Goal: Task Accomplishment & Management: Manage account settings

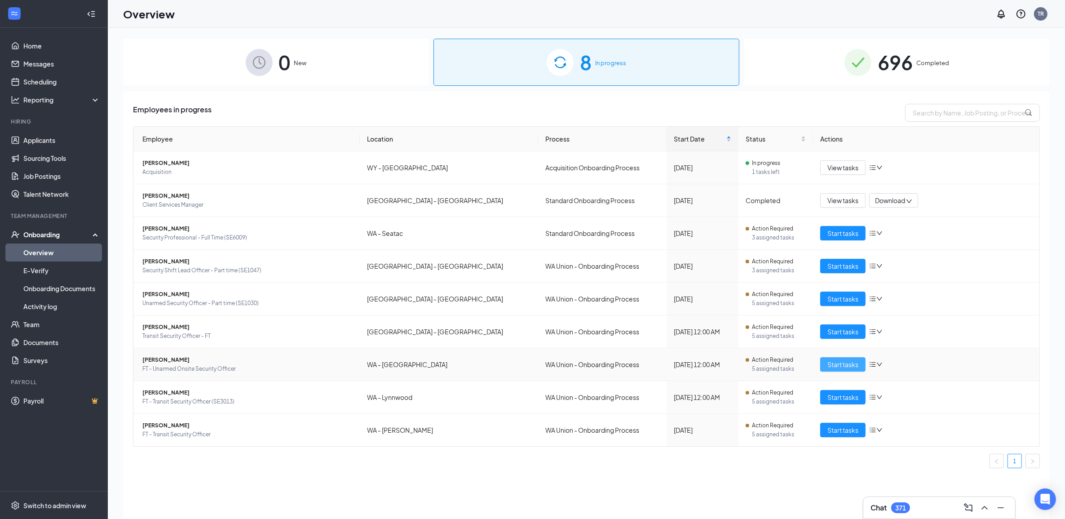
click at [855, 369] on span "Start tasks" at bounding box center [843, 364] width 31 height 10
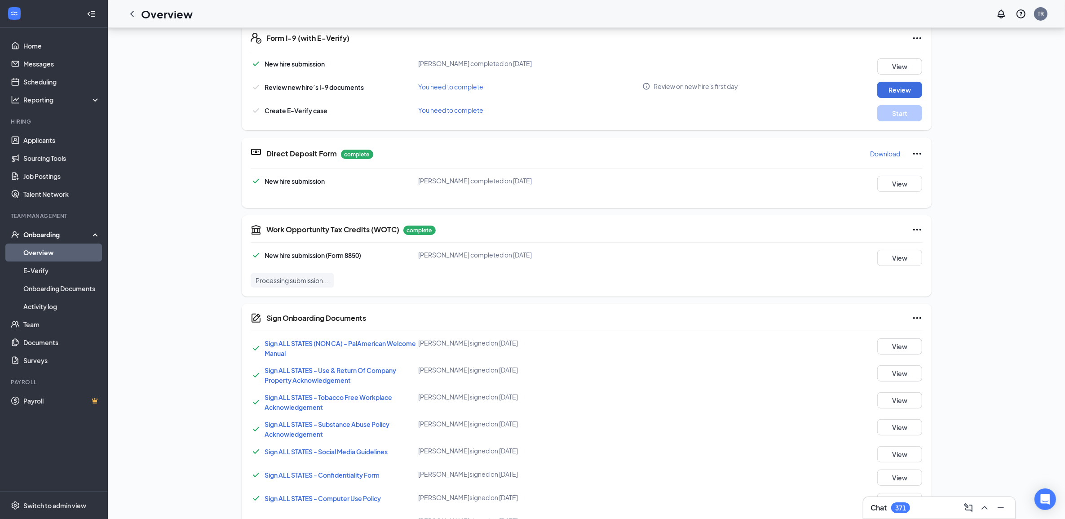
scroll to position [549, 0]
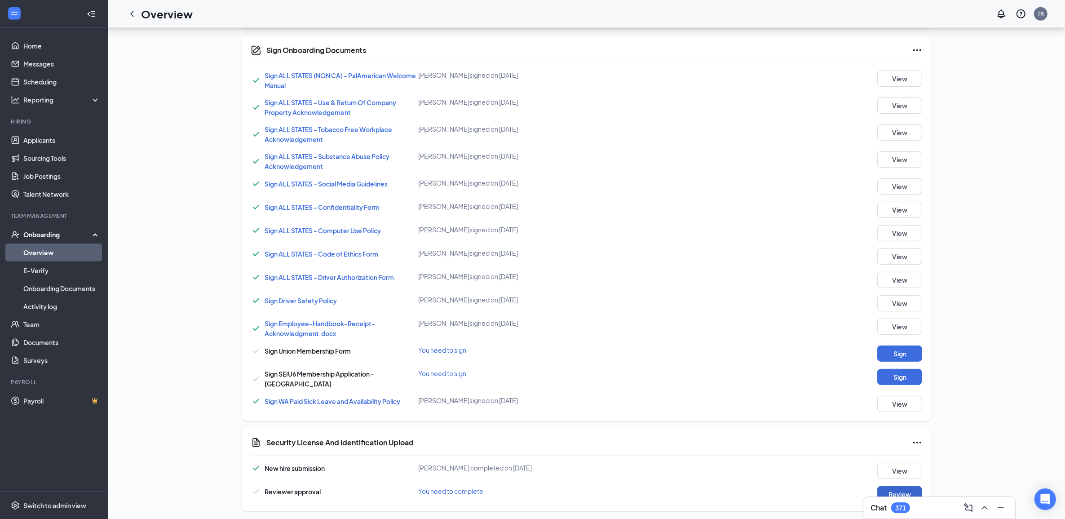
click at [899, 486] on button "Review" at bounding box center [899, 494] width 45 height 16
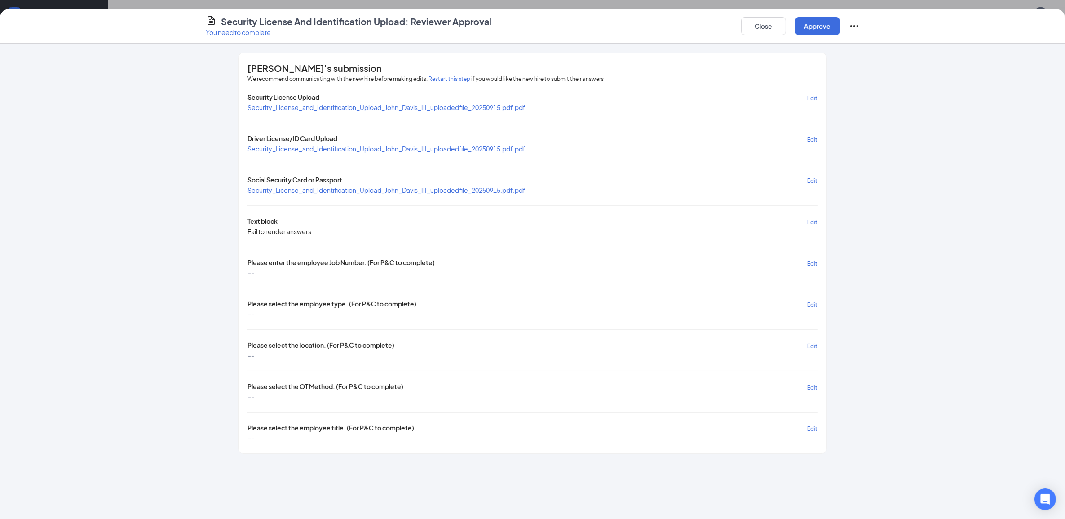
click at [326, 106] on span "Security_License_and_Identification_Upload_John_Davis_III_uploadedfile_20250915…" at bounding box center [387, 107] width 278 height 8
click at [379, 149] on span "Security_License_and_Identification_Upload_John_Davis_III_uploadedfile_20250915…" at bounding box center [387, 149] width 278 height 8
click at [398, 186] on span "Security_License_and_Identification_Upload_John_Davis_III_uploadedfile_20250915…" at bounding box center [387, 190] width 278 height 8
click at [364, 194] on div "Security License Upload Edit Security_License_and_Identification_Upload_John_Da…" at bounding box center [533, 268] width 570 height 350
click at [364, 192] on span "Security_License_and_Identification_Upload_John_Davis_III_uploadedfile_20250915…" at bounding box center [387, 190] width 278 height 8
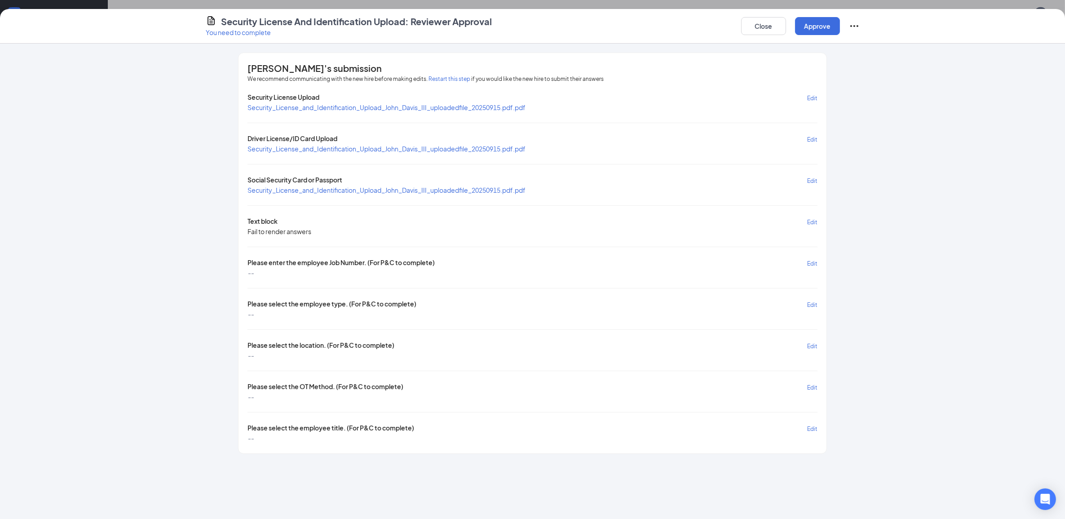
click at [88, 332] on div "[PERSON_NAME]'s submission We recommend communicating with the new hire before …" at bounding box center [532, 281] width 1065 height 475
drag, startPoint x: 756, startPoint y: 19, endPoint x: 828, endPoint y: 501, distance: 487.4
click at [756, 19] on button "Close" at bounding box center [763, 26] width 45 height 18
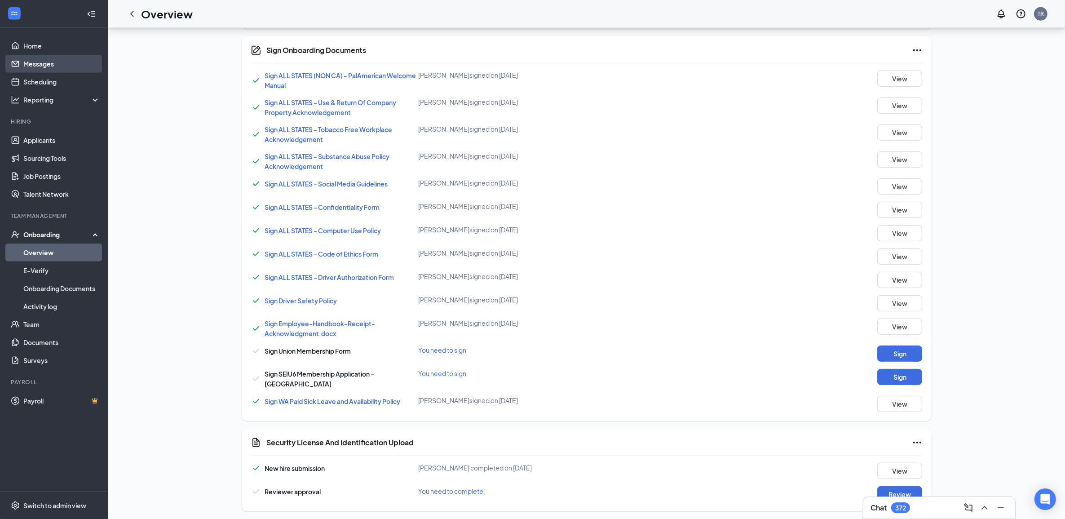
click at [54, 70] on link "Messages" at bounding box center [61, 64] width 77 height 18
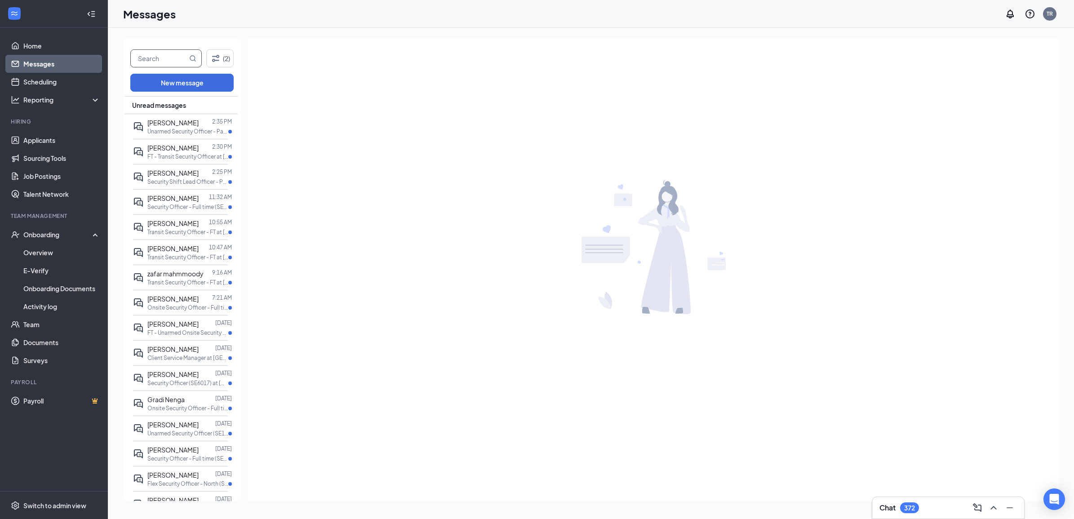
click at [171, 56] on input "text" at bounding box center [159, 58] width 57 height 17
type input "[PERSON_NAME]"
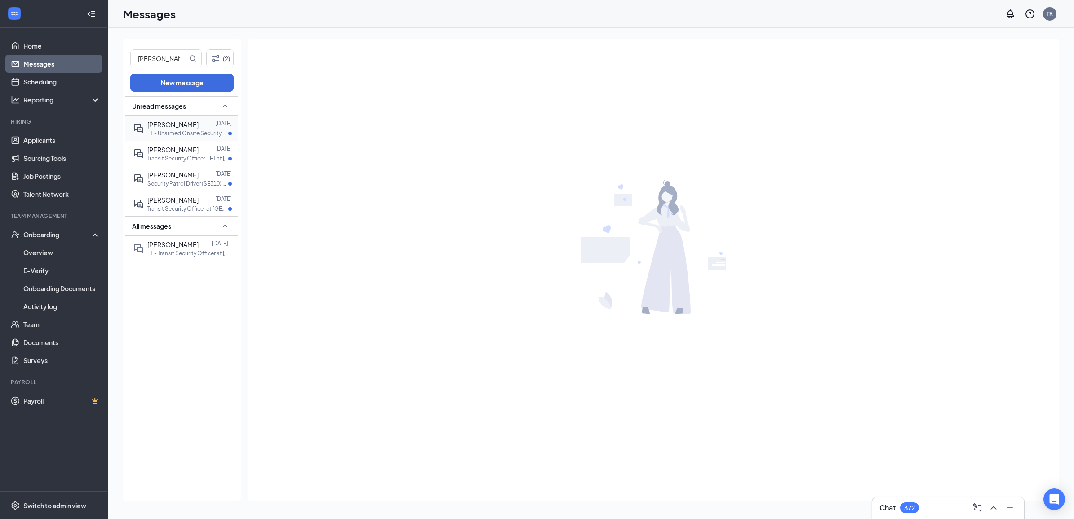
click at [175, 124] on span "[PERSON_NAME]" at bounding box center [172, 124] width 51 height 8
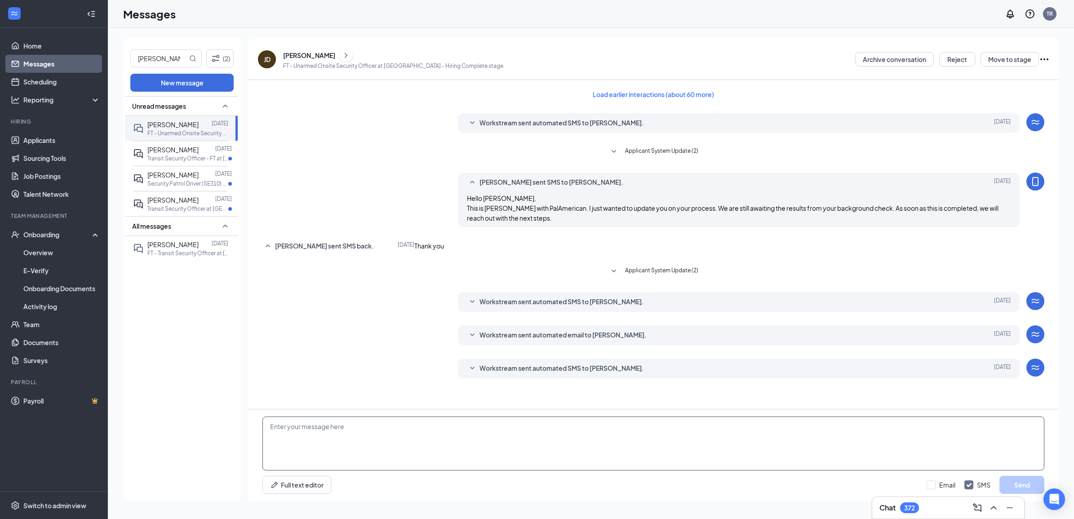
click at [474, 447] on textarea at bounding box center [653, 443] width 782 height 54
type textarea "[EMAIL_ADDRESS][DOMAIN_NAME]"
click at [1000, 486] on button "Send" at bounding box center [1021, 485] width 45 height 18
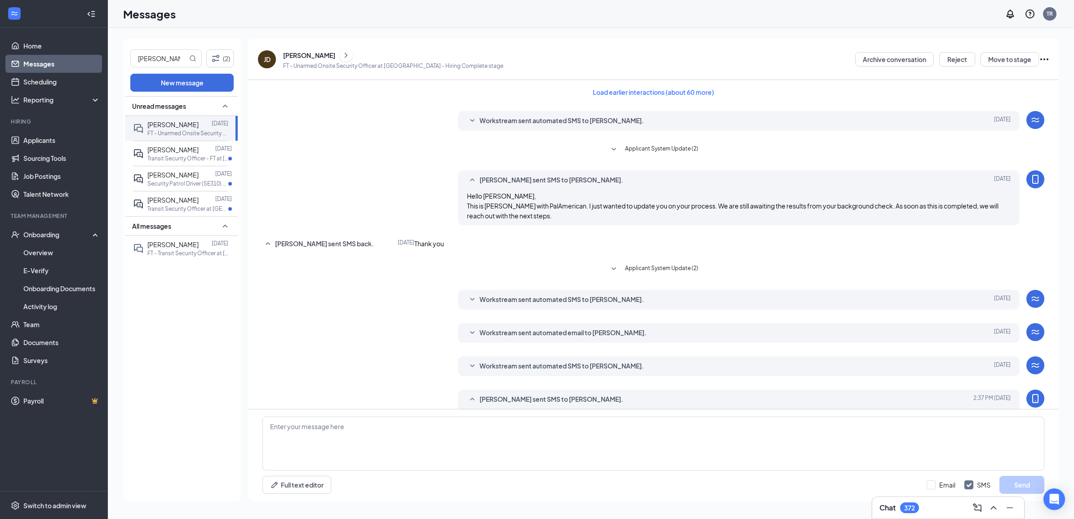
scroll to position [50, 0]
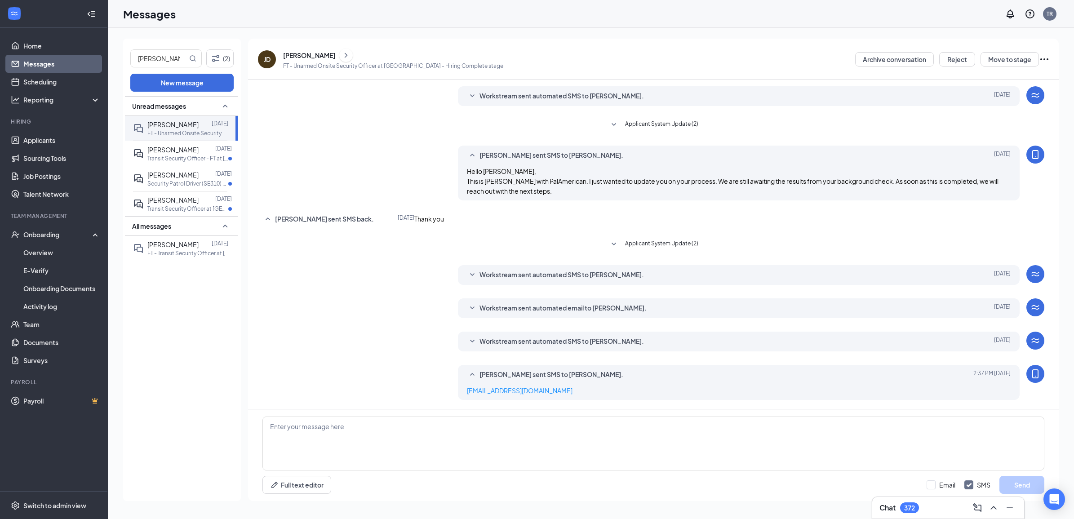
click at [555, 350] on div "Workstream sent automated SMS to [PERSON_NAME]. [DATE] Great news! You have mov…" at bounding box center [739, 342] width 562 height 20
click at [555, 348] on div "Workstream sent automated SMS to [PERSON_NAME]. [DATE] Great news! You have mov…" at bounding box center [739, 342] width 562 height 20
click at [556, 343] on span "Workstream sent automated SMS to [PERSON_NAME]." at bounding box center [561, 341] width 164 height 11
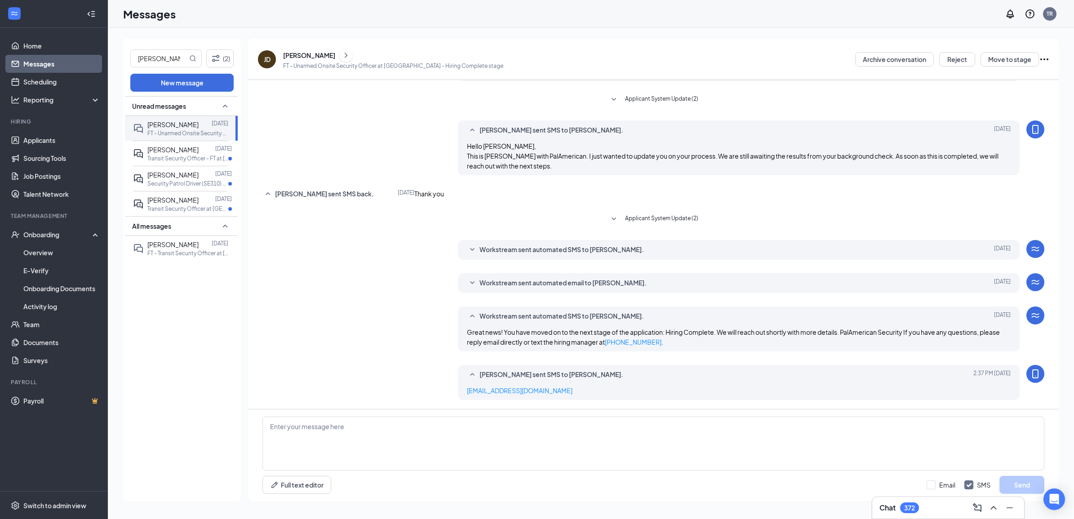
scroll to position [75, 0]
drag, startPoint x: 39, startPoint y: 248, endPoint x: 56, endPoint y: 344, distance: 96.8
click at [39, 248] on link "Overview" at bounding box center [61, 252] width 77 height 18
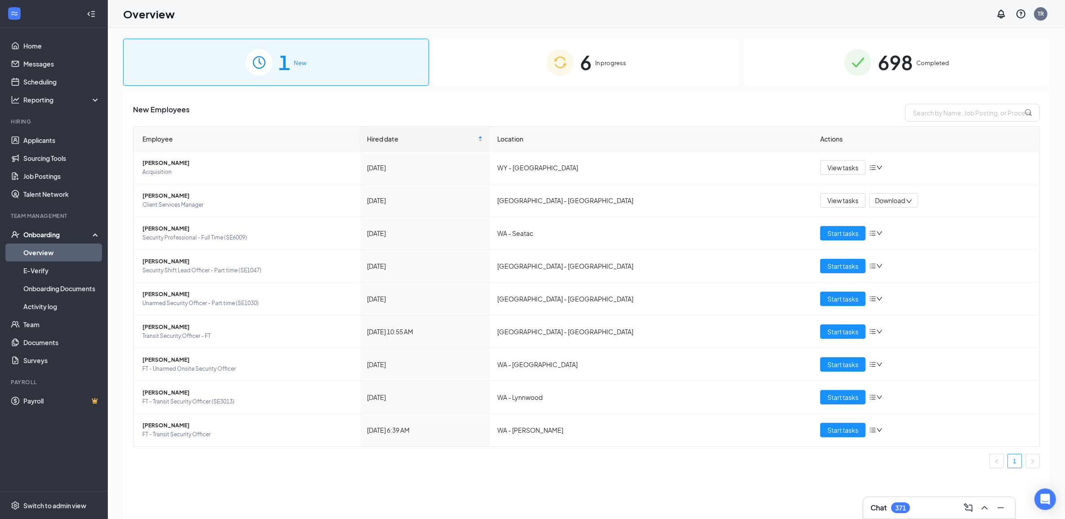
click at [520, 67] on div "6 In progress" at bounding box center [587, 62] width 306 height 47
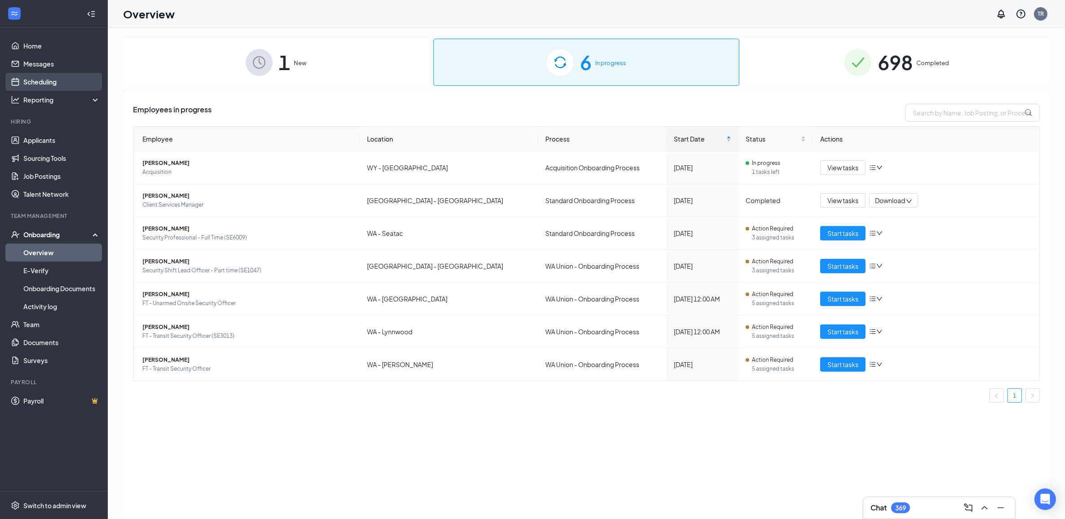
click at [55, 85] on link "Scheduling" at bounding box center [61, 82] width 77 height 18
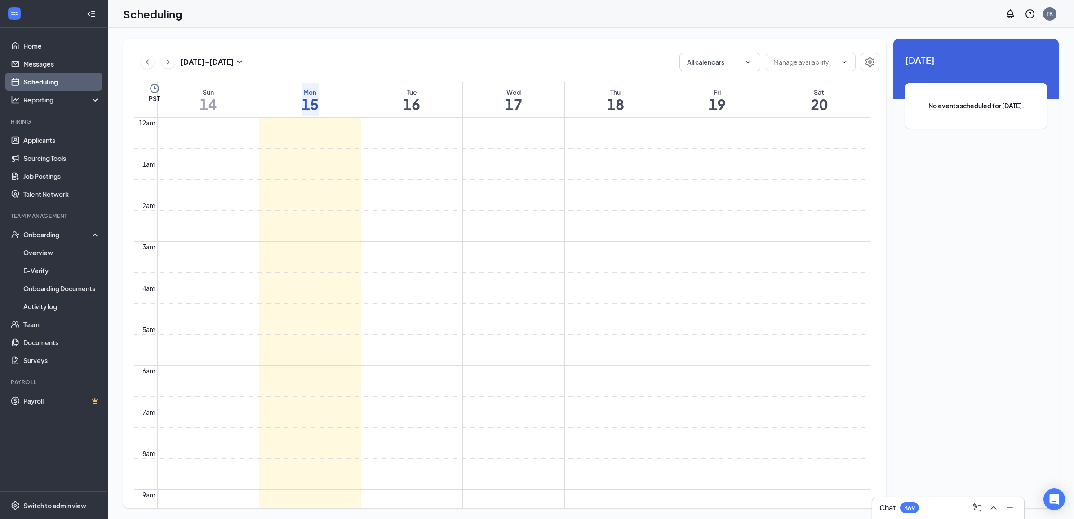
scroll to position [441, 0]
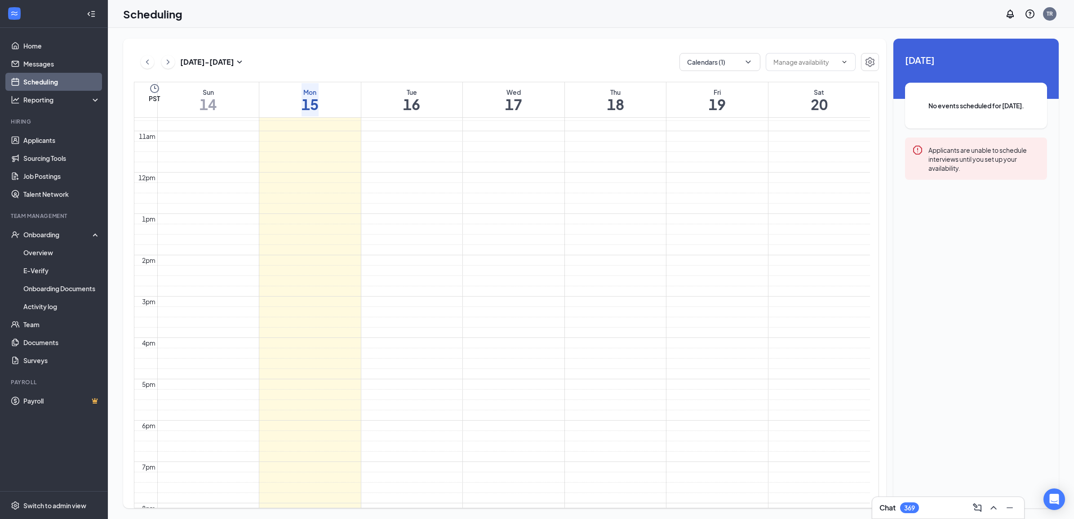
click at [745, 71] on div "[DATE] - [DATE] Calendars (1) PST Sun 14 Mon 15 Tue 16 Wed 17 Thu 18 Fri 19 Sat…" at bounding box center [504, 273] width 763 height 469
click at [744, 65] on icon "ChevronDown" at bounding box center [748, 62] width 9 height 9
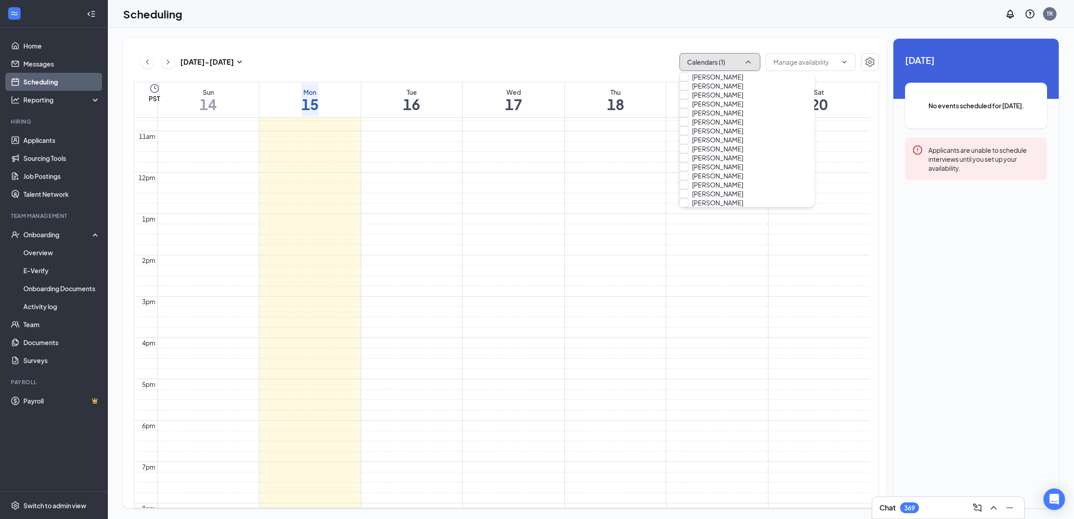
scroll to position [2730, 0]
click at [744, 180] on div "[PERSON_NAME]" at bounding box center [746, 184] width 135 height 9
checkbox input "true"
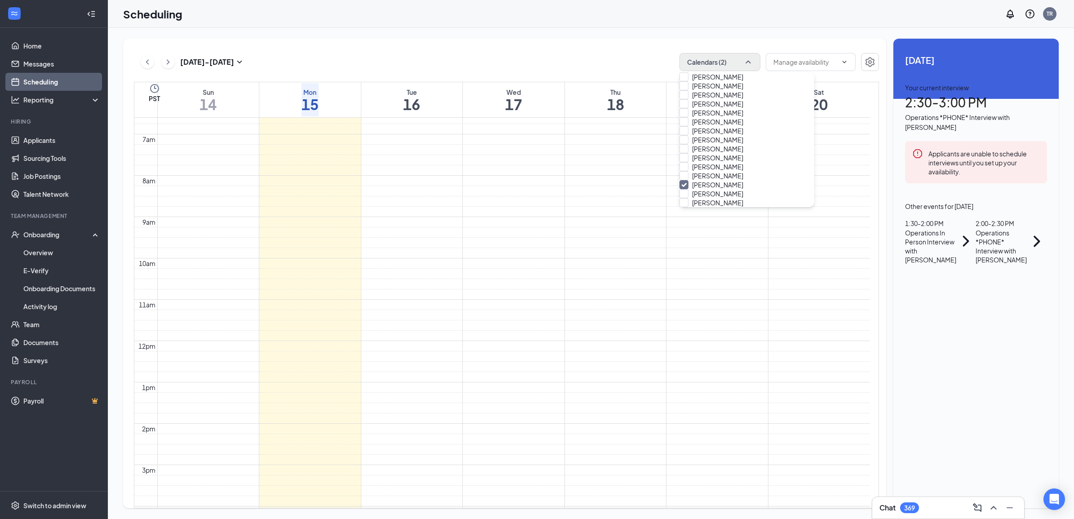
scroll to position [2112, 0]
checkbox input "true"
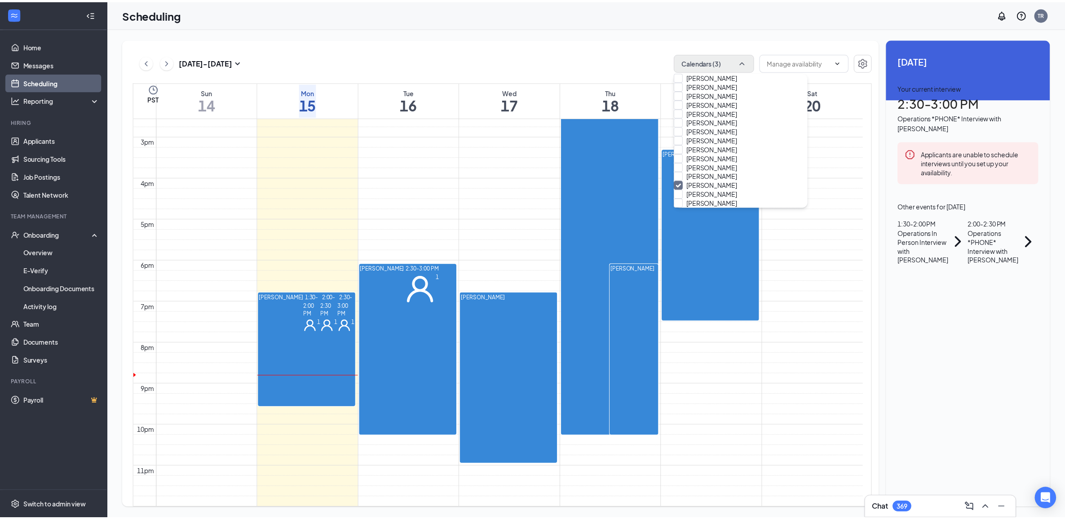
scroll to position [666, 0]
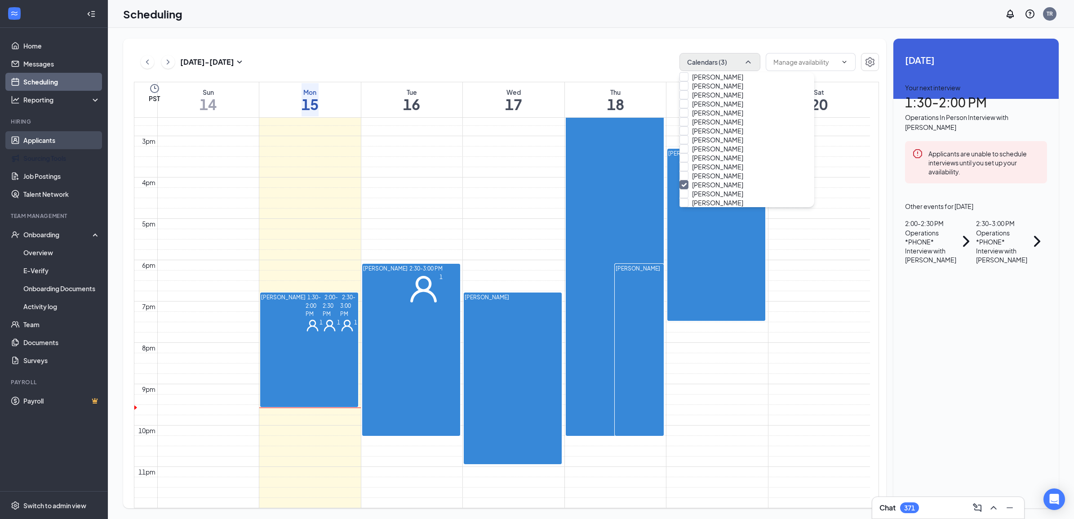
click at [44, 133] on link "Applicants" at bounding box center [61, 140] width 77 height 18
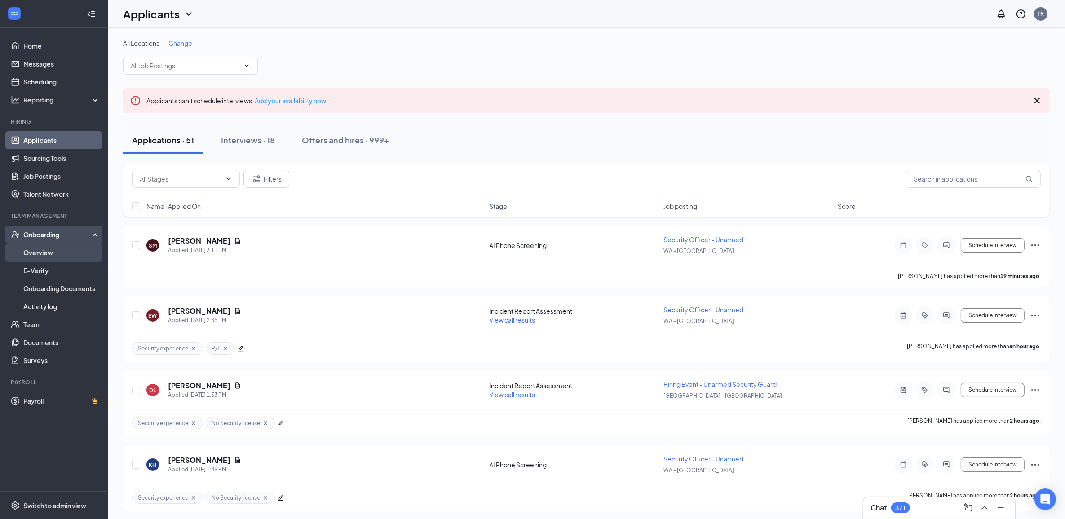
click at [57, 254] on link "Overview" at bounding box center [61, 252] width 77 height 18
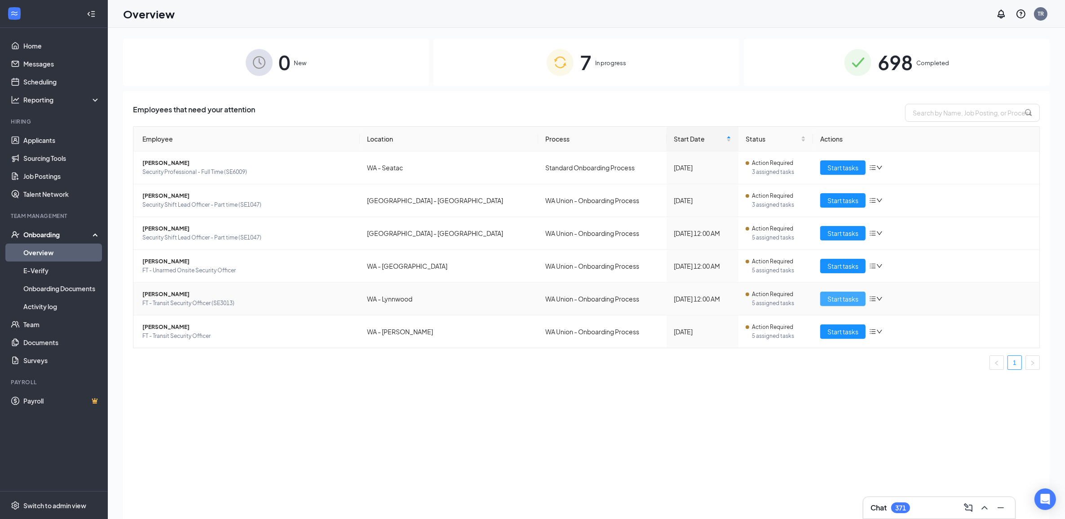
click at [854, 297] on span "Start tasks" at bounding box center [843, 299] width 31 height 10
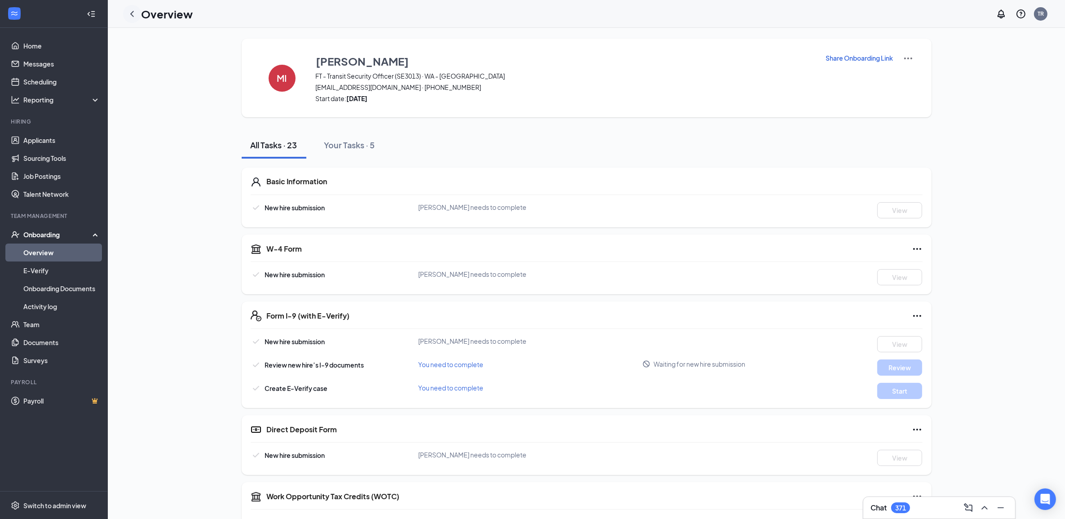
click at [135, 11] on icon "ChevronLeft" at bounding box center [132, 14] width 11 height 11
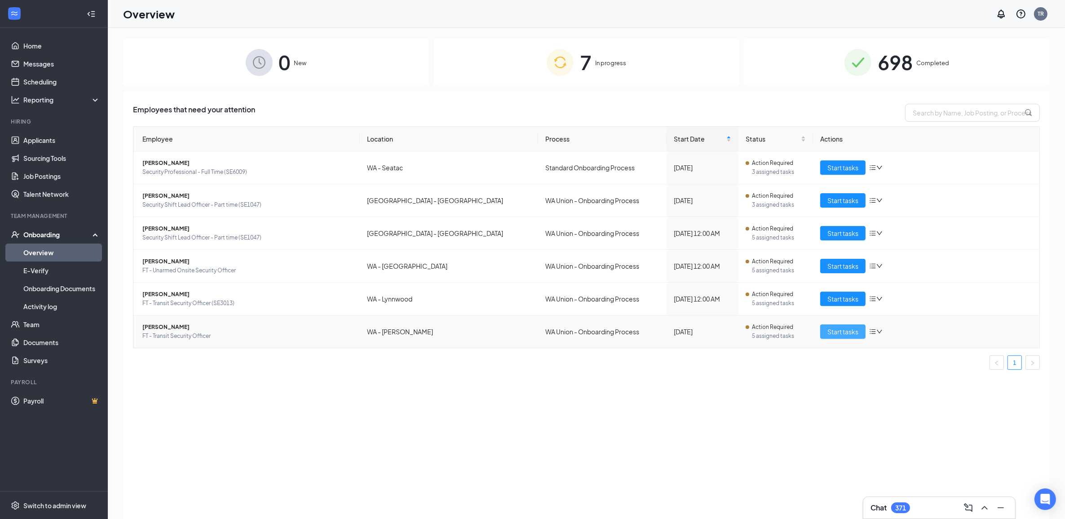
click at [826, 327] on button "Start tasks" at bounding box center [842, 331] width 45 height 14
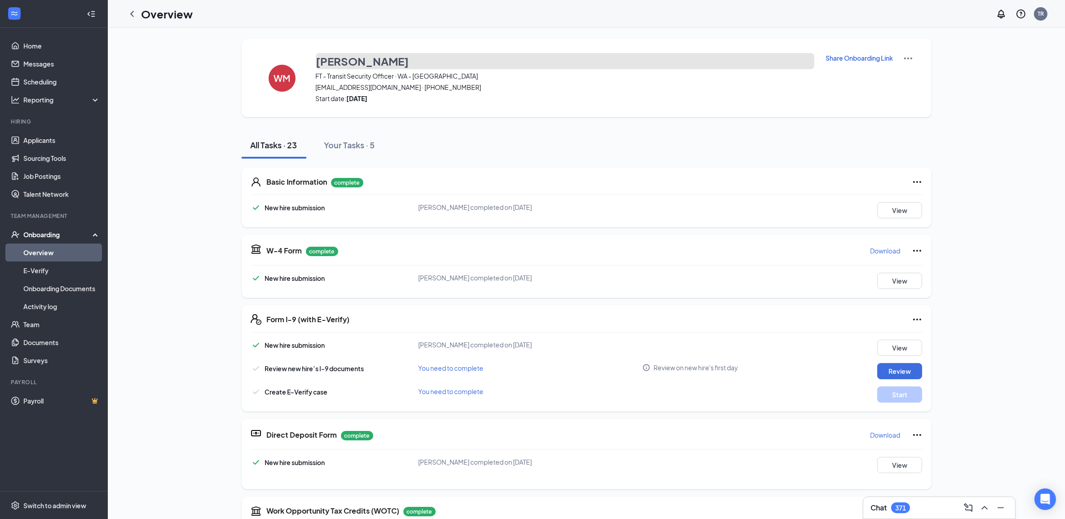
click at [393, 60] on h3 "[PERSON_NAME]" at bounding box center [362, 60] width 93 height 15
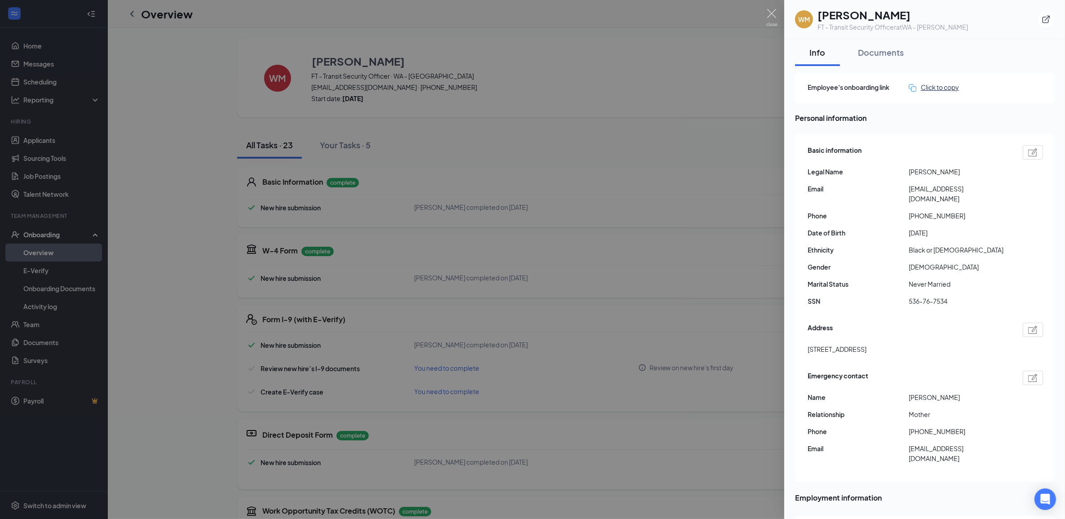
click at [945, 83] on div "Click to copy" at bounding box center [934, 87] width 50 height 10
click at [775, 14] on img at bounding box center [771, 18] width 11 height 18
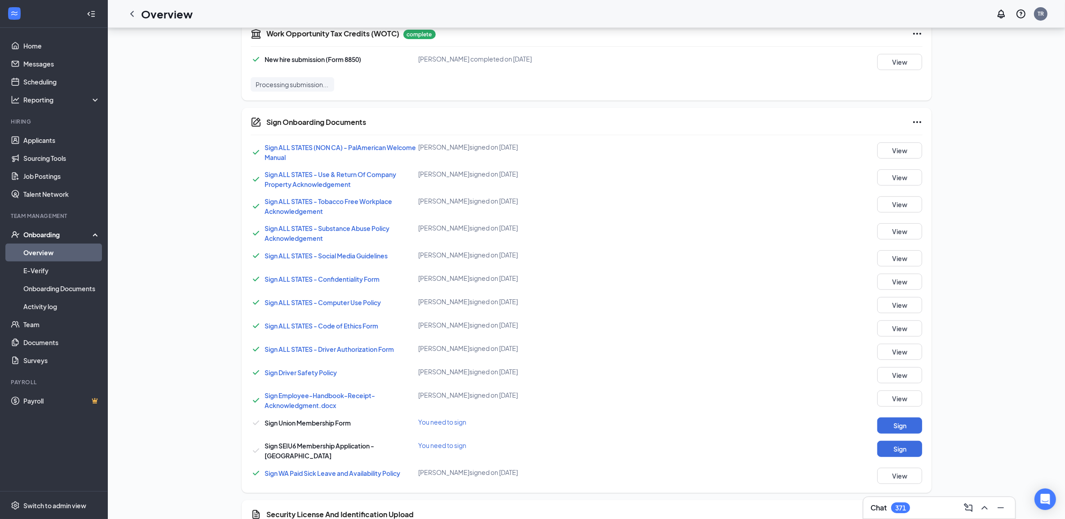
scroll to position [549, 0]
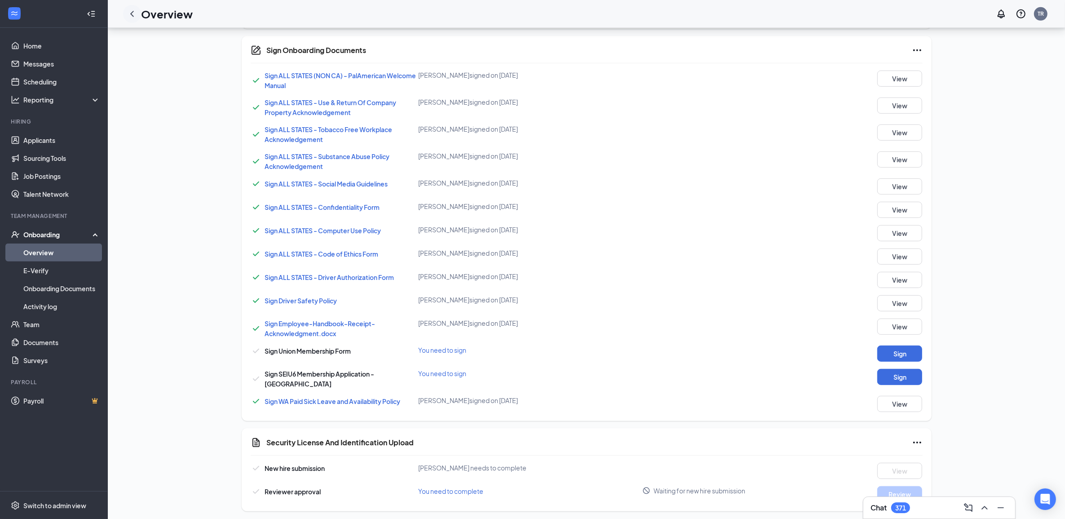
click at [133, 13] on icon "ChevronLeft" at bounding box center [132, 14] width 11 height 11
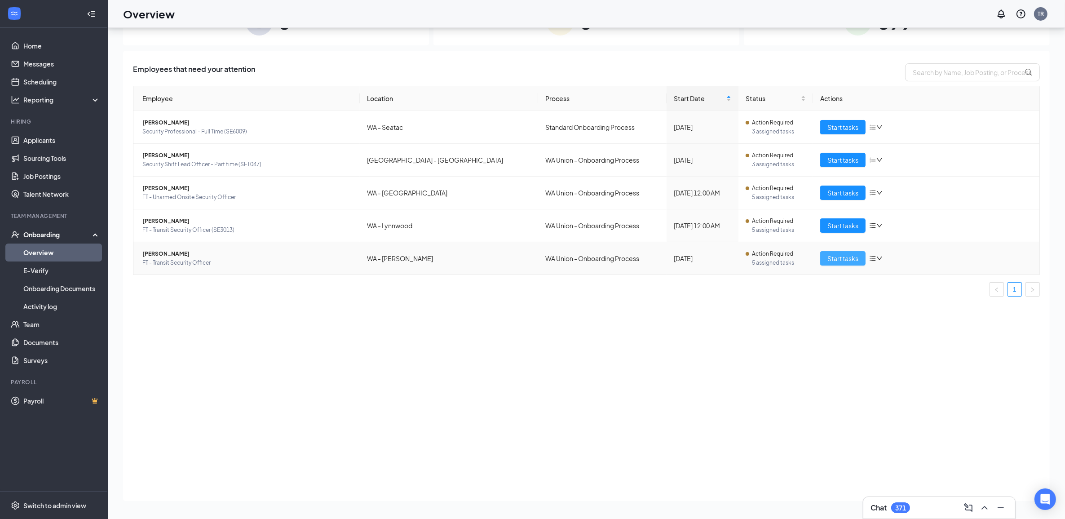
click at [836, 266] on button "Start tasks" at bounding box center [842, 258] width 45 height 14
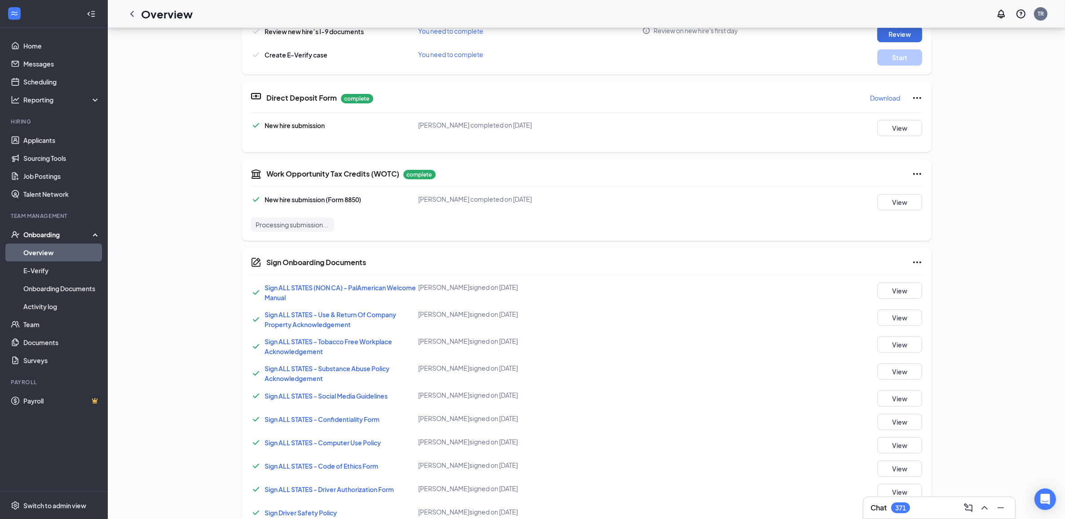
scroll to position [549, 0]
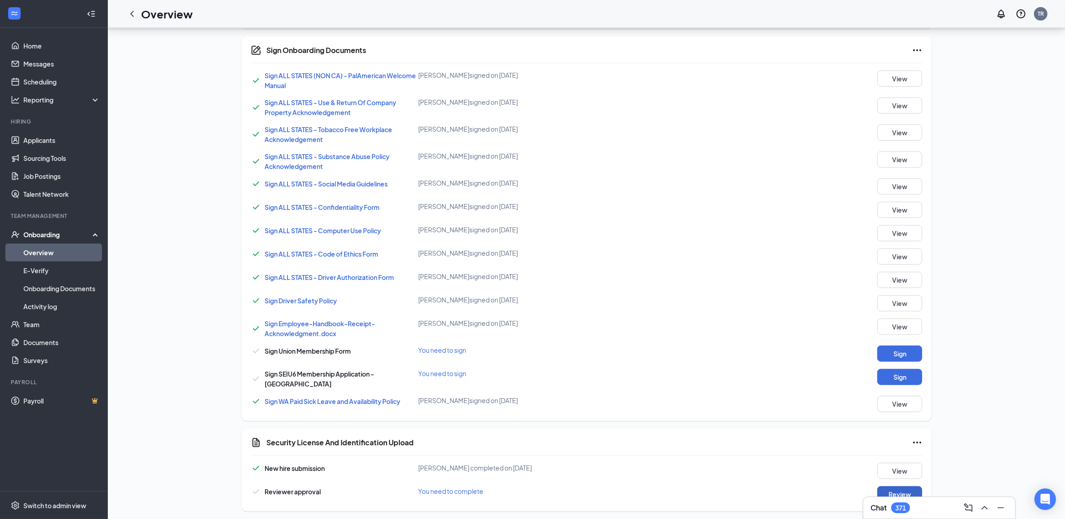
click at [892, 486] on button "Review" at bounding box center [899, 494] width 45 height 16
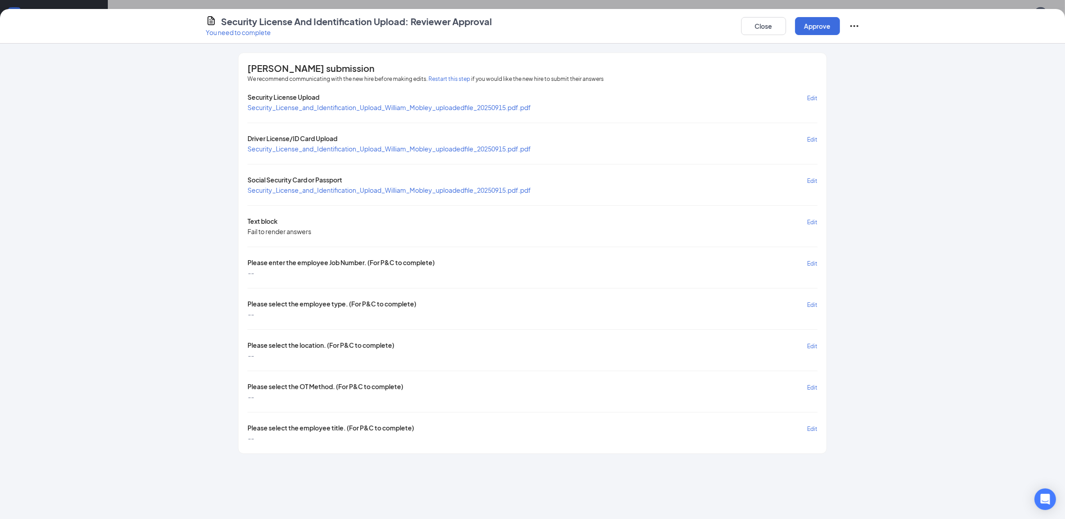
click at [354, 150] on span "Security_License_and_Identification_Upload_William_Mobley_uploadedfile_20250915…" at bounding box center [389, 149] width 283 height 8
click at [474, 191] on span "Security_License_and_Identification_Upload_William_Mobley_uploadedfile_20250915…" at bounding box center [389, 190] width 283 height 8
click at [814, 261] on span "Edit" at bounding box center [812, 263] width 10 height 7
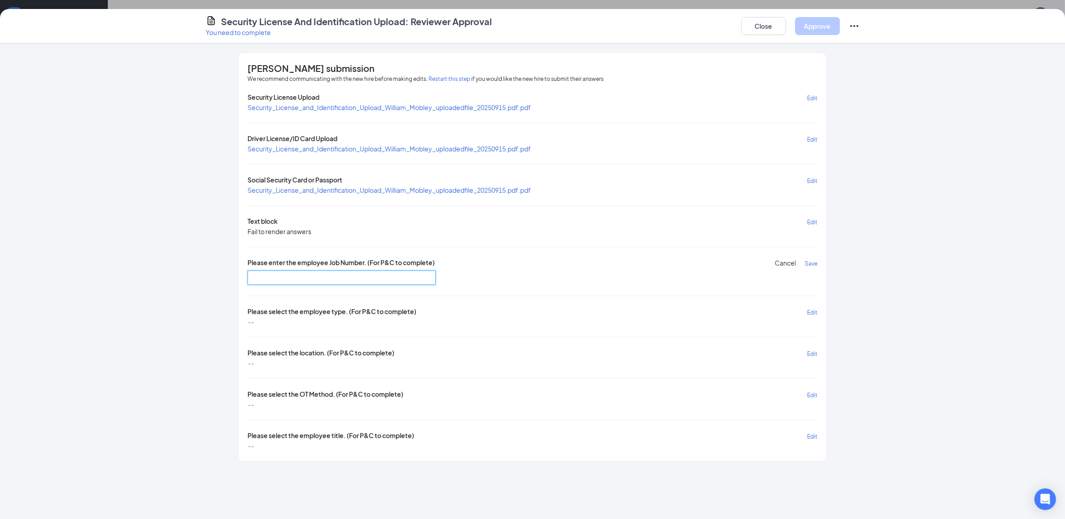
click at [291, 274] on input "text" at bounding box center [342, 277] width 188 height 14
drag, startPoint x: 341, startPoint y: 268, endPoint x: 345, endPoint y: 277, distance: 9.7
click at [341, 268] on div "Please enter the employee Job Number. (For P&C to complete) Cancel Save" at bounding box center [533, 271] width 570 height 27
drag, startPoint x: 345, startPoint y: 277, endPoint x: 350, endPoint y: 279, distance: 5.0
click at [346, 277] on input "text" at bounding box center [342, 277] width 188 height 14
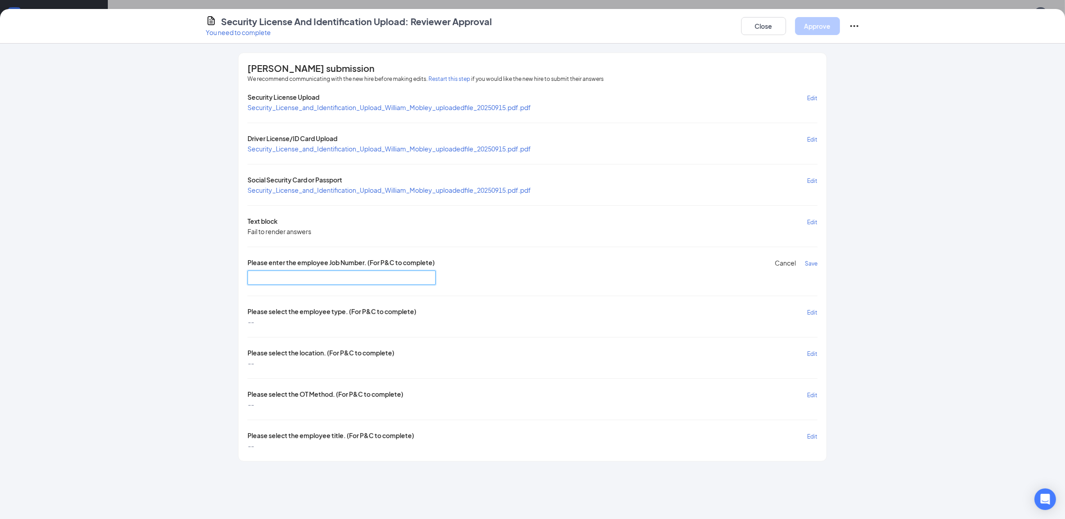
paste input "SE3019"
type input "SE3019"
click at [814, 263] on span "Save" at bounding box center [811, 263] width 13 height 7
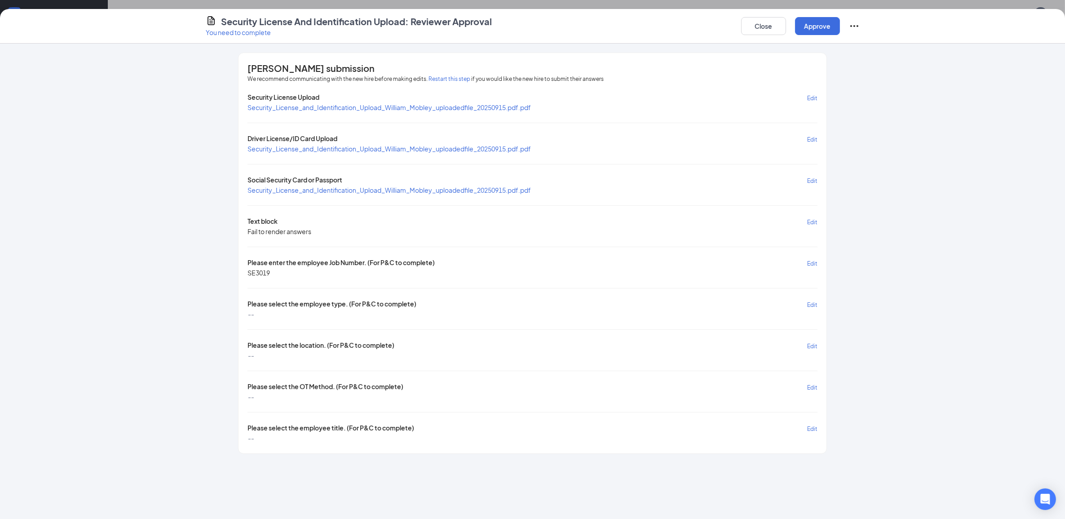
click at [814, 301] on span "Edit" at bounding box center [812, 304] width 10 height 7
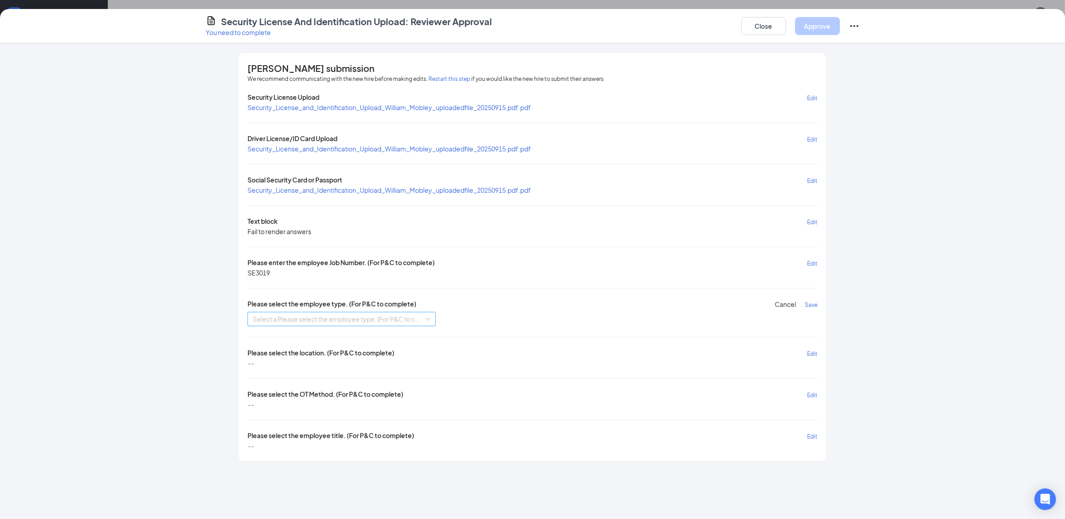
click at [415, 314] on input "search" at bounding box center [338, 318] width 171 height 13
click at [331, 381] on div "Hourly Union [DEMOGRAPHIC_DATA] Zone 3" at bounding box center [341, 378] width 177 height 10
click at [814, 301] on span "Save" at bounding box center [811, 304] width 13 height 7
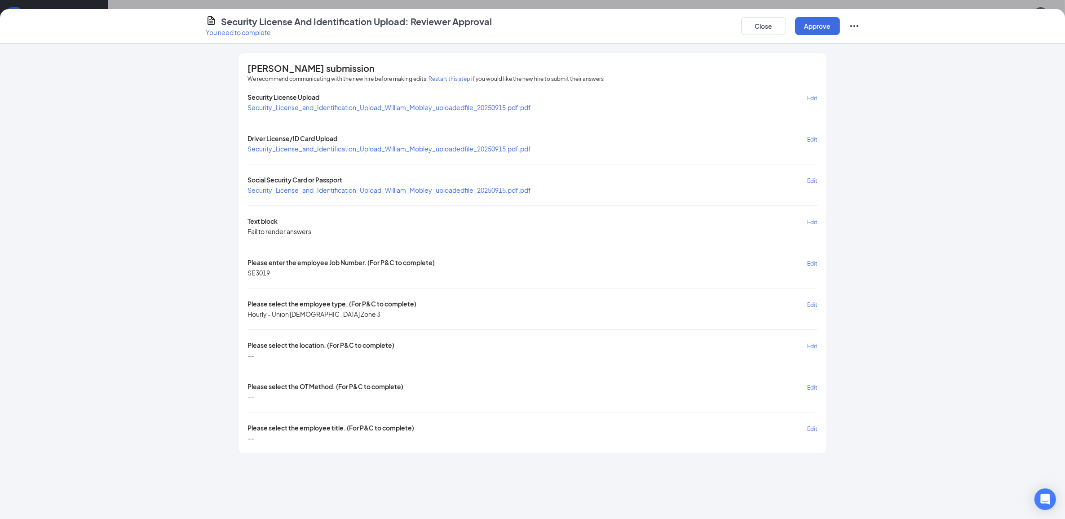
click at [815, 343] on span "Edit" at bounding box center [812, 346] width 10 height 7
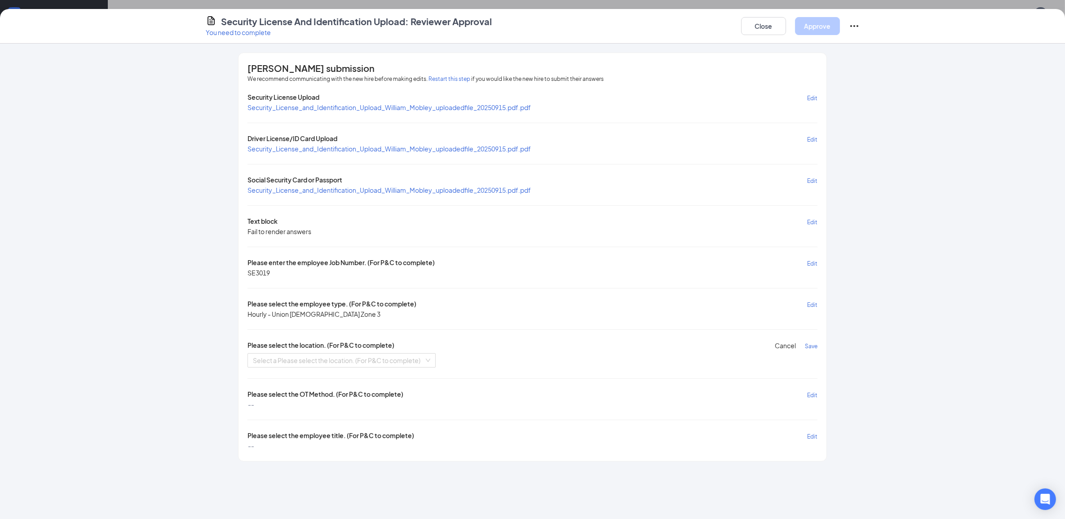
click at [392, 370] on div "Security License Upload Edit Security_License_and_Identification_Upload_William…" at bounding box center [533, 272] width 570 height 358
click at [393, 358] on input "search" at bounding box center [338, 360] width 171 height 13
click at [356, 380] on div "WA [GEOGRAPHIC_DATA]" at bounding box center [341, 376] width 177 height 10
click at [814, 347] on button "Save" at bounding box center [811, 346] width 13 height 10
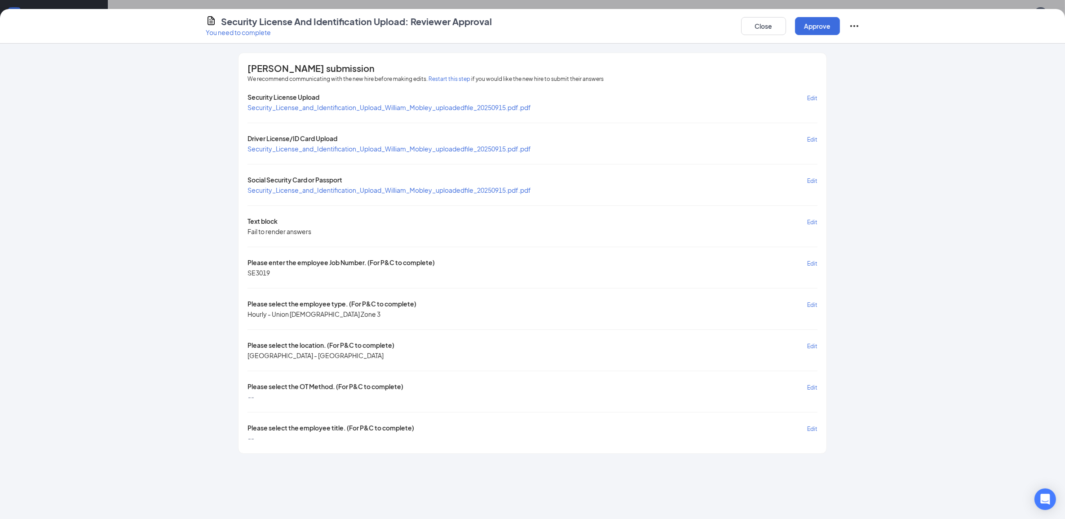
click at [814, 390] on div "Security License Upload Edit Security_License_and_Identification_Upload_William…" at bounding box center [533, 268] width 570 height 350
click at [807, 384] on span "Edit" at bounding box center [812, 387] width 10 height 7
click at [373, 400] on input "search" at bounding box center [338, 401] width 171 height 13
click at [366, 414] on div "WT OT Method 1" at bounding box center [341, 417] width 177 height 10
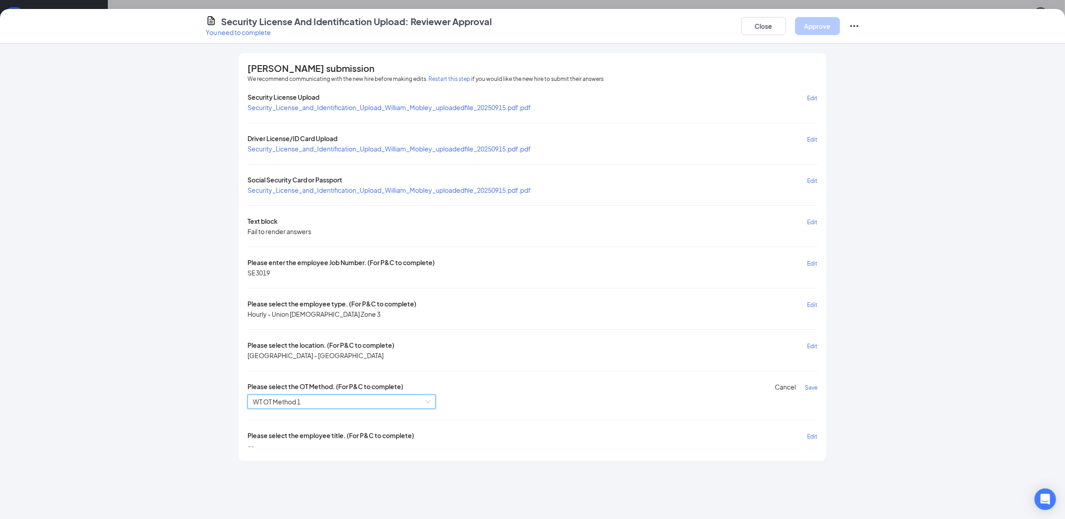
drag, startPoint x: 807, startPoint y: 385, endPoint x: 808, endPoint y: 396, distance: 10.8
click at [807, 385] on span "Save" at bounding box center [811, 387] width 13 height 7
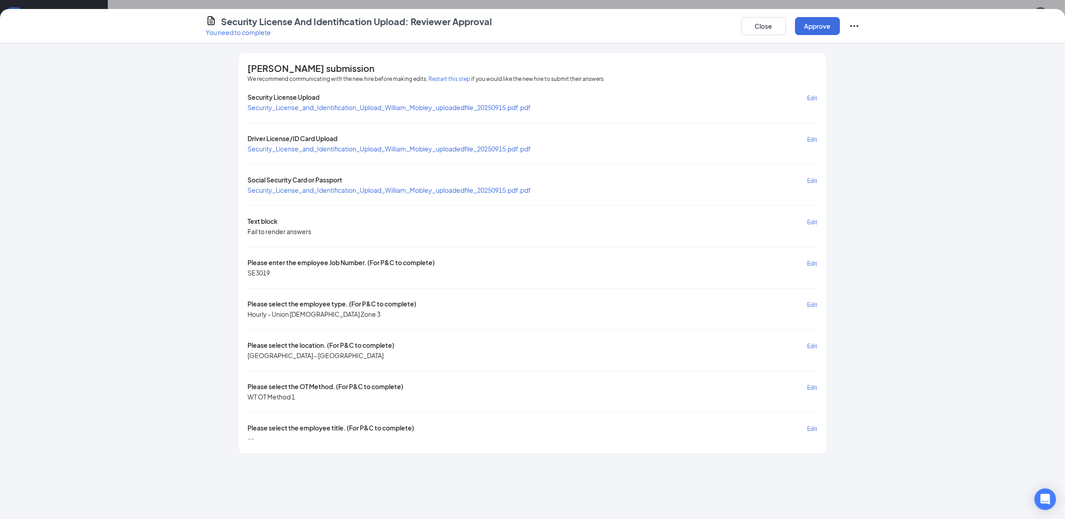
click at [811, 425] on span "Edit" at bounding box center [812, 428] width 10 height 7
click at [361, 430] on span "Please select the employee title. (For P&C to complete)" at bounding box center [331, 428] width 167 height 10
click at [359, 438] on input "search" at bounding box center [338, 442] width 171 height 13
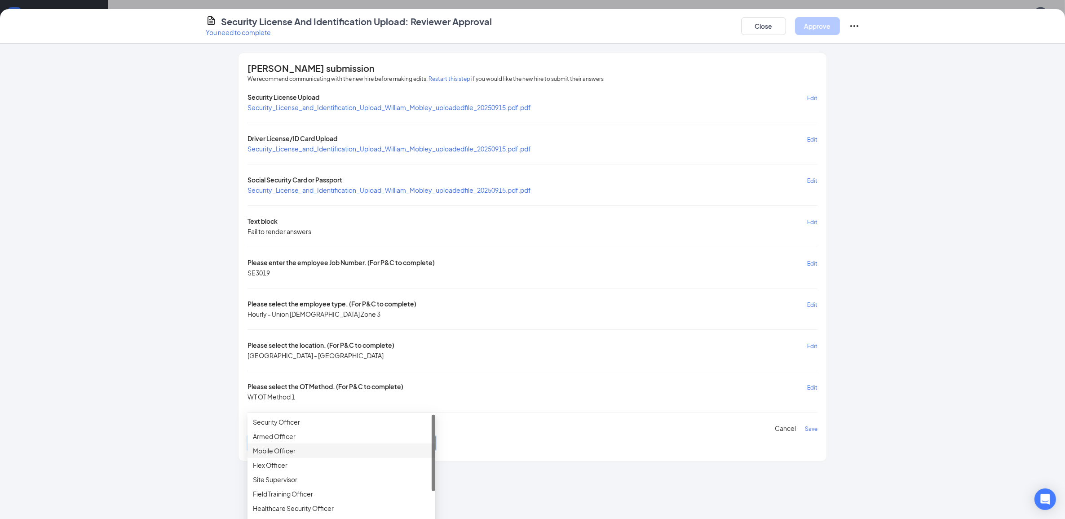
scroll to position [549, 0]
click at [337, 402] on div "Security Officer" at bounding box center [341, 402] width 177 height 10
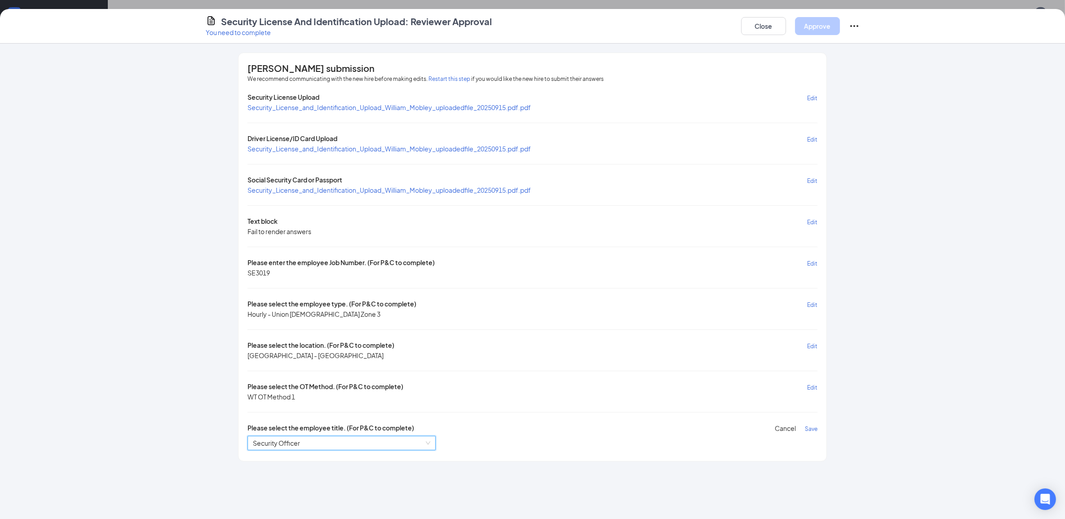
click at [814, 427] on span "Save" at bounding box center [811, 428] width 13 height 7
click at [821, 22] on button "Approve" at bounding box center [817, 26] width 45 height 18
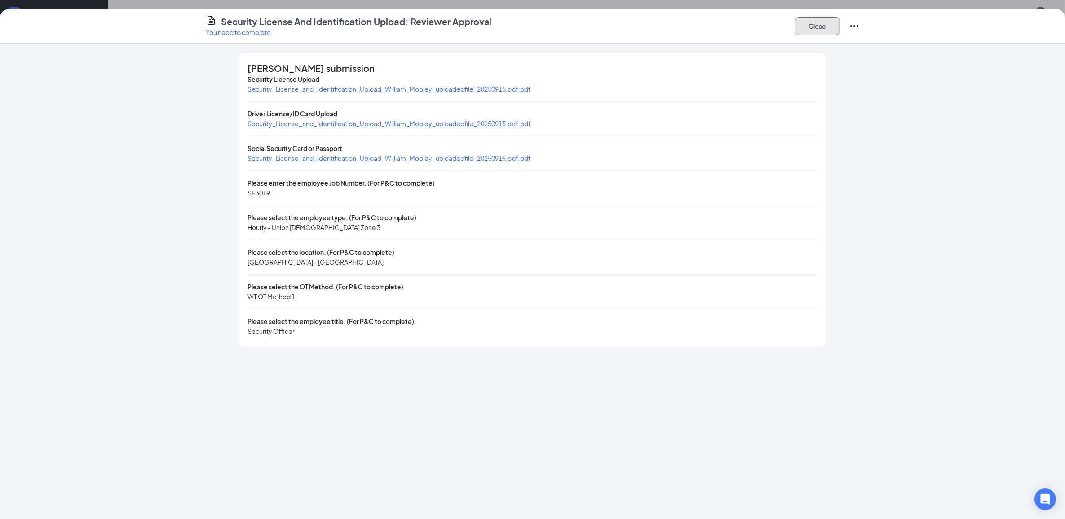
click at [799, 27] on button "Close" at bounding box center [817, 26] width 45 height 18
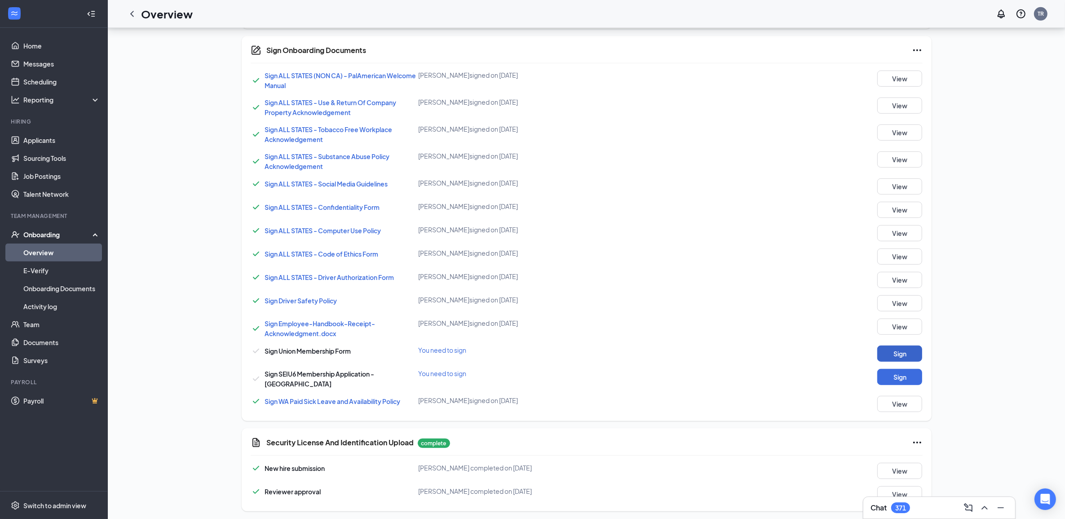
click at [900, 355] on button "Sign" at bounding box center [899, 353] width 45 height 16
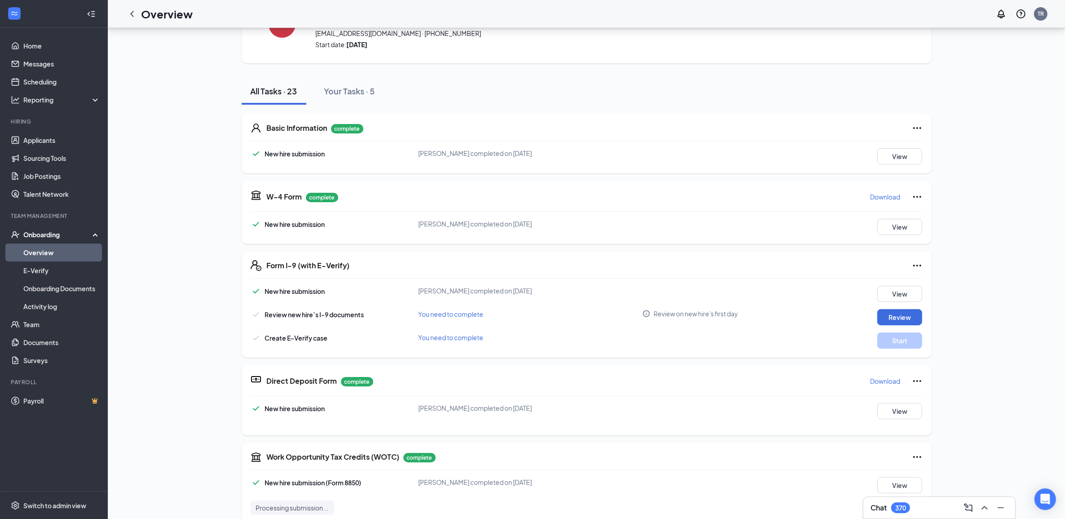
scroll to position [47, 0]
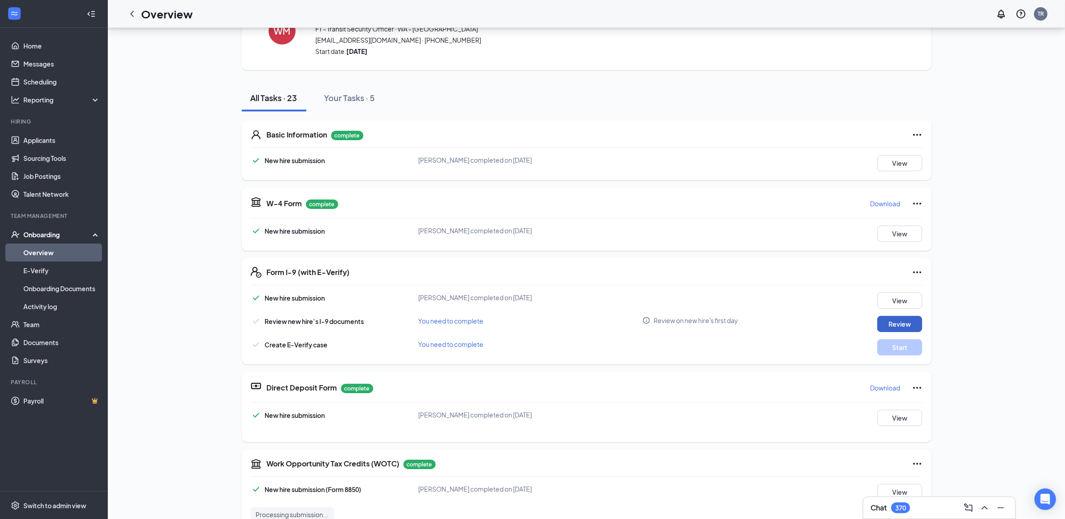
click at [897, 319] on button "Review" at bounding box center [899, 324] width 45 height 16
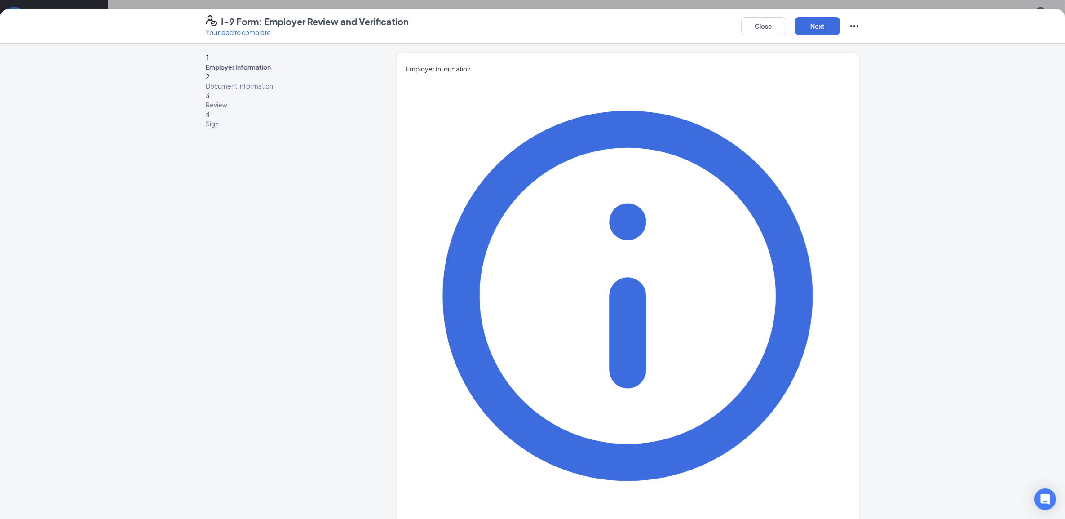
click at [765, 183] on div "You must be a representative of the employer who is authorized to examine the n…" at bounding box center [628, 453] width 444 height 758
type input "[PERSON_NAME]"
type input "Rico"
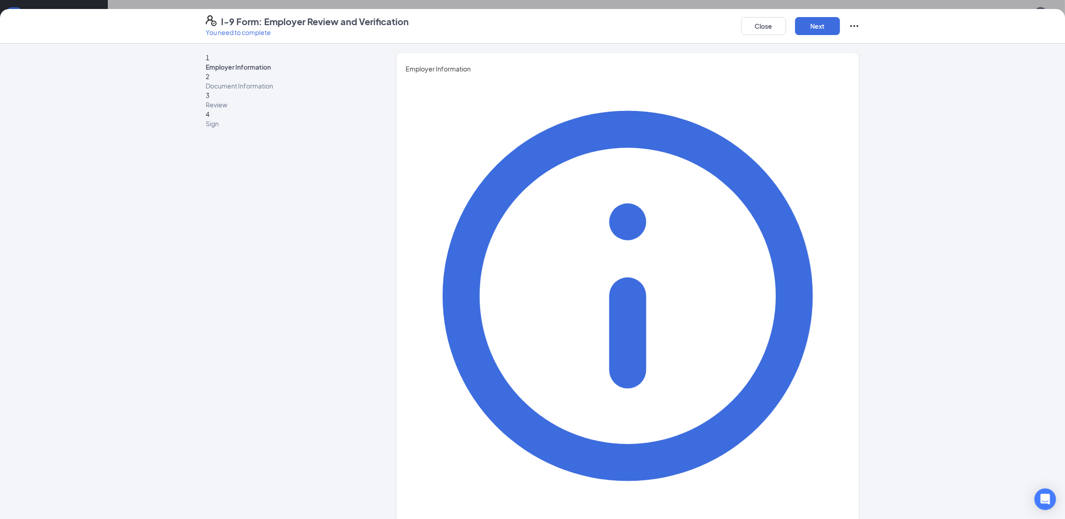
type input "[EMAIL_ADDRESS][DOMAIN_NAME]"
type input "4253621267"
type input "P & C Generalist"
click at [807, 25] on button "Next" at bounding box center [817, 26] width 45 height 18
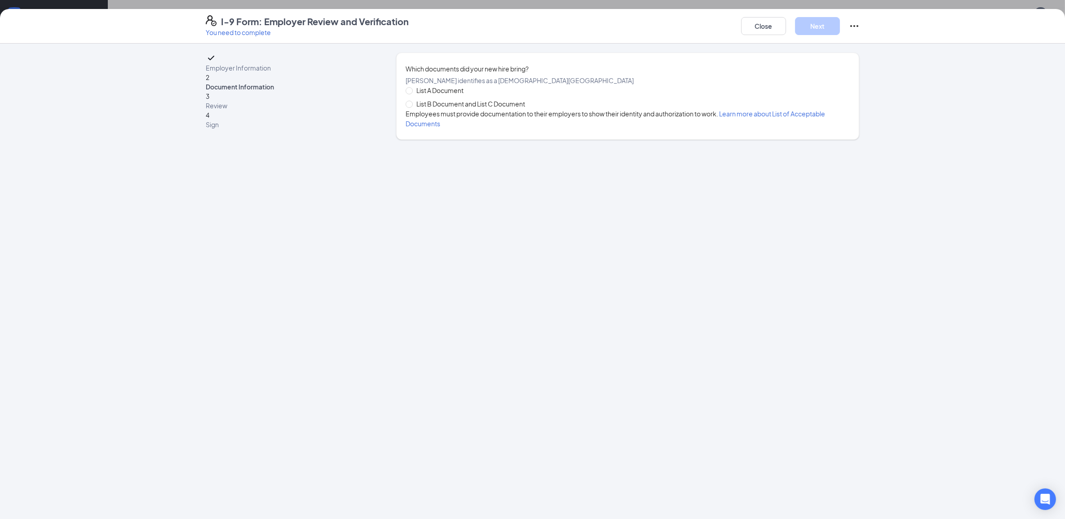
click at [437, 109] on span "List B Document and List C Document" at bounding box center [471, 104] width 116 height 10
click at [412, 107] on input "List B Document and List C Document" at bounding box center [409, 104] width 6 height 6
radio input "true"
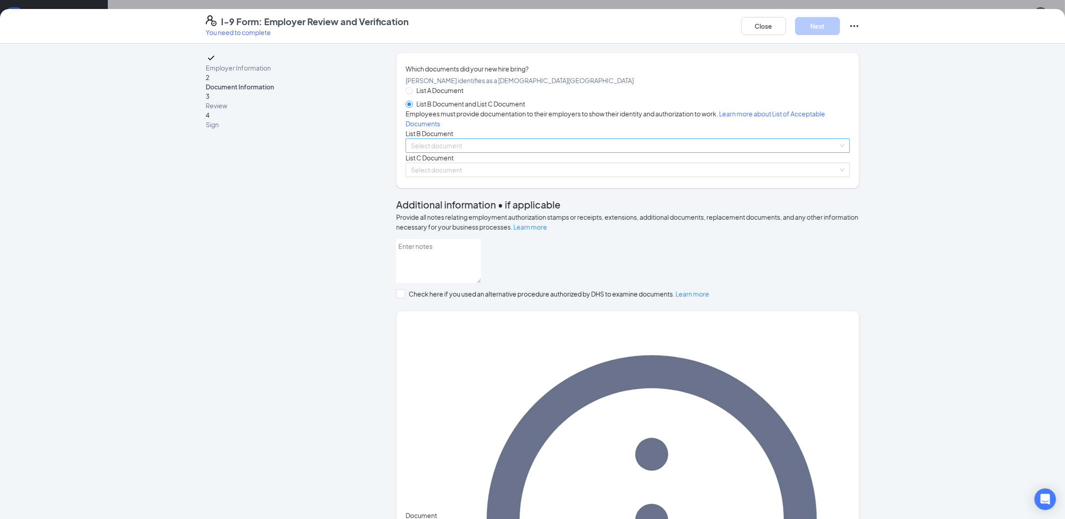
click at [424, 152] on input "search" at bounding box center [624, 145] width 427 height 13
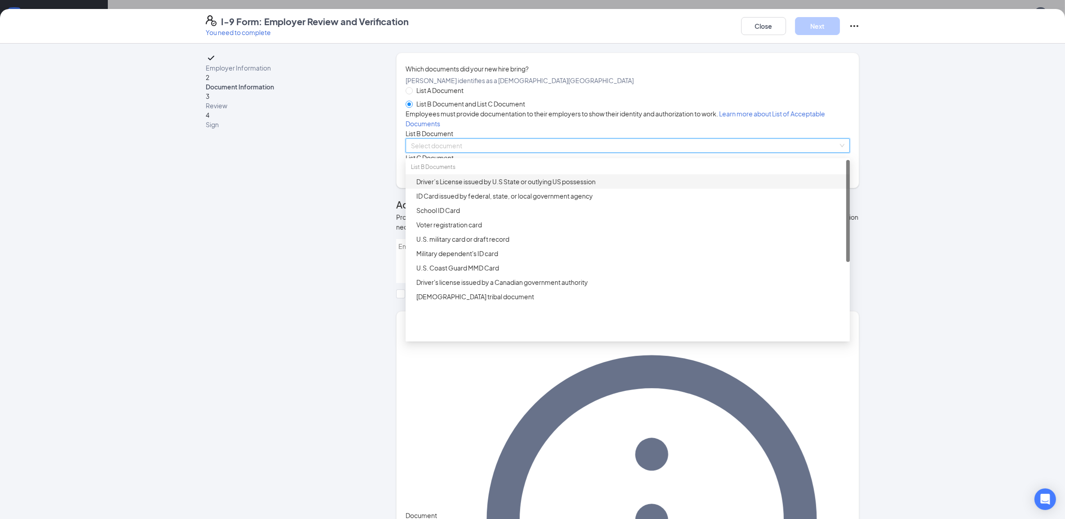
click at [448, 186] on div "Driver’s License issued by U.S State or outlying US possession" at bounding box center [630, 182] width 428 height 10
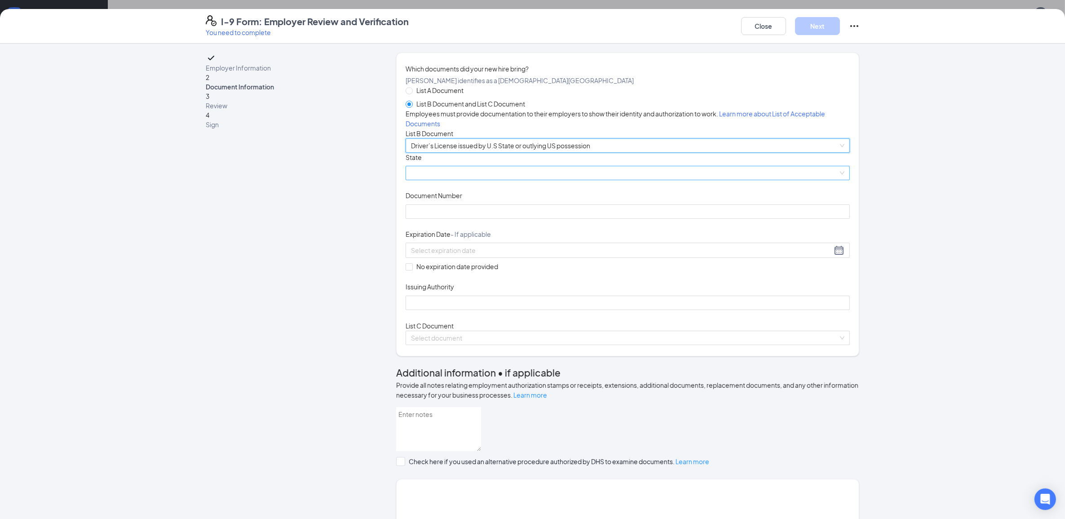
click at [472, 180] on span at bounding box center [628, 172] width 434 height 13
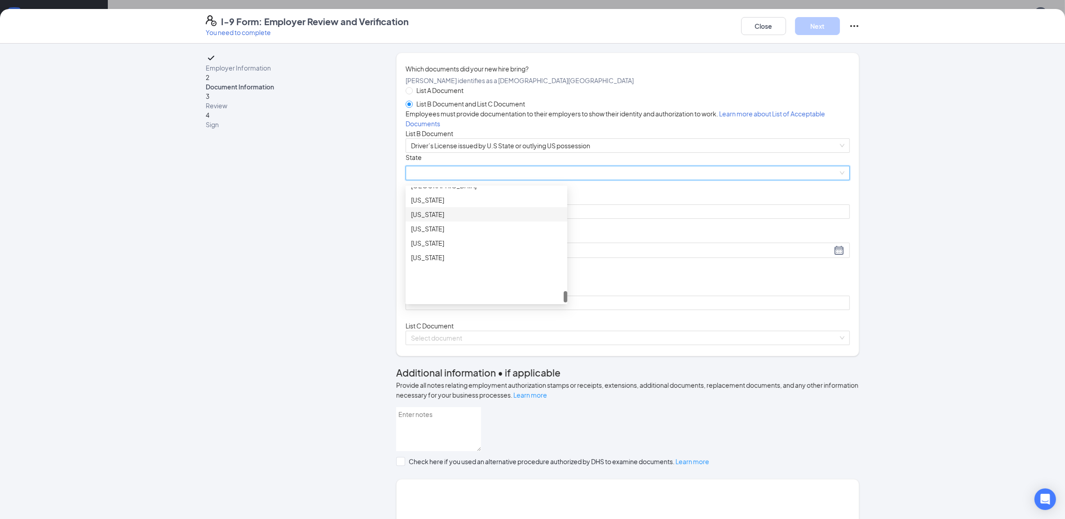
scroll to position [185, 0]
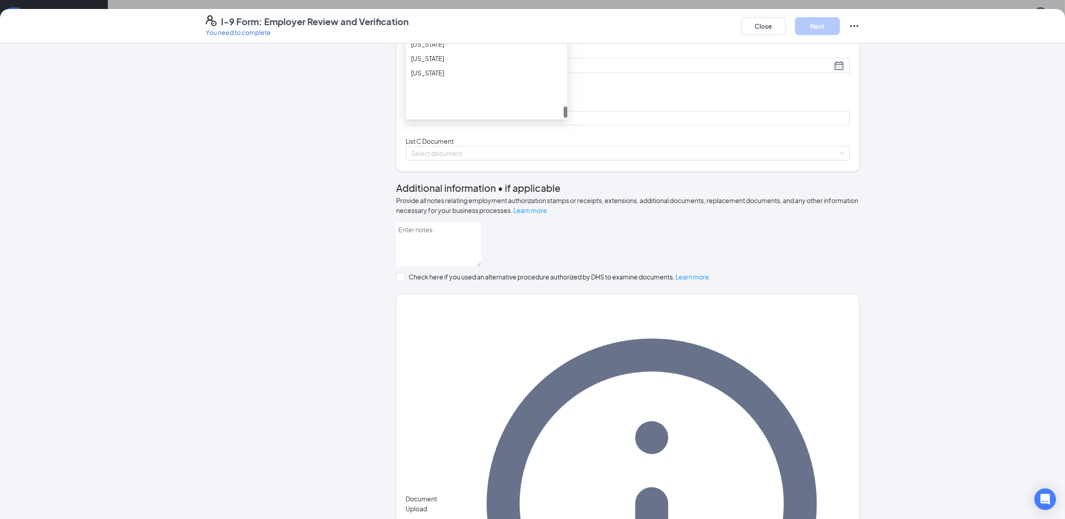
click at [448, 35] on div "[US_STATE]" at bounding box center [486, 30] width 151 height 10
click at [471, 34] on input "Document Number" at bounding box center [628, 27] width 444 height 14
type input "wdl2p2r8423b"
click at [509, 71] on input at bounding box center [621, 66] width 421 height 10
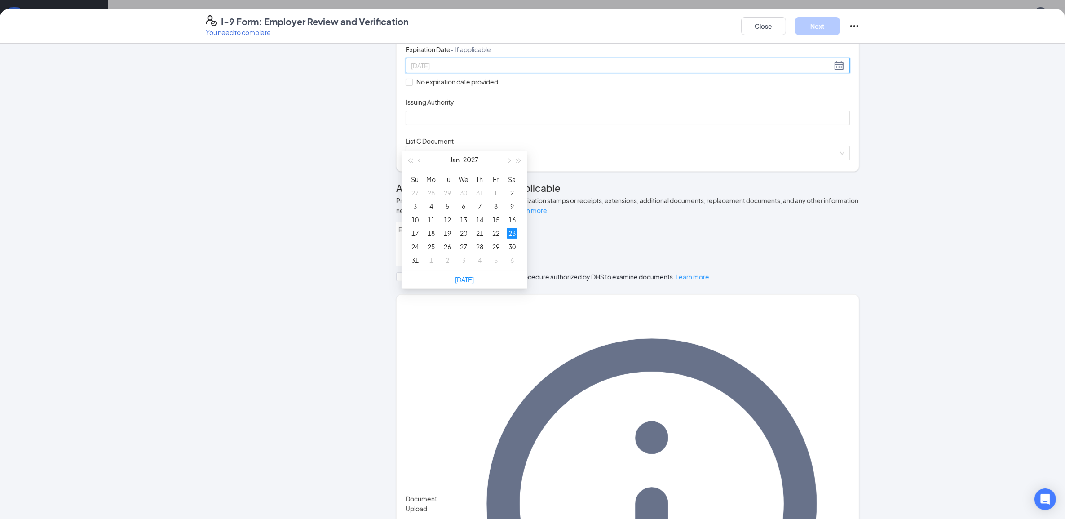
click at [512, 235] on div "23" at bounding box center [512, 233] width 11 height 11
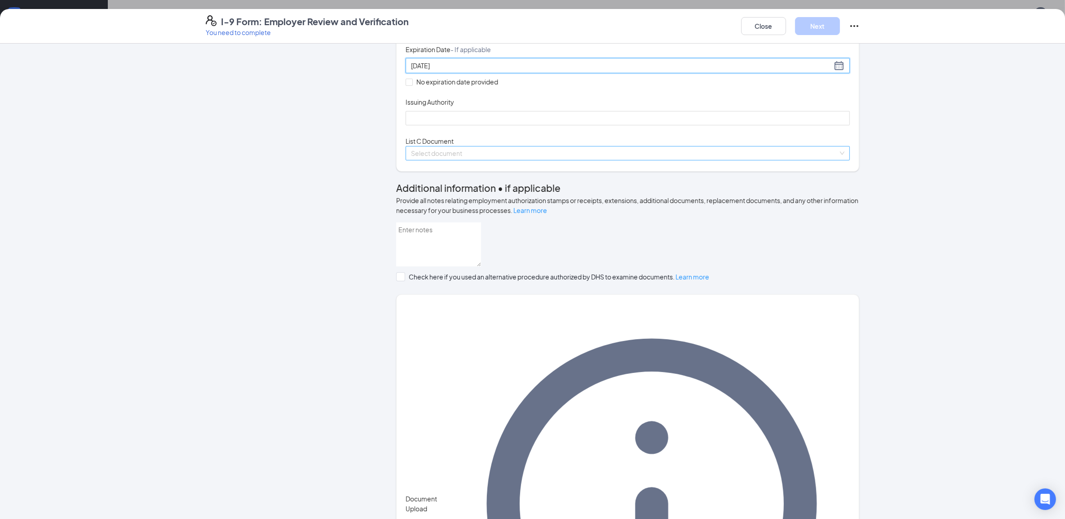
type input "[DATE]"
click at [504, 160] on input "search" at bounding box center [624, 152] width 427 height 13
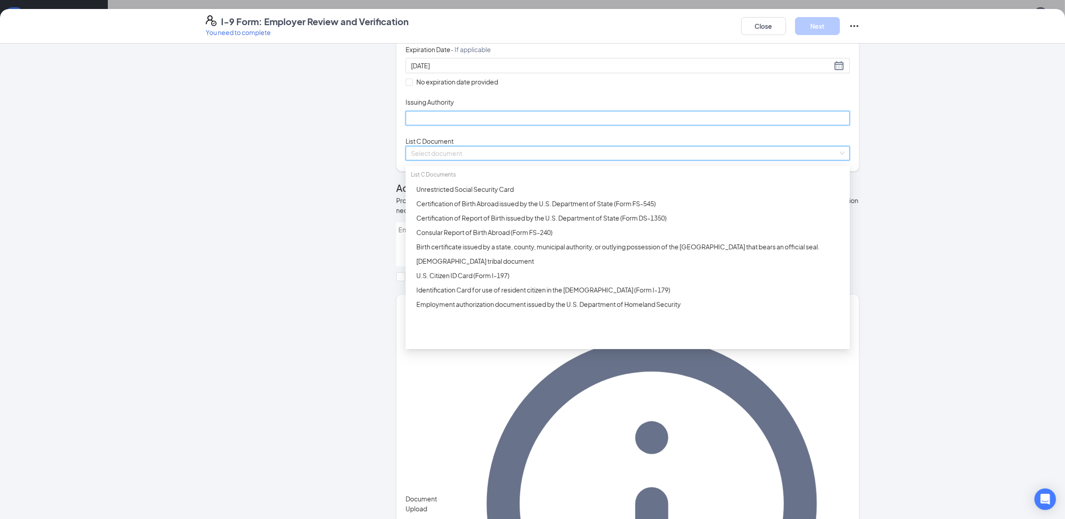
click at [428, 125] on input "Issuing Authority" at bounding box center [628, 118] width 444 height 14
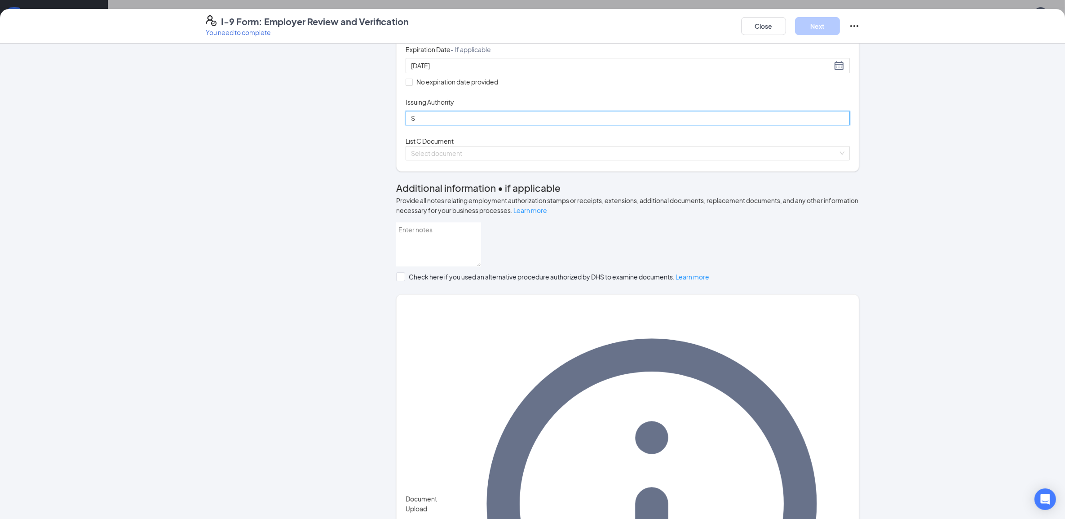
type input "State of [US_STATE]"
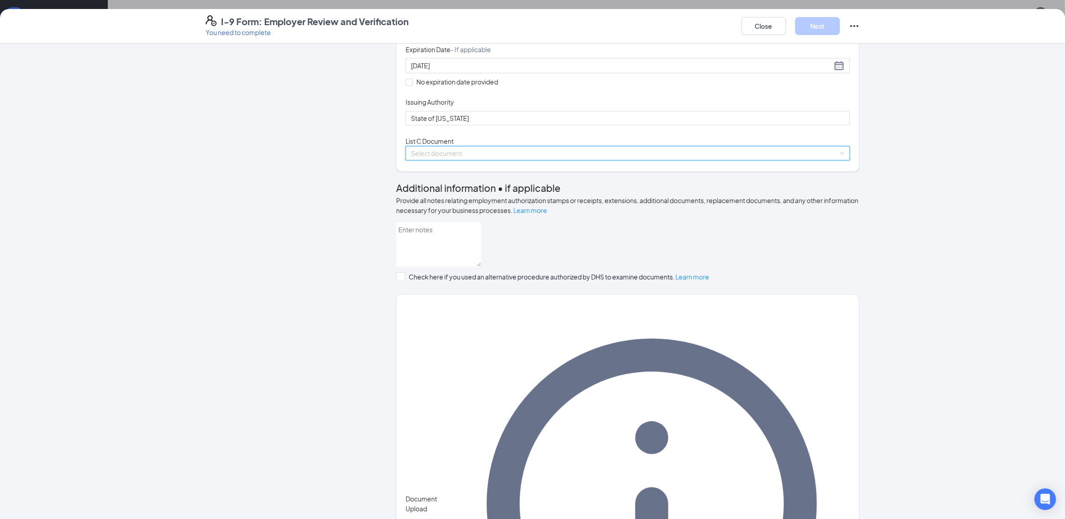
click at [456, 160] on input "search" at bounding box center [624, 152] width 427 height 13
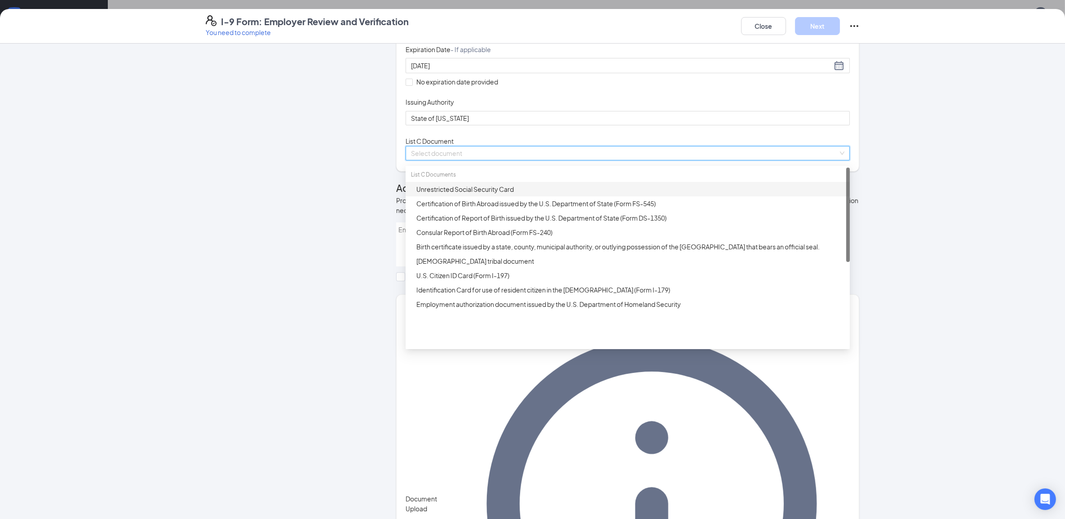
click at [461, 196] on div "Unrestricted Social Security Card" at bounding box center [628, 189] width 444 height 14
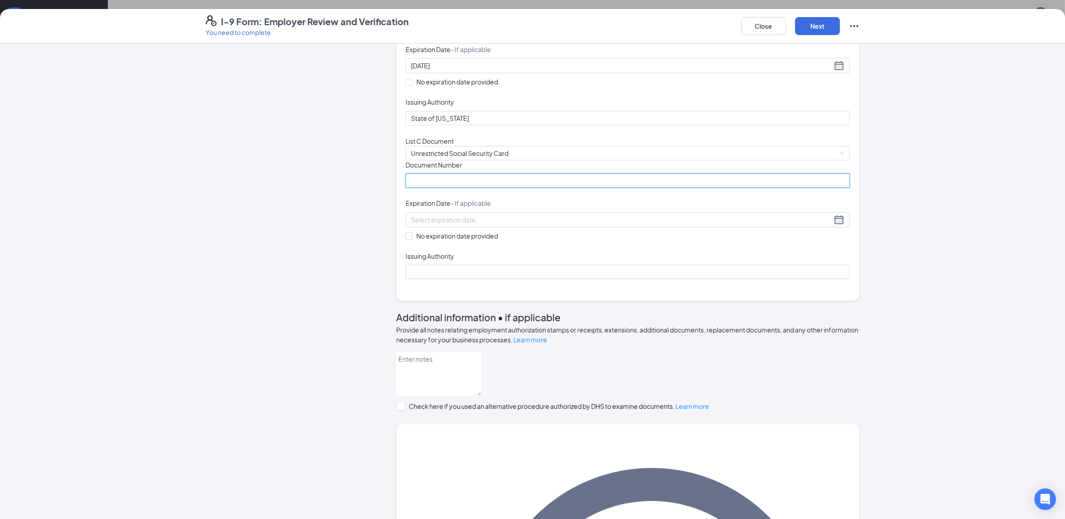
click at [430, 188] on input "Document Number" at bounding box center [628, 180] width 444 height 14
click at [437, 188] on input "Document Number" at bounding box center [628, 180] width 444 height 14
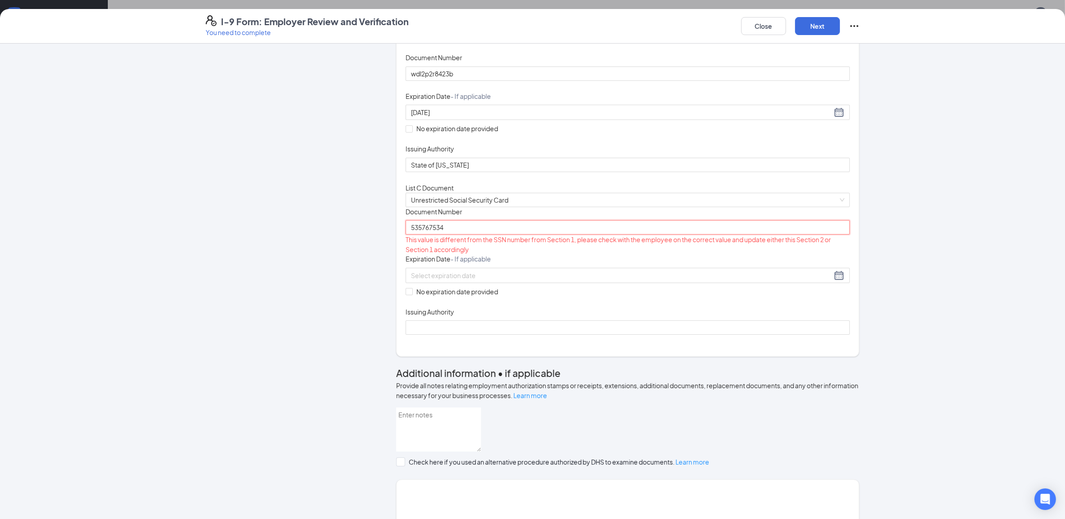
scroll to position [128, 0]
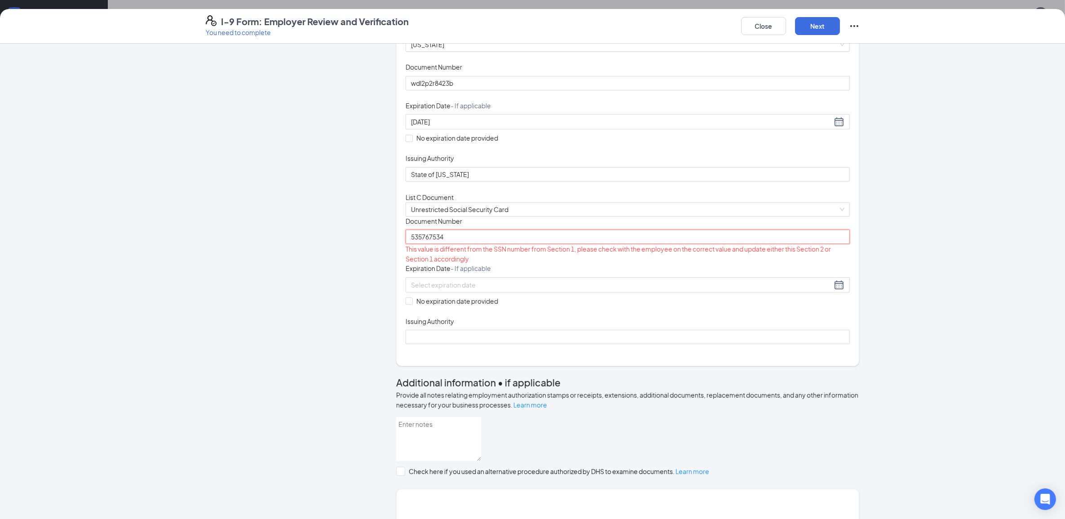
type input "535767534"
click at [756, 16] on div "Close Next" at bounding box center [800, 26] width 119 height 22
click at [755, 28] on button "Close" at bounding box center [763, 26] width 45 height 18
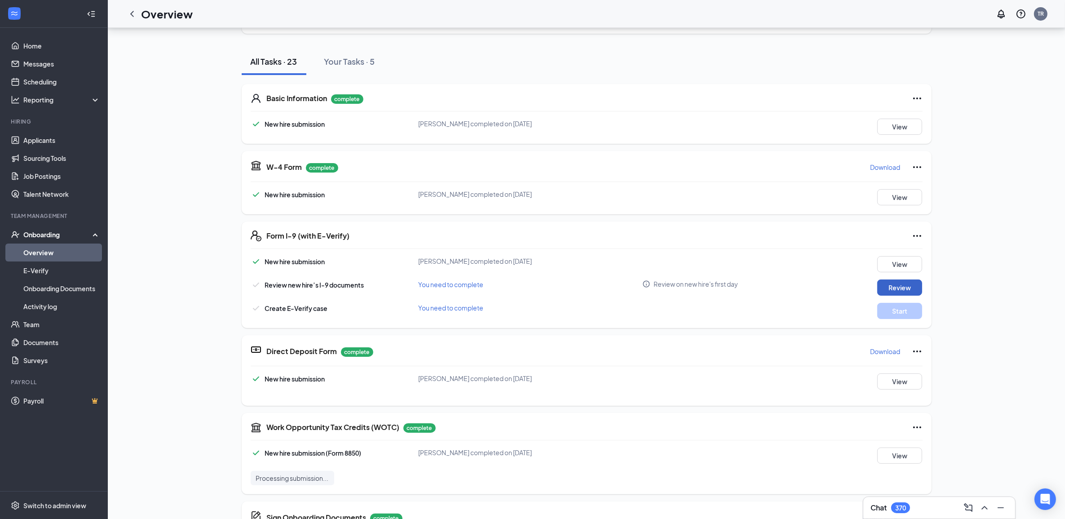
scroll to position [103, 0]
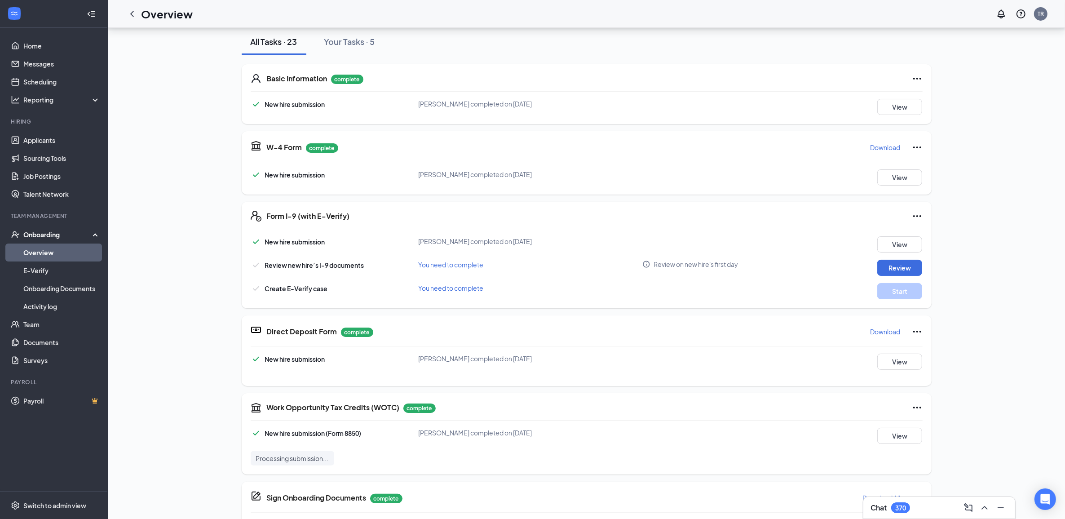
click at [919, 219] on icon "Ellipses" at bounding box center [917, 216] width 11 height 11
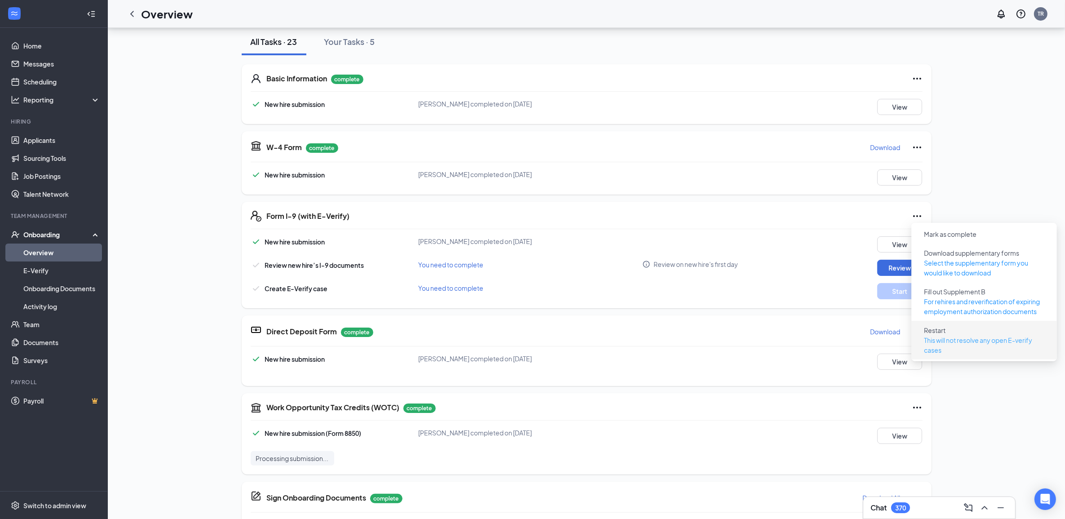
click at [965, 339] on p "This will not resolve any open E-verify cases" at bounding box center [984, 345] width 120 height 20
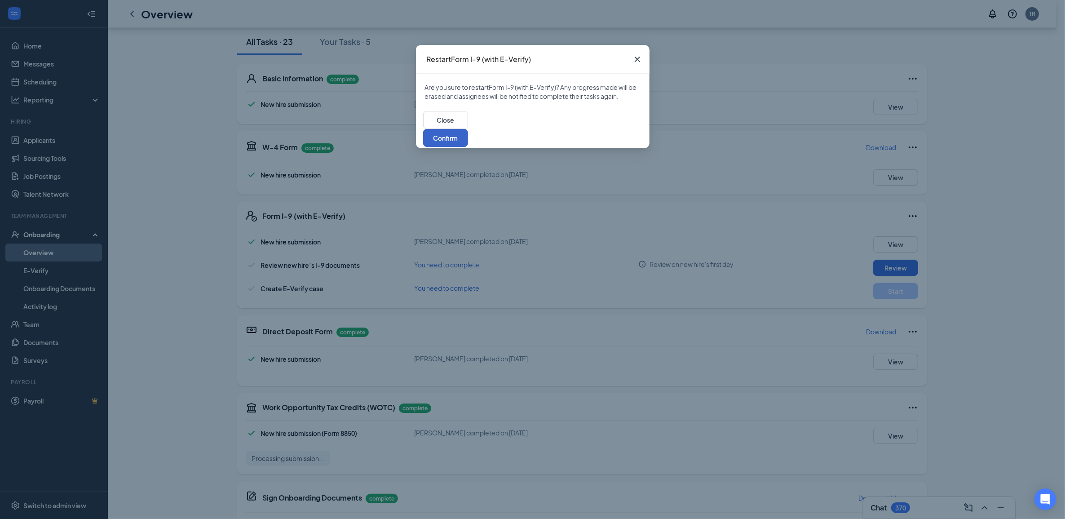
click at [468, 129] on button "Confirm" at bounding box center [445, 138] width 45 height 18
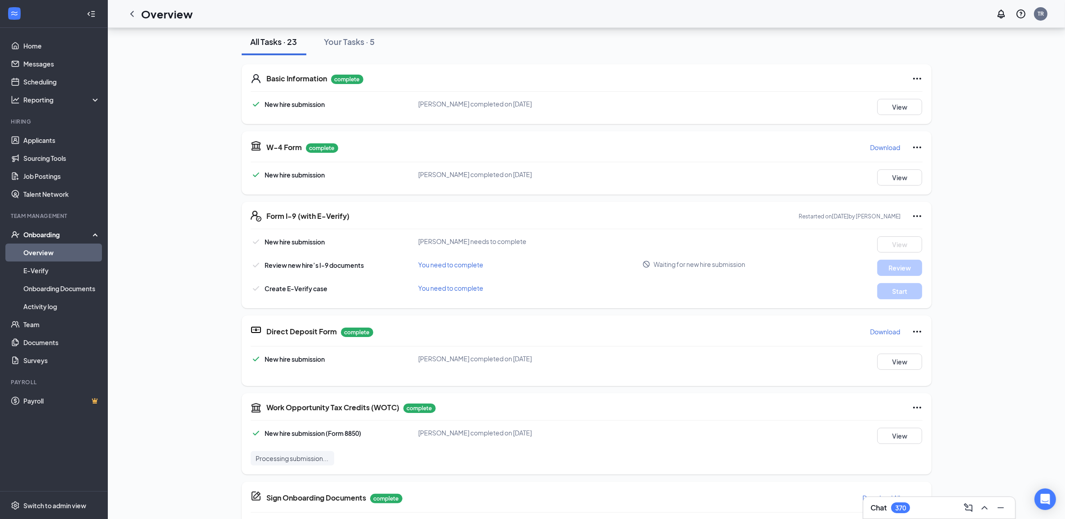
scroll to position [0, 0]
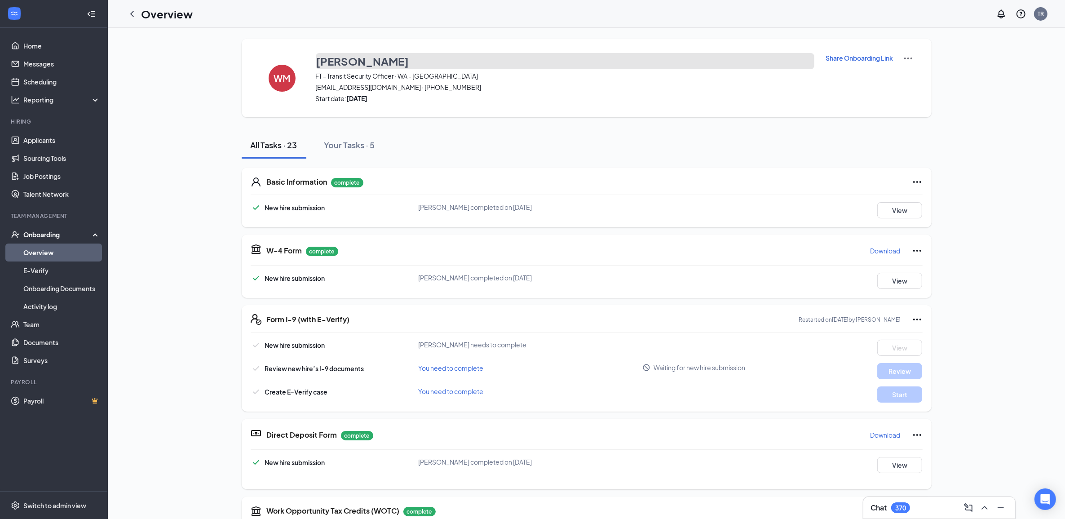
click at [346, 59] on h3 "[PERSON_NAME]" at bounding box center [362, 60] width 93 height 15
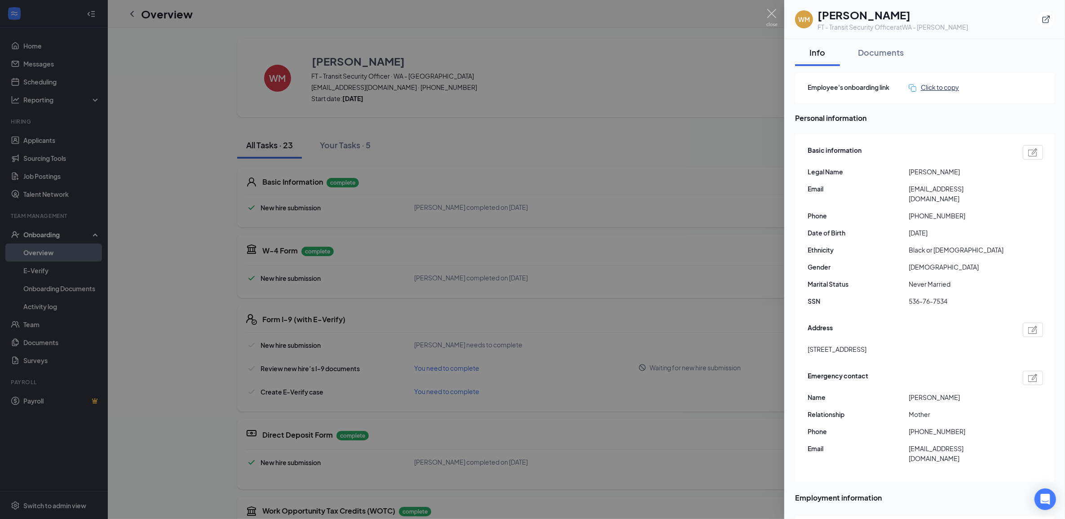
click at [950, 91] on div "Click to copy" at bounding box center [934, 87] width 50 height 10
click at [774, 17] on img at bounding box center [771, 18] width 11 height 18
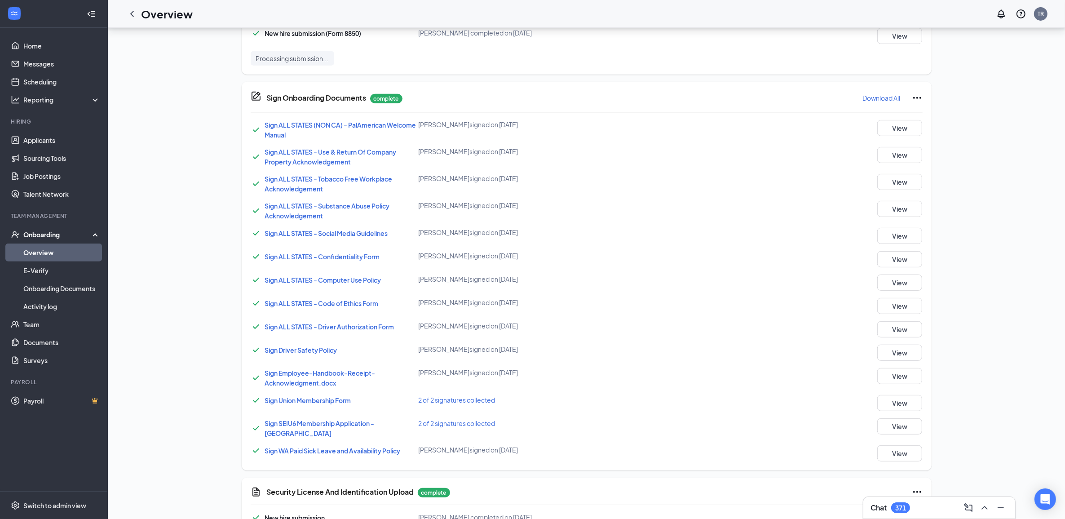
scroll to position [553, 0]
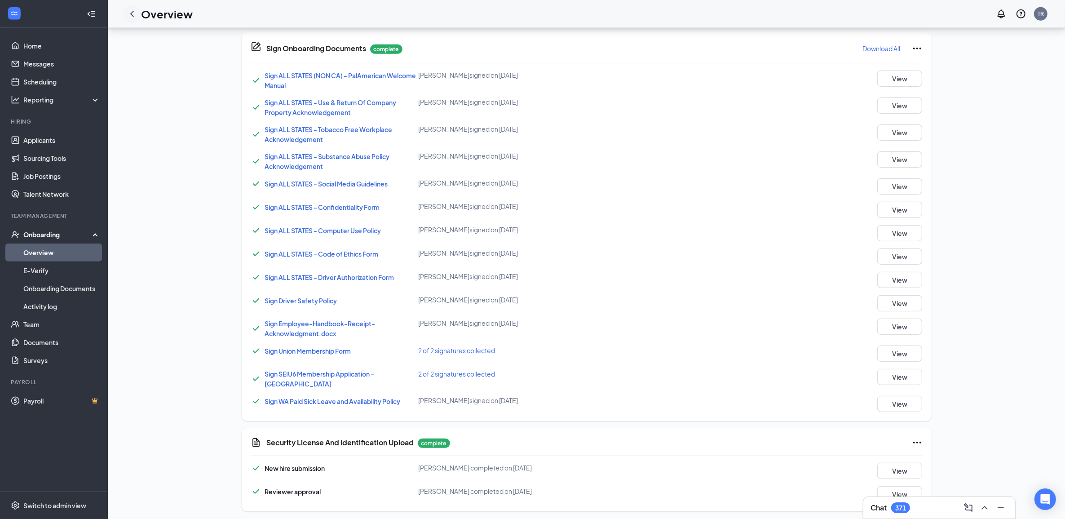
click at [135, 16] on icon "ChevronLeft" at bounding box center [132, 14] width 11 height 11
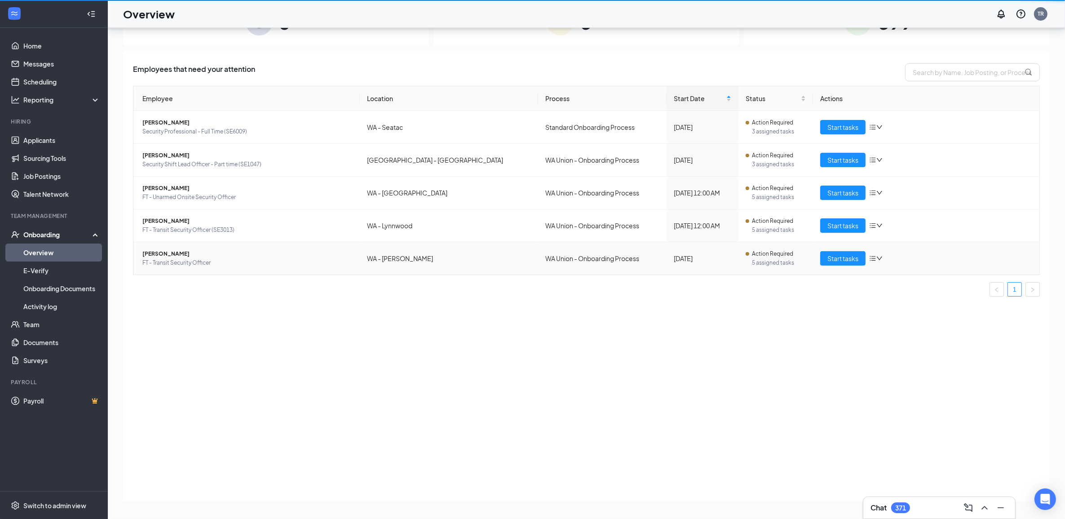
scroll to position [40, 0]
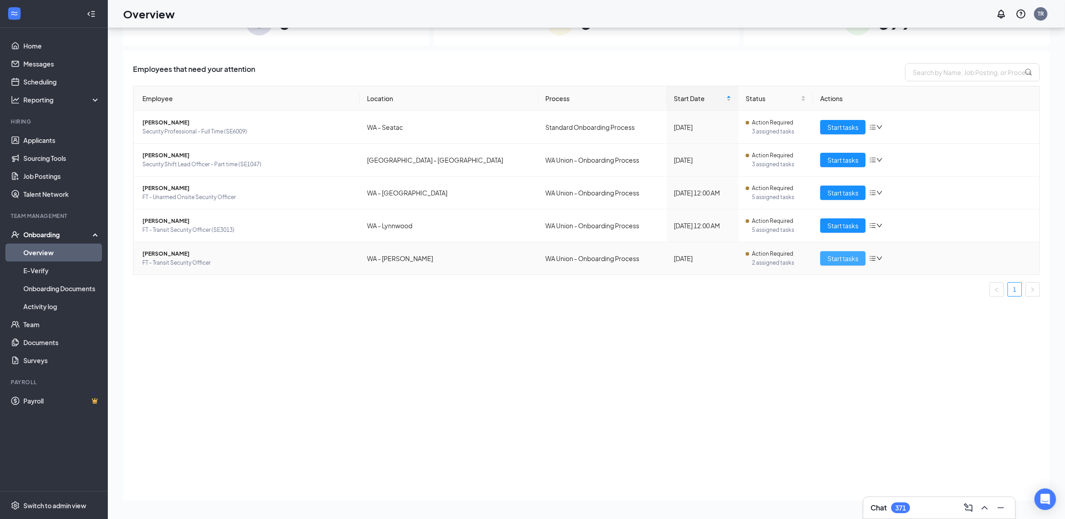
click at [859, 260] on button "Start tasks" at bounding box center [842, 258] width 45 height 14
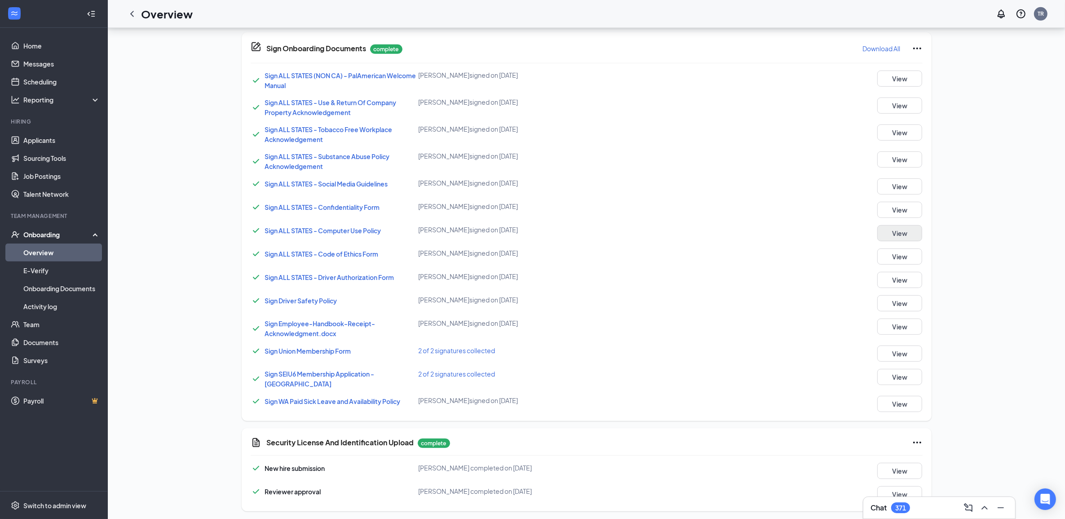
scroll to position [216, 0]
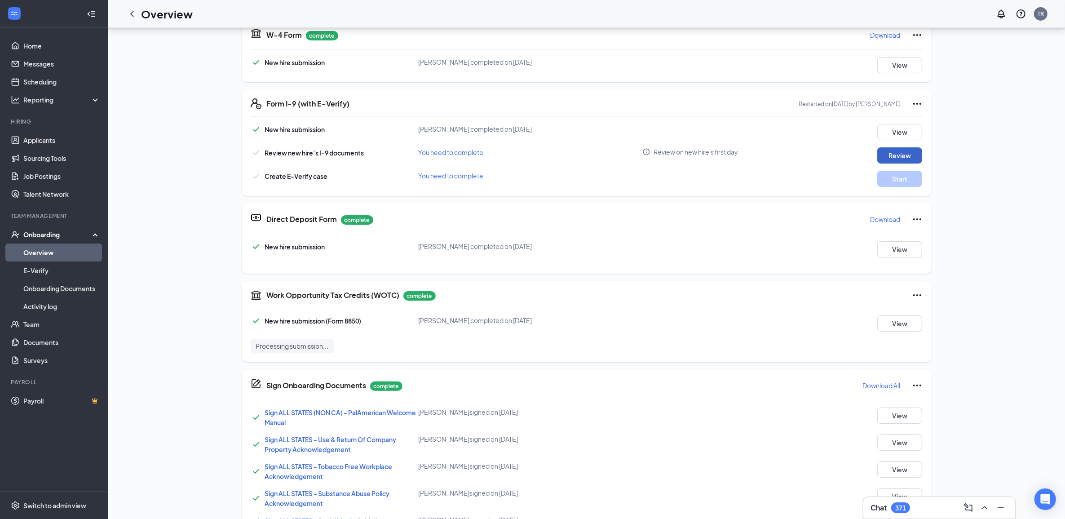
click at [894, 154] on button "Review" at bounding box center [899, 155] width 45 height 16
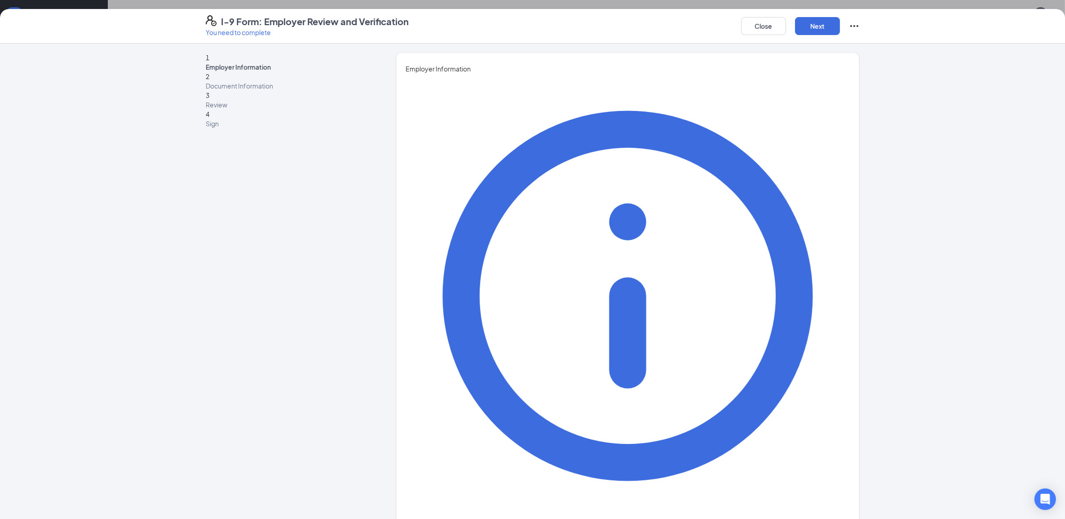
type input "[PERSON_NAME]"
type input "Rico"
type input "[EMAIL_ADDRESS][DOMAIN_NAME]"
type input "4253621267"
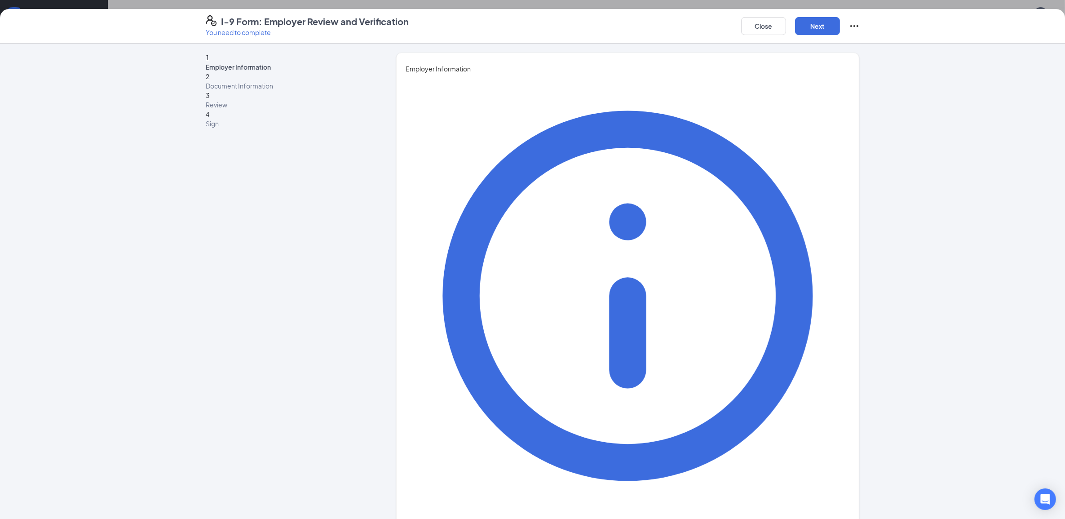
type input "P & C Generalist"
drag, startPoint x: 806, startPoint y: 23, endPoint x: 801, endPoint y: 33, distance: 10.9
click at [806, 24] on button "Next" at bounding box center [817, 26] width 45 height 18
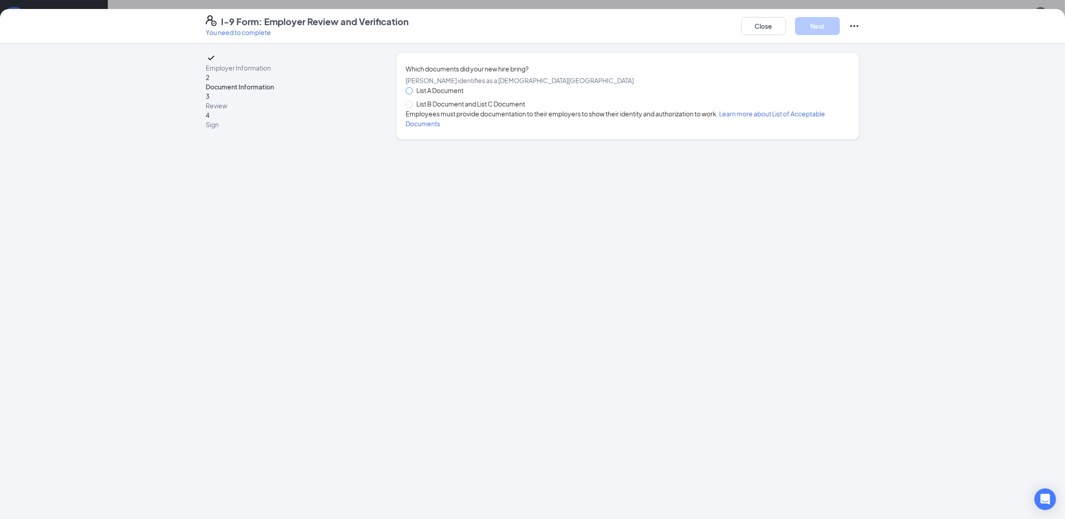
click at [406, 94] on span at bounding box center [409, 90] width 7 height 7
click at [406, 93] on input "List A Document" at bounding box center [409, 90] width 6 height 6
radio input "true"
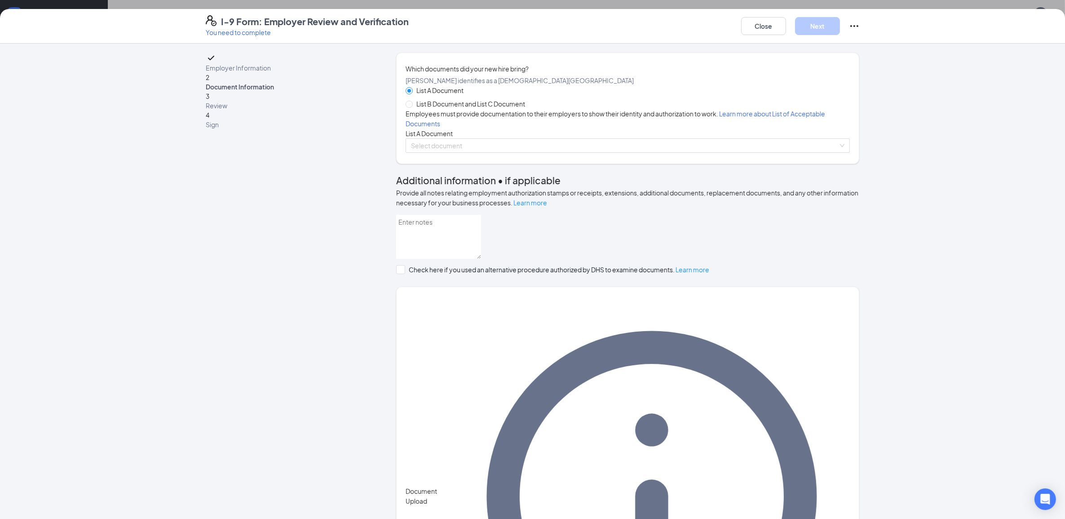
click at [417, 109] on span "List B Document and List C Document" at bounding box center [471, 104] width 116 height 10
click at [412, 107] on input "List B Document and List C Document" at bounding box center [409, 104] width 6 height 6
radio input "true"
radio input "false"
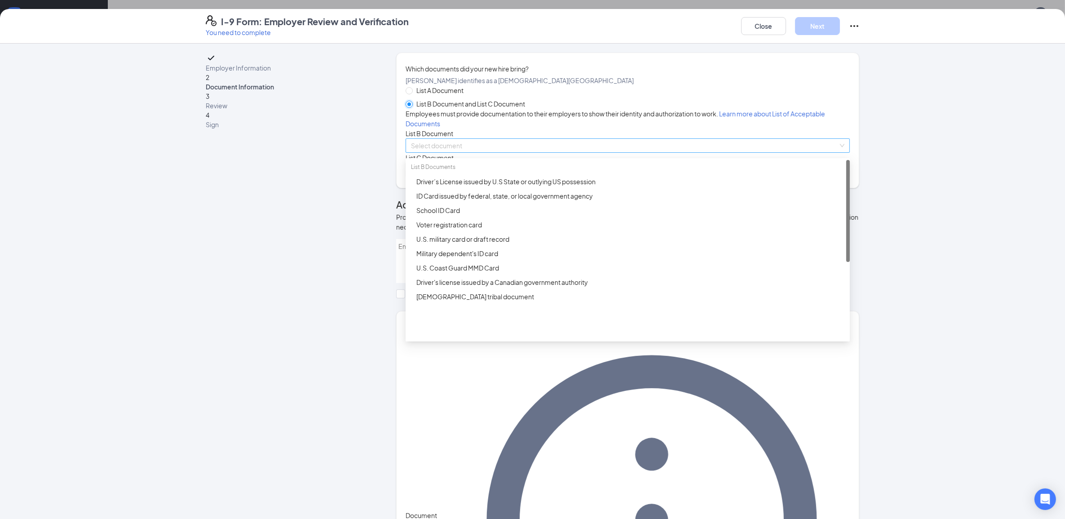
click at [433, 152] on span at bounding box center [624, 145] width 427 height 13
click at [445, 186] on div "Driver’s License issued by U.S State or outlying US possession" at bounding box center [630, 182] width 428 height 10
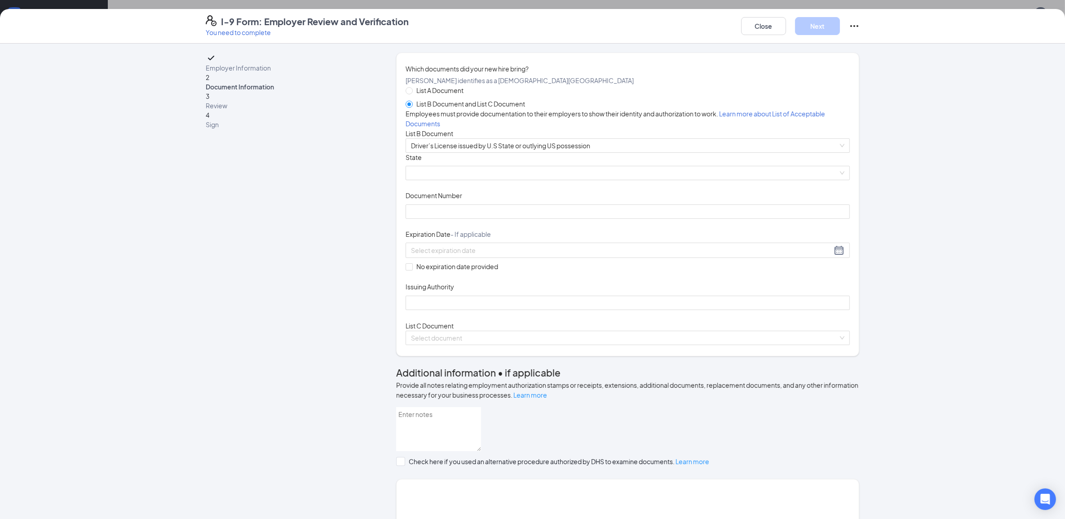
click at [518, 180] on span at bounding box center [628, 172] width 434 height 13
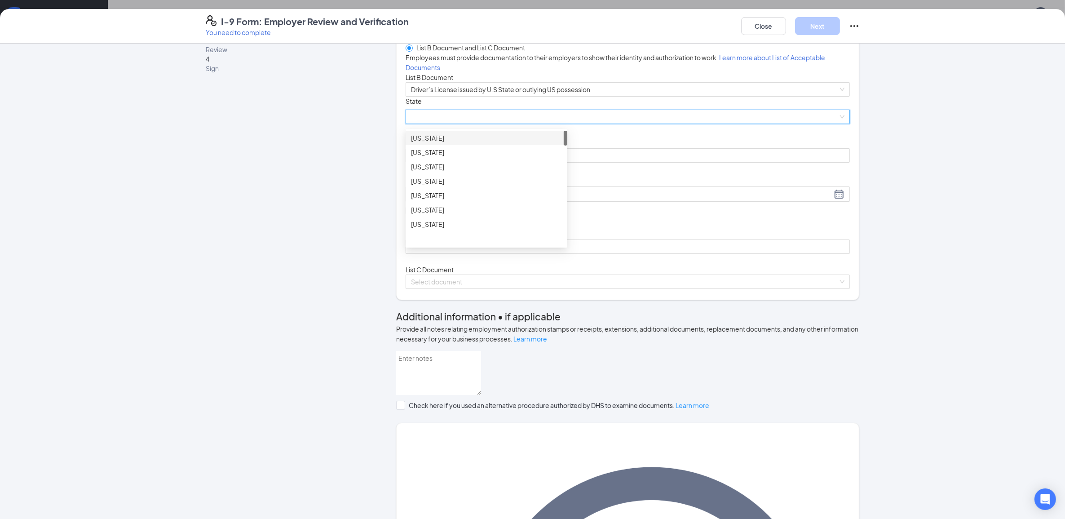
click at [481, 124] on span at bounding box center [628, 116] width 434 height 13
click at [483, 124] on span at bounding box center [628, 116] width 434 height 13
click at [472, 163] on div "[US_STATE]" at bounding box center [486, 158] width 151 height 10
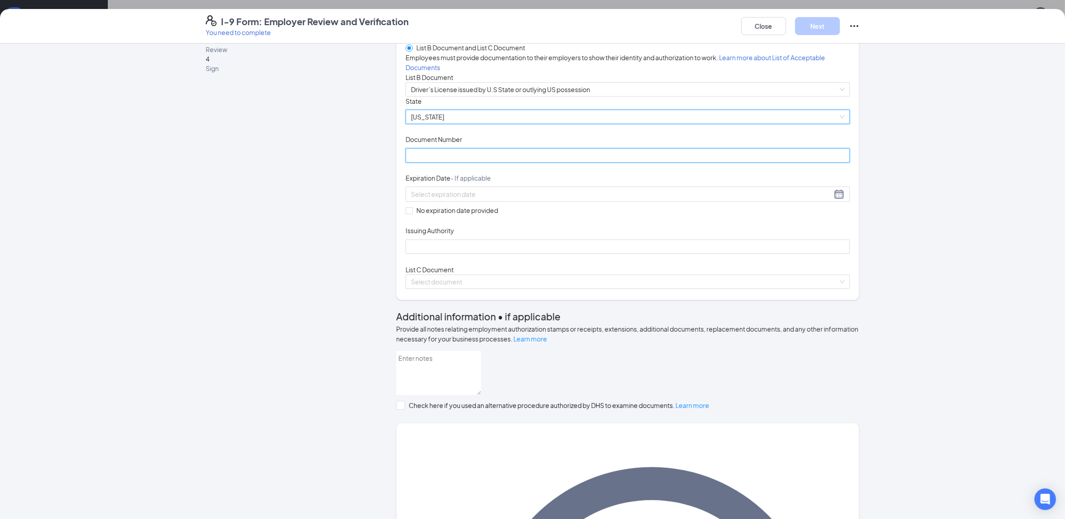
click at [467, 163] on input "Document Number" at bounding box center [628, 155] width 444 height 14
type input "wdl2p2r8423b"
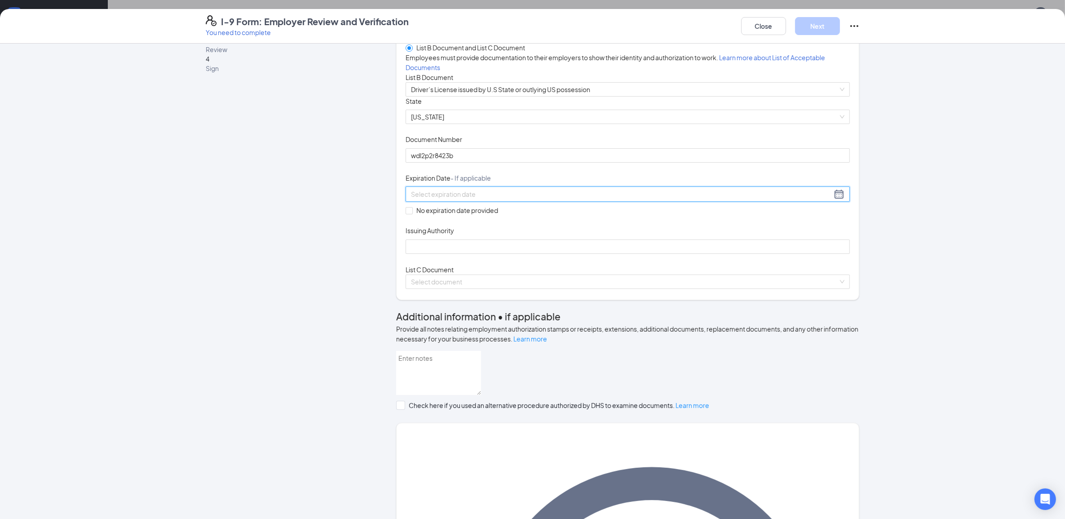
click at [502, 199] on input at bounding box center [621, 194] width 421 height 10
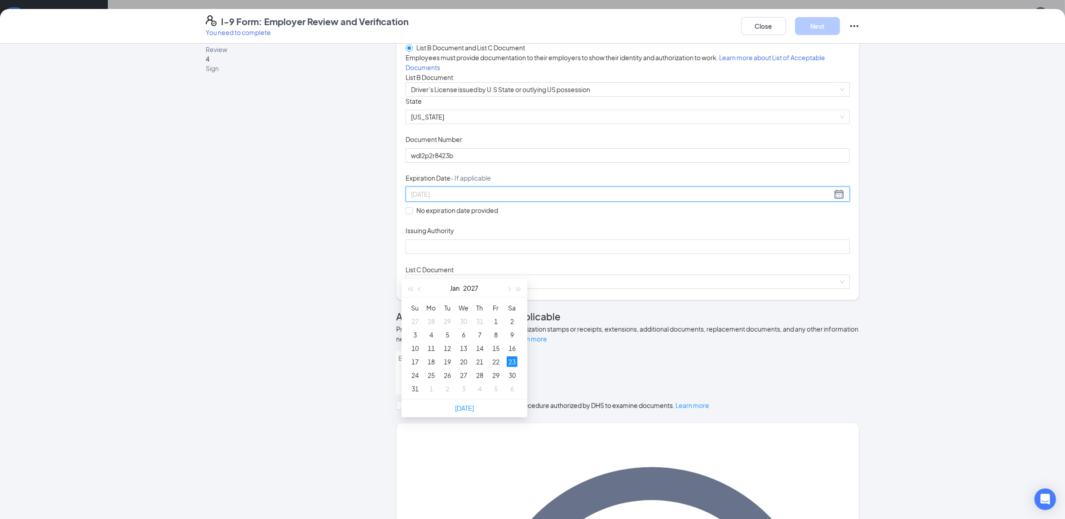
click at [508, 364] on div "23" at bounding box center [512, 361] width 11 height 11
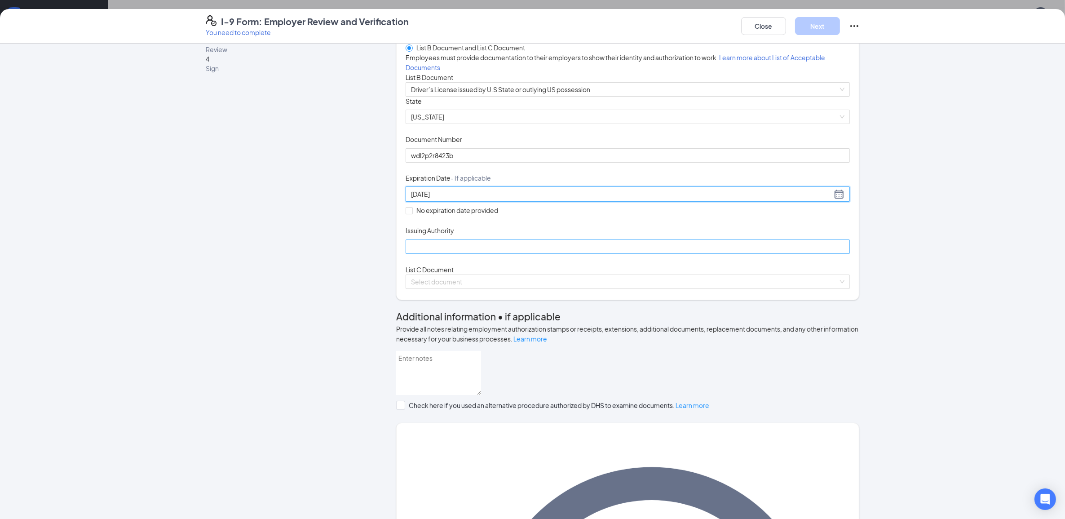
type input "[DATE]"
click at [544, 254] on input "Issuing Authority" at bounding box center [628, 246] width 444 height 14
type input "State of [US_STATE]"
click at [462, 288] on span at bounding box center [624, 281] width 427 height 13
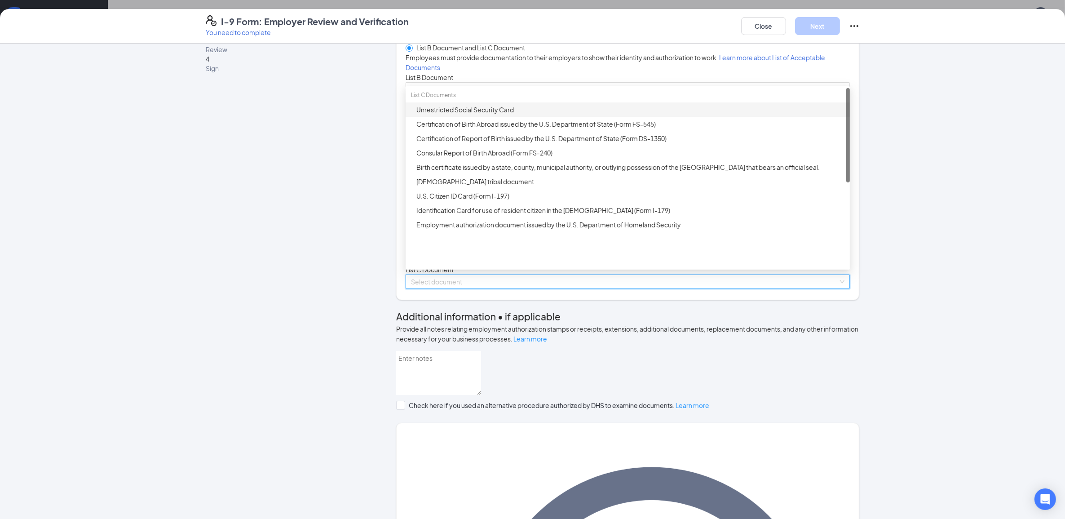
click at [441, 115] on div "Unrestricted Social Security Card" at bounding box center [630, 110] width 428 height 10
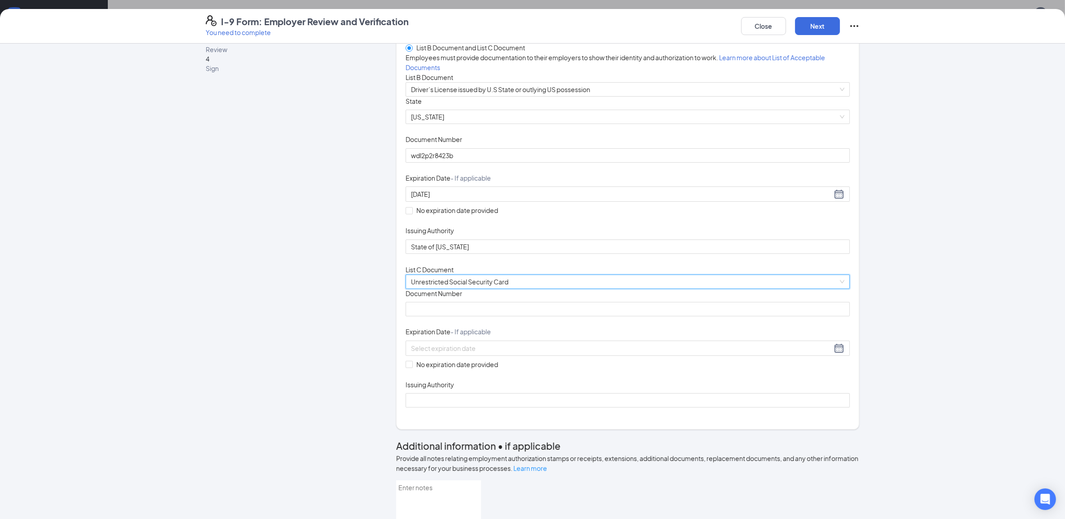
scroll to position [112, 0]
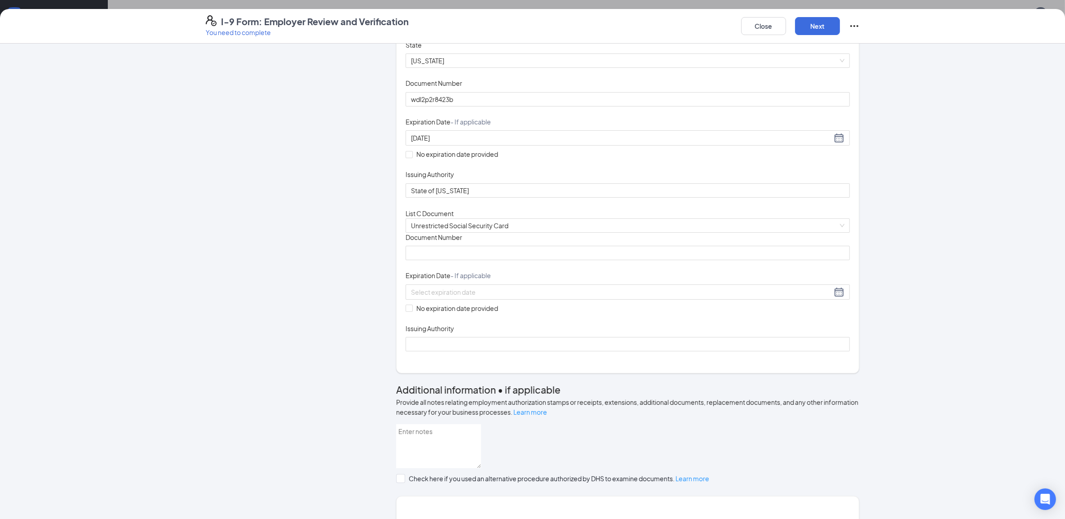
click at [447, 242] on span "Document Number" at bounding box center [434, 237] width 57 height 9
click at [447, 260] on input "Document Number" at bounding box center [628, 253] width 444 height 14
click at [449, 260] on input "Document Number" at bounding box center [628, 253] width 444 height 14
click at [443, 260] on input "Document Number" at bounding box center [628, 253] width 444 height 14
type input "535767534"
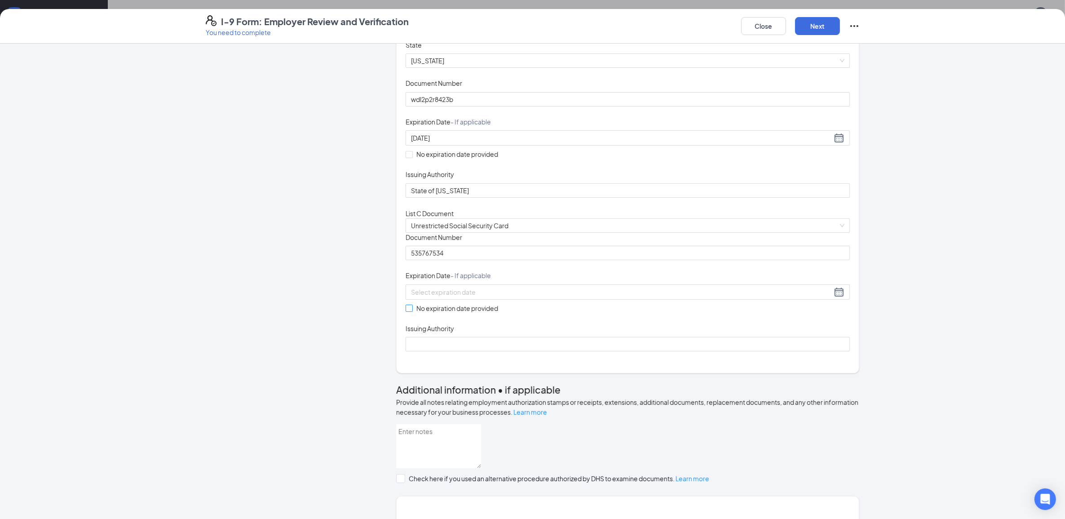
click at [472, 313] on span "No expiration date provided" at bounding box center [457, 308] width 89 height 10
click at [412, 311] on input "No expiration date provided" at bounding box center [409, 308] width 6 height 6
checkbox input "true"
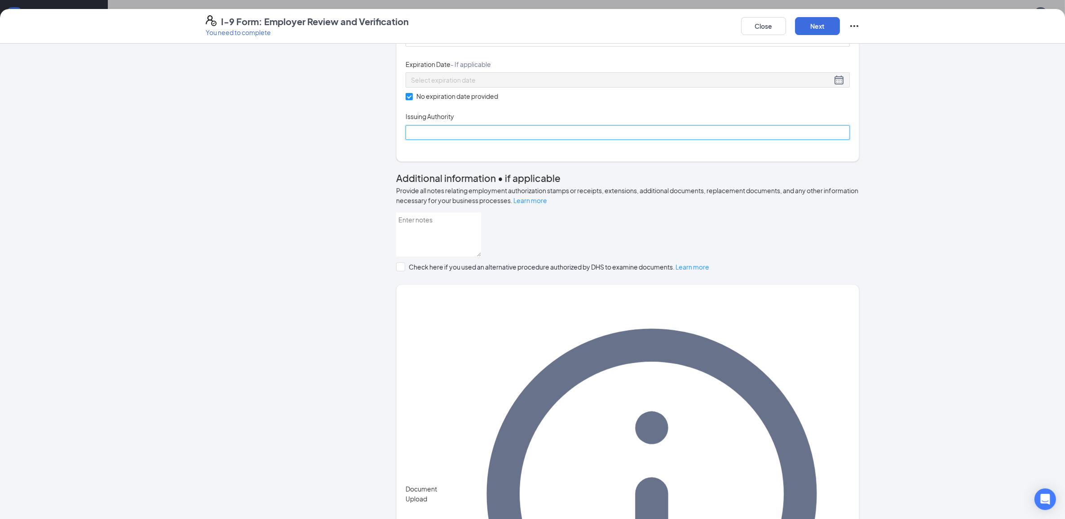
click at [457, 140] on input "Issuing Authority" at bounding box center [628, 132] width 444 height 14
type input "Social Security Administration"
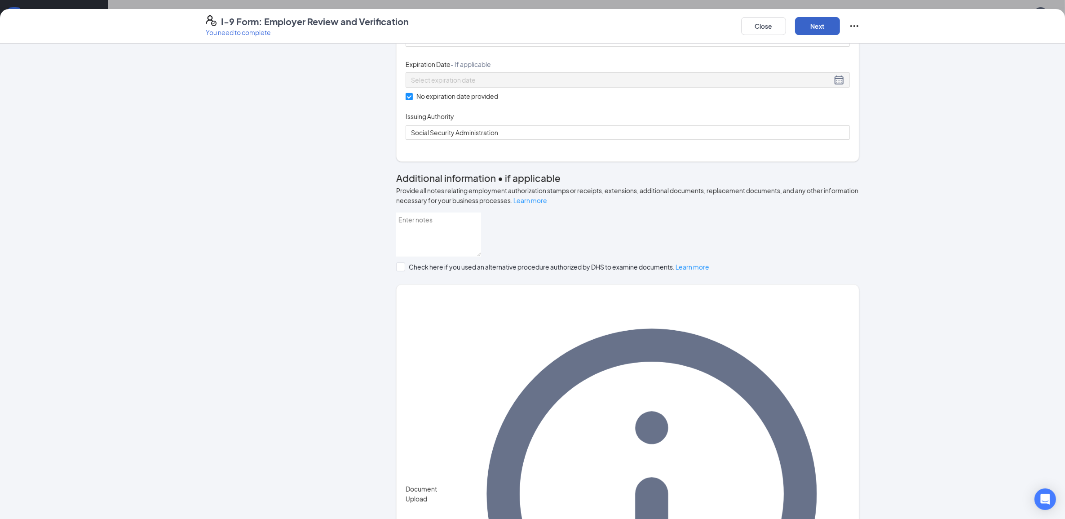
click at [819, 31] on button "Next" at bounding box center [817, 26] width 45 height 18
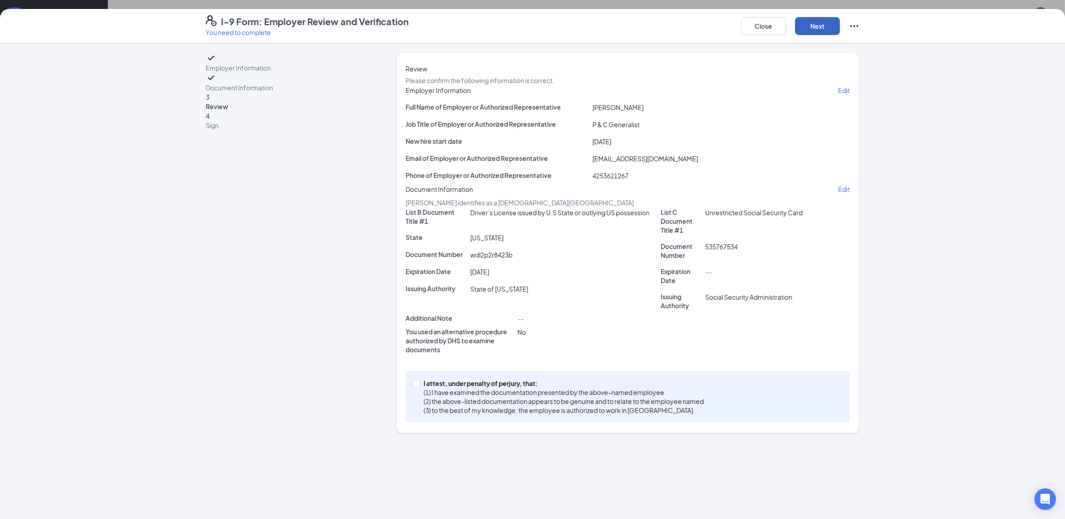
scroll to position [1, 0]
click at [545, 397] on p "(1) I have examined the documentation presented by the above-named employee" at bounding box center [564, 392] width 280 height 9
click at [419, 386] on input "I attest, under penalty of [PERSON_NAME], that: (1) I have examined the documen…" at bounding box center [416, 383] width 6 height 6
checkbox input "true"
click at [823, 25] on button "Next" at bounding box center [817, 26] width 45 height 18
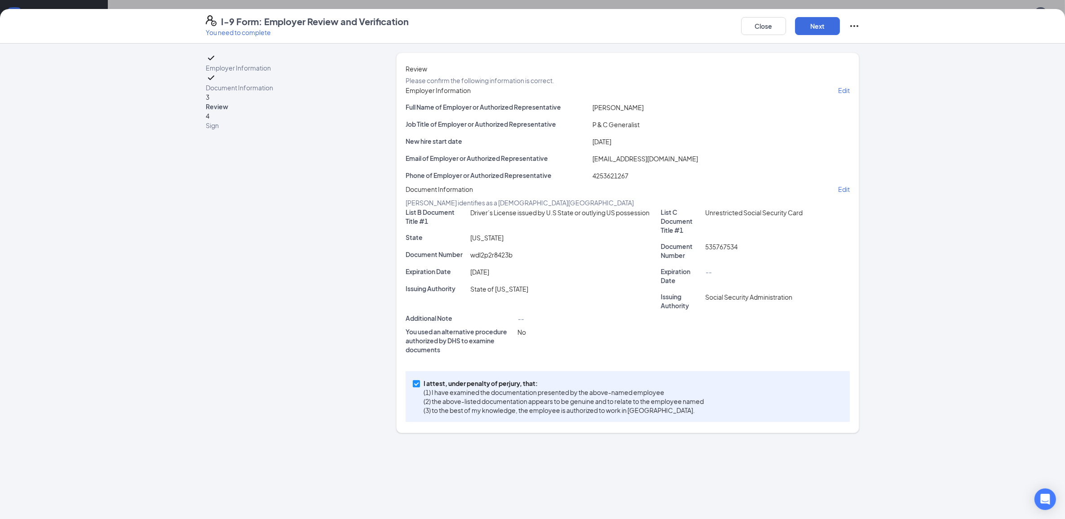
scroll to position [0, 0]
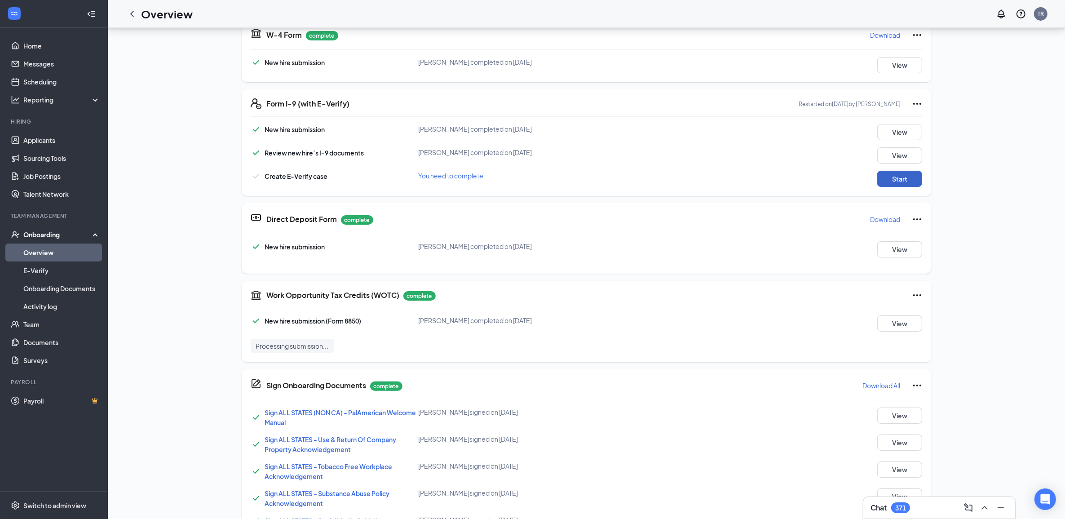
click at [905, 173] on button "Start" at bounding box center [899, 179] width 45 height 16
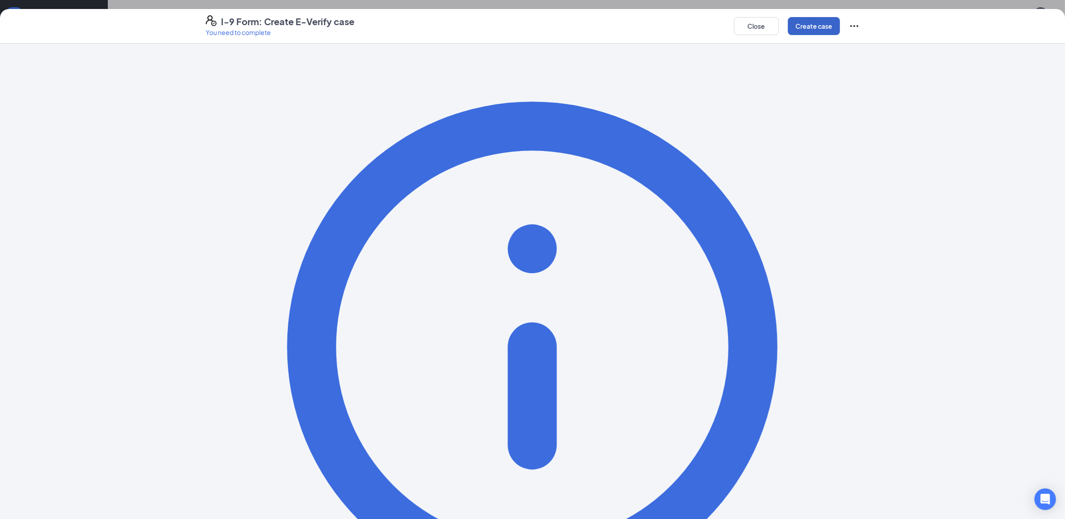
click at [812, 30] on button "Create case" at bounding box center [814, 26] width 52 height 18
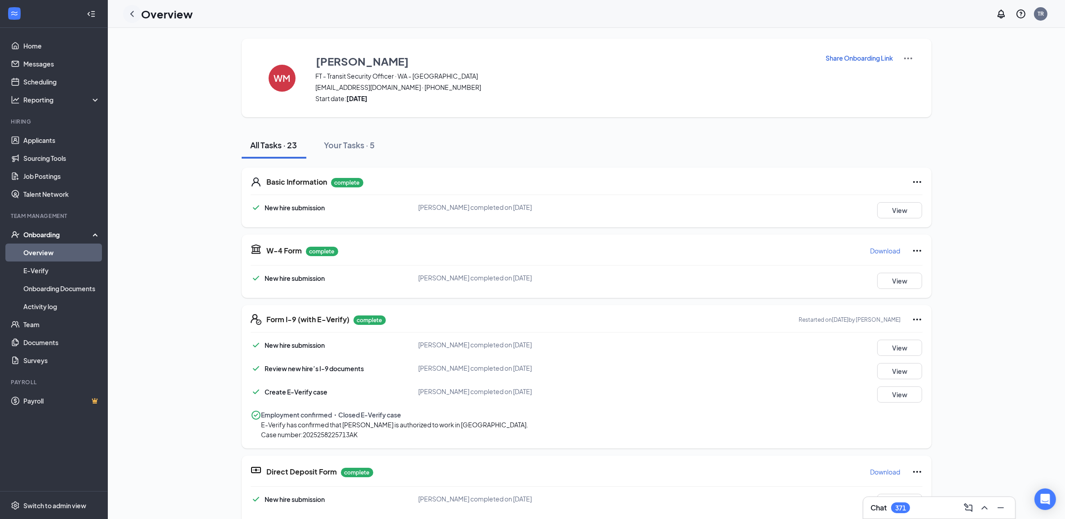
click at [137, 16] on div at bounding box center [132, 14] width 18 height 18
drag, startPoint x: 133, startPoint y: 14, endPoint x: 142, endPoint y: 33, distance: 20.7
click at [133, 14] on icon "ChevronLeft" at bounding box center [132, 14] width 11 height 11
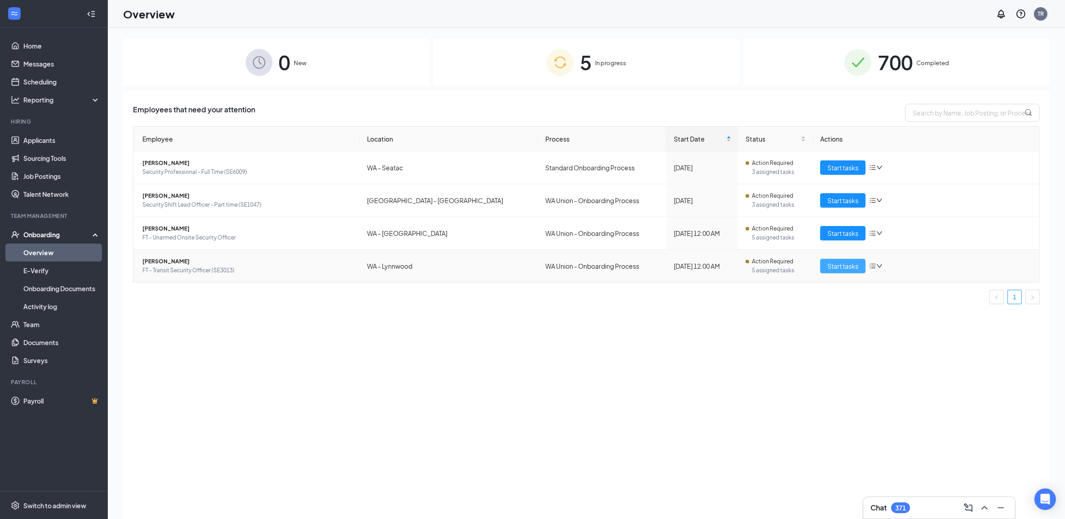
click at [832, 266] on span "Start tasks" at bounding box center [843, 266] width 31 height 10
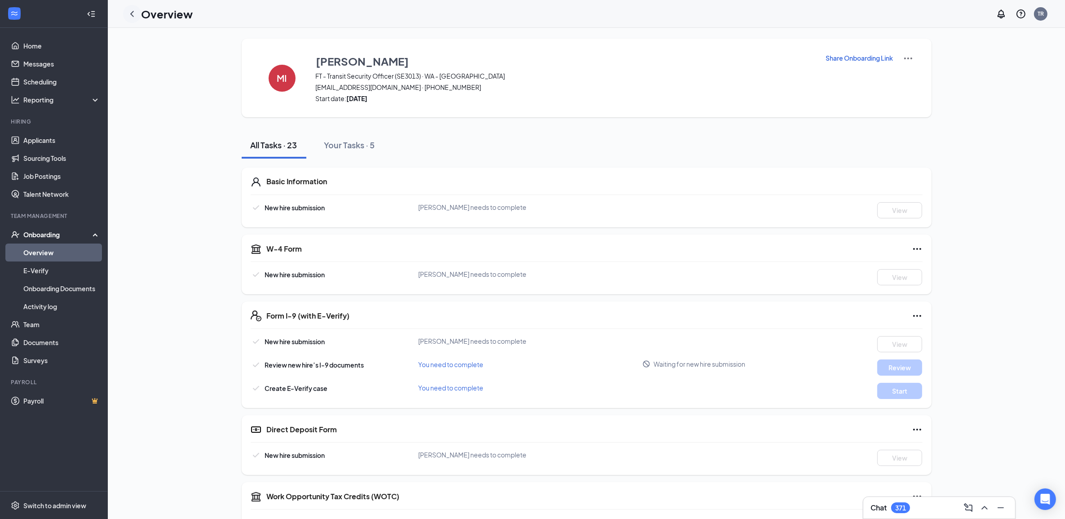
click at [133, 14] on icon "ChevronLeft" at bounding box center [132, 14] width 11 height 11
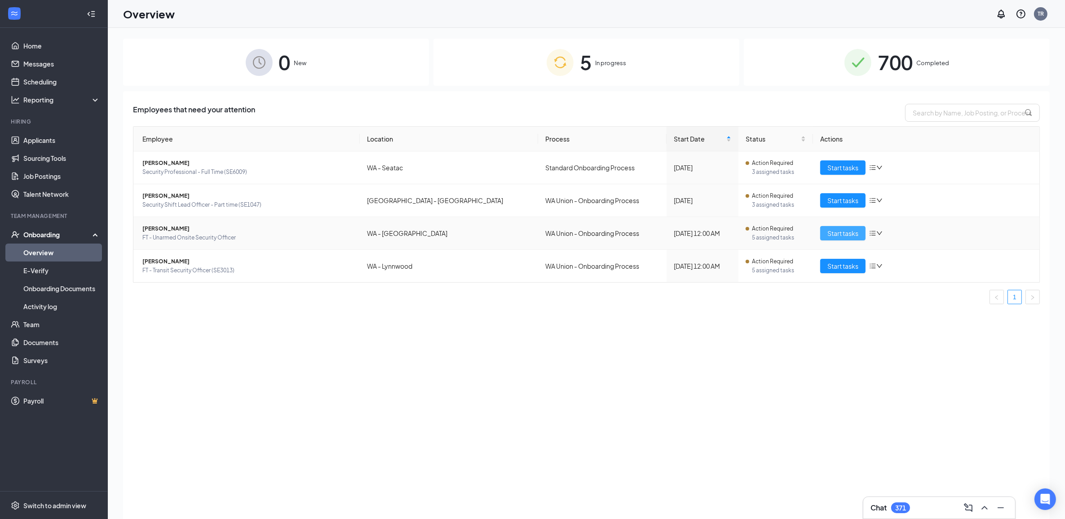
click at [831, 228] on span "Start tasks" at bounding box center [843, 233] width 31 height 10
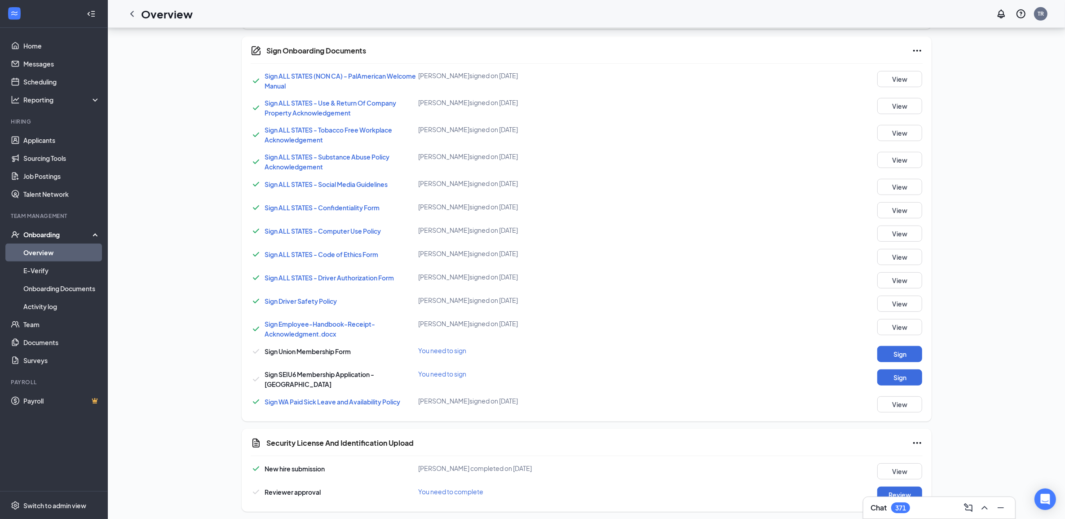
scroll to position [549, 0]
click at [903, 486] on button "Review" at bounding box center [899, 494] width 45 height 16
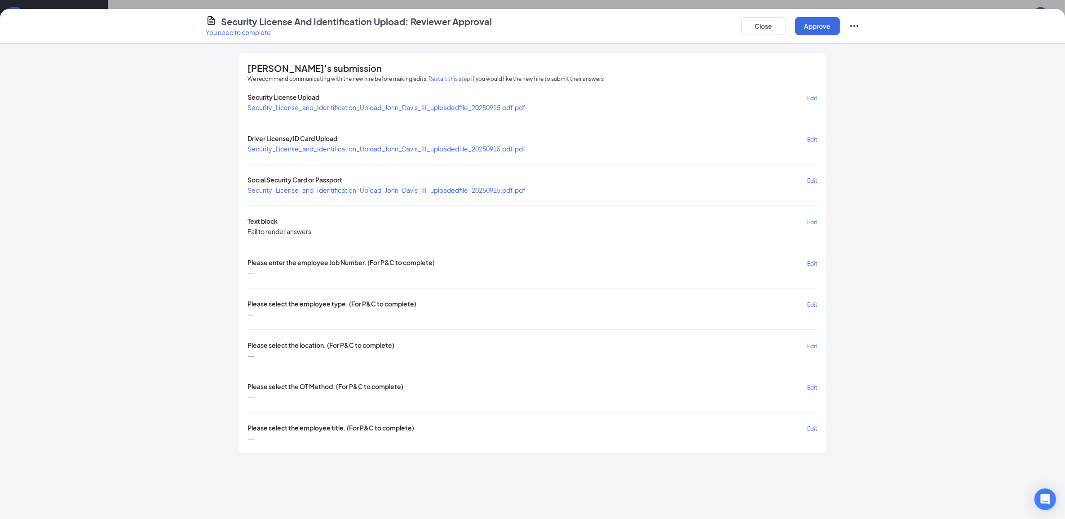
click at [810, 182] on span "Edit" at bounding box center [812, 180] width 10 height 7
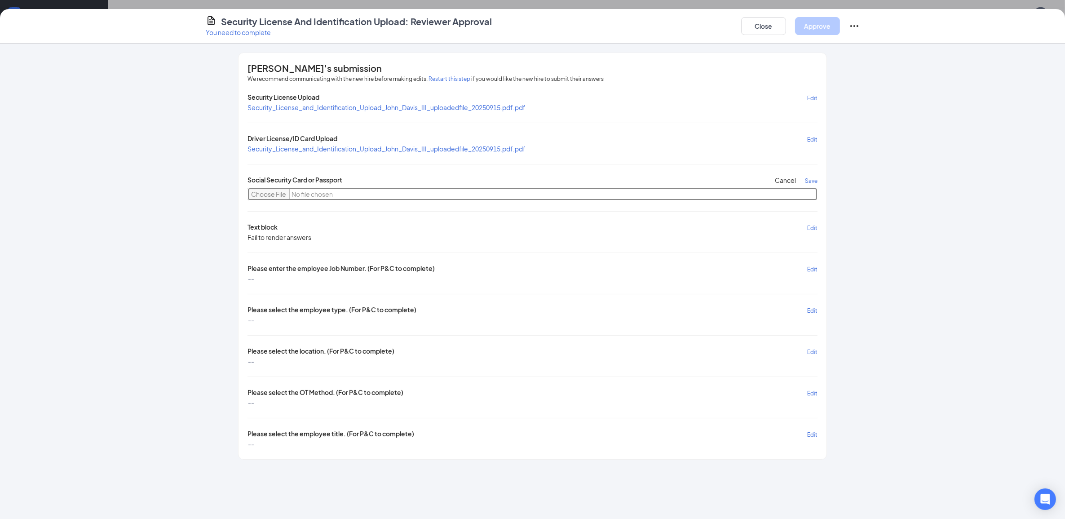
click at [282, 188] on input "file" at bounding box center [533, 194] width 570 height 13
type input "C:\fakepath\1000002793 (1).jpg"
click at [806, 179] on span "Save" at bounding box center [811, 180] width 13 height 7
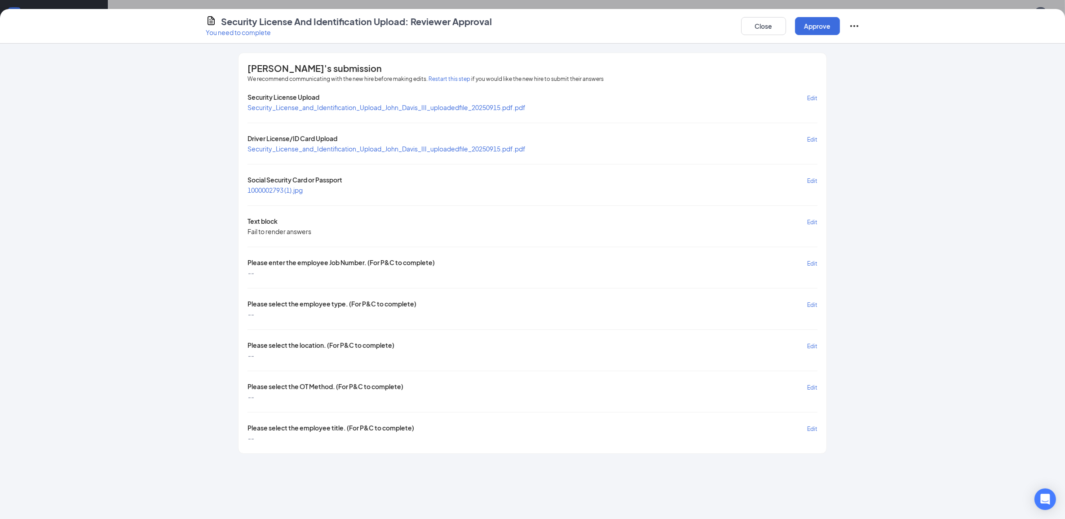
click at [807, 263] on span "Edit" at bounding box center [812, 263] width 10 height 7
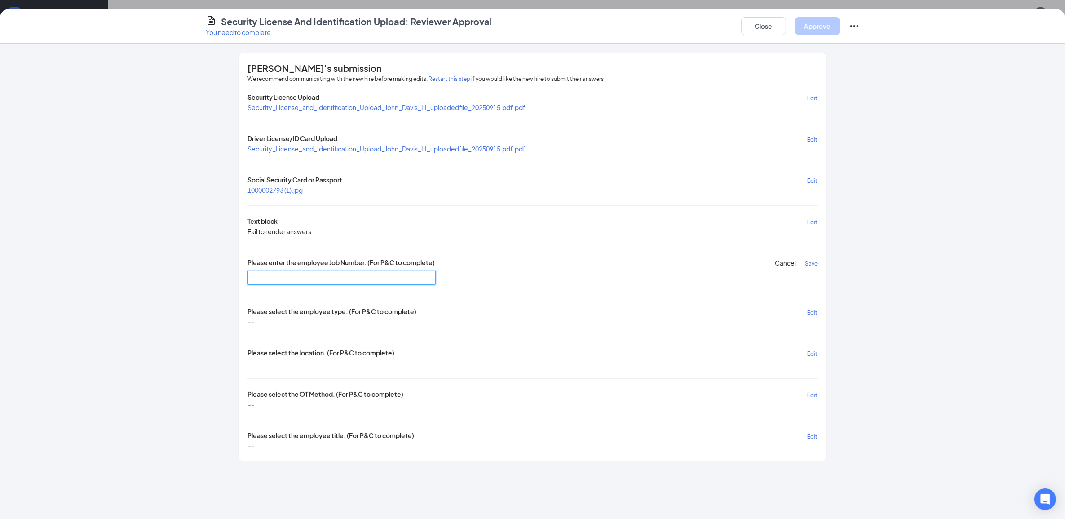
click at [374, 274] on input "text" at bounding box center [342, 277] width 188 height 14
click at [267, 274] on input "text" at bounding box center [342, 277] width 188 height 14
paste input "SE3003"
type input "SE3003"
drag, startPoint x: 812, startPoint y: 259, endPoint x: 811, endPoint y: 284, distance: 25.2
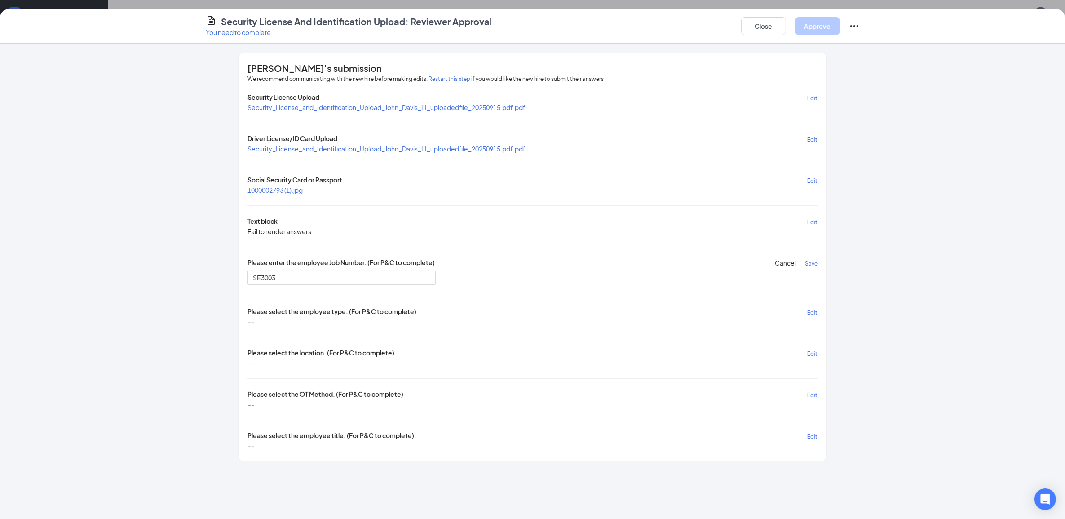
click at [812, 260] on span "Save" at bounding box center [811, 263] width 13 height 7
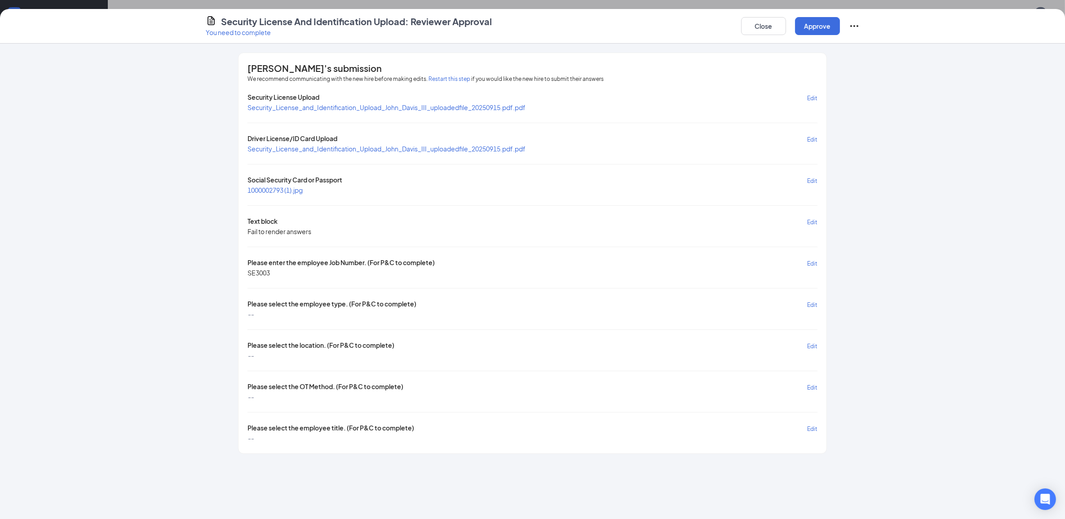
click at [811, 297] on div "Security License Upload Edit Security_License_and_Identification_Upload_John_Da…" at bounding box center [533, 268] width 570 height 350
click at [818, 299] on div "[PERSON_NAME]'s submission We recommend communicating with the new hire before …" at bounding box center [533, 253] width 588 height 400
click at [814, 301] on span "Edit" at bounding box center [812, 304] width 10 height 7
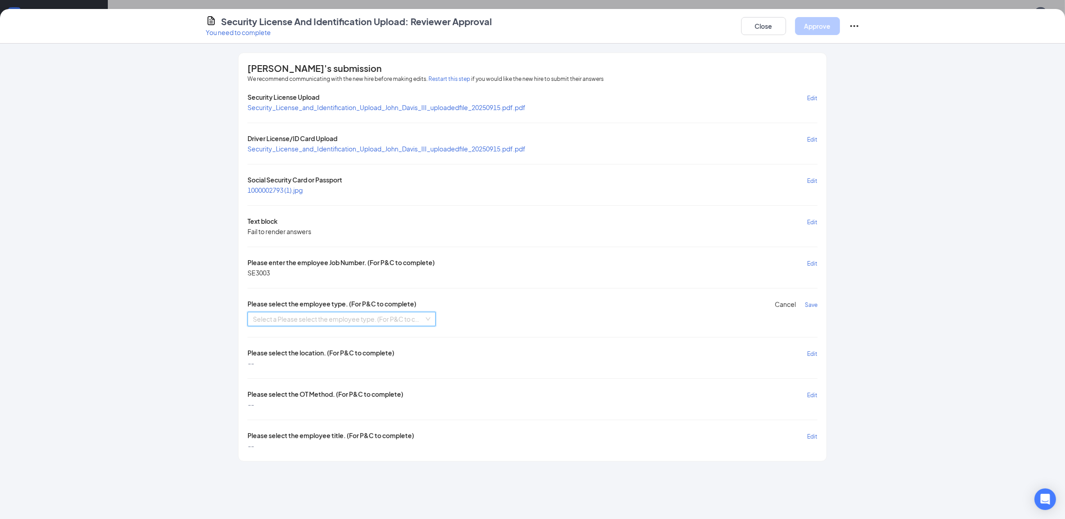
click at [389, 323] on input "search" at bounding box center [338, 318] width 171 height 13
click at [372, 379] on div "Hourly Union [DEMOGRAPHIC_DATA] Zone 3" at bounding box center [341, 378] width 177 height 10
drag, startPoint x: 807, startPoint y: 300, endPoint x: 809, endPoint y: 332, distance: 31.5
click at [807, 306] on button "Save" at bounding box center [811, 304] width 13 height 10
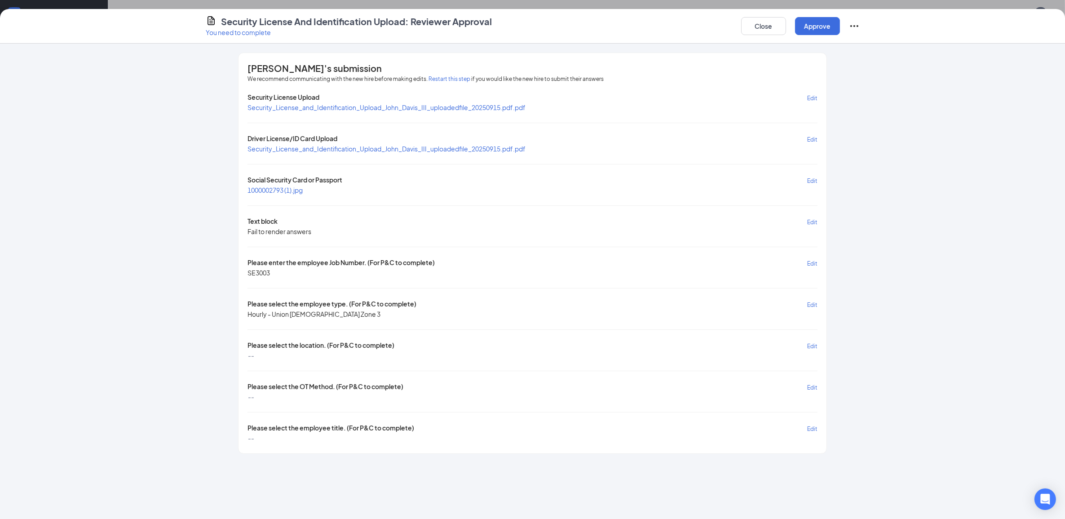
click at [811, 346] on span "Edit" at bounding box center [812, 346] width 10 height 7
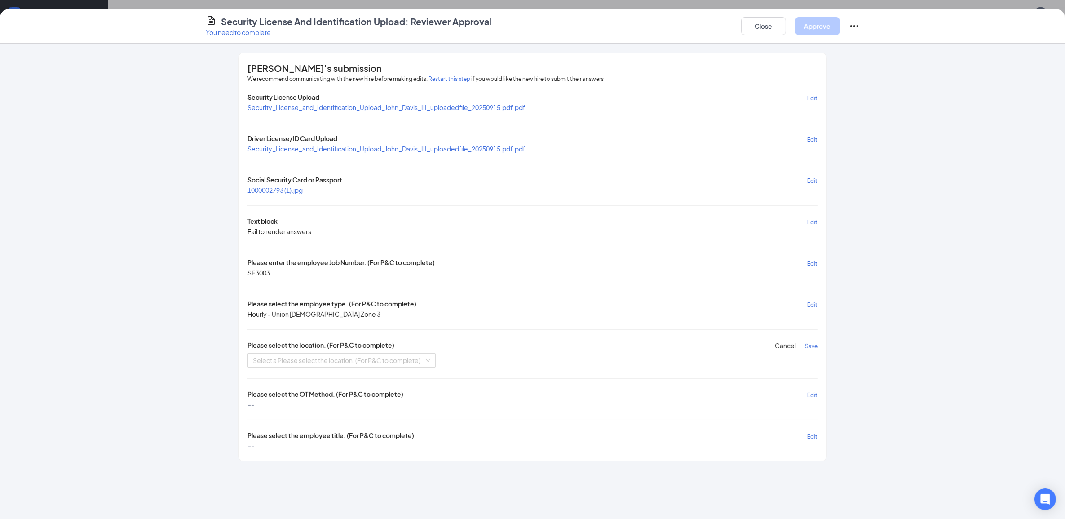
click at [423, 354] on input "search" at bounding box center [338, 360] width 171 height 13
click at [322, 379] on div "WA [GEOGRAPHIC_DATA]" at bounding box center [341, 376] width 177 height 10
click at [810, 349] on div "Please select the location. (For P&C to complete) Cancel Save WA [GEOGRAPHIC_DA…" at bounding box center [533, 354] width 570 height 27
click at [810, 344] on span "Save" at bounding box center [811, 346] width 13 height 7
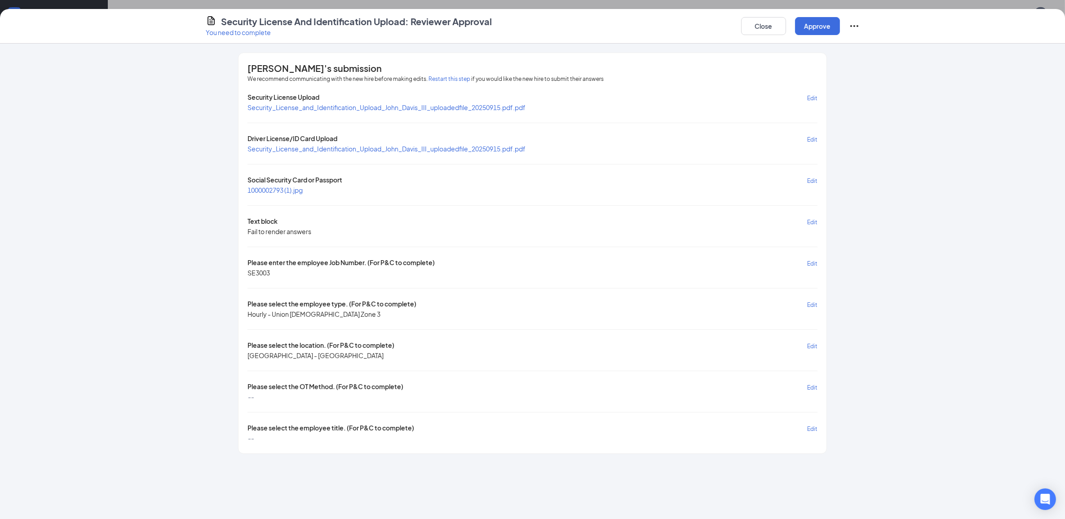
click at [808, 385] on span "Edit" at bounding box center [812, 387] width 10 height 7
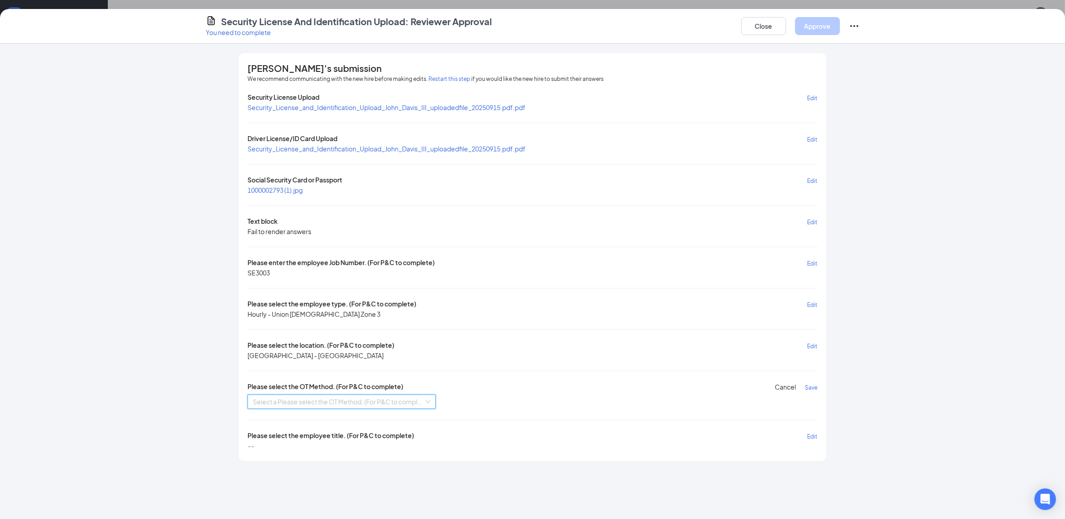
click at [372, 402] on input "search" at bounding box center [338, 401] width 171 height 13
click at [356, 421] on div "WT OT Method 1" at bounding box center [341, 417] width 177 height 10
click at [811, 385] on span "Save" at bounding box center [811, 387] width 13 height 7
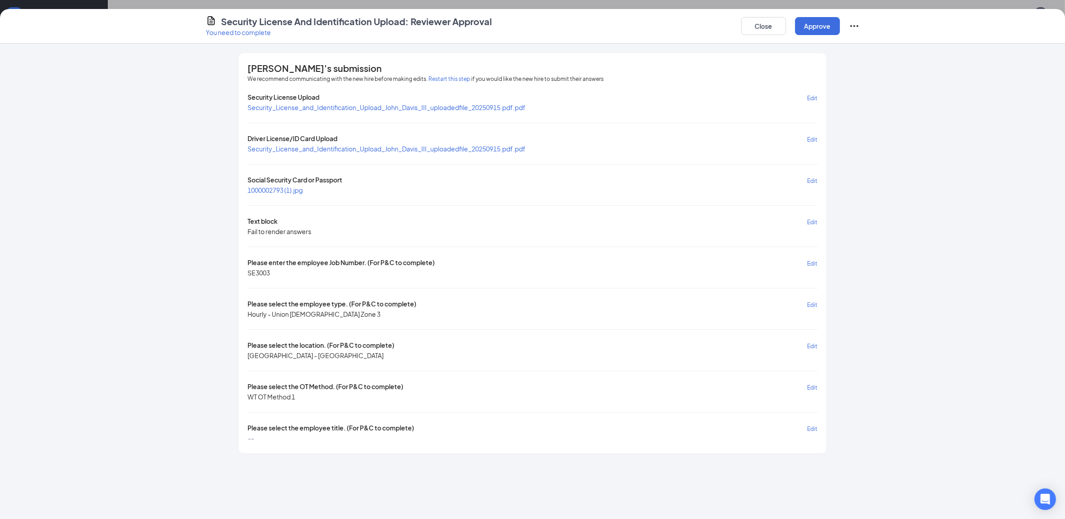
click at [812, 427] on span "Edit" at bounding box center [812, 428] width 10 height 7
drag, startPoint x: 407, startPoint y: 438, endPoint x: 401, endPoint y: 447, distance: 10.1
click at [406, 438] on input "search" at bounding box center [338, 442] width 171 height 13
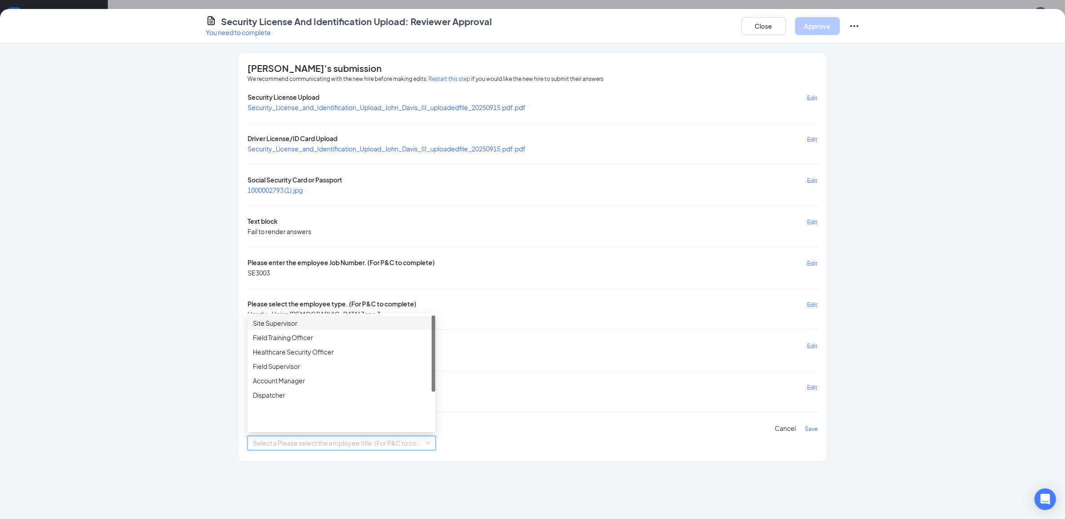
scroll to position [0, 0]
click at [324, 322] on div "Security Officer" at bounding box center [341, 323] width 177 height 10
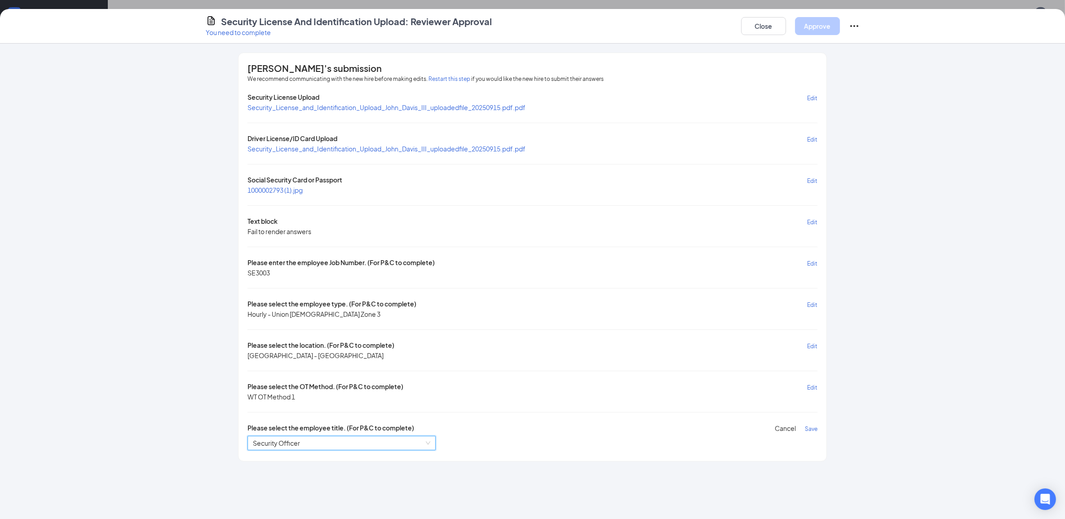
click at [811, 429] on button "Save" at bounding box center [811, 428] width 13 height 10
click at [825, 22] on button "Approve" at bounding box center [817, 26] width 45 height 18
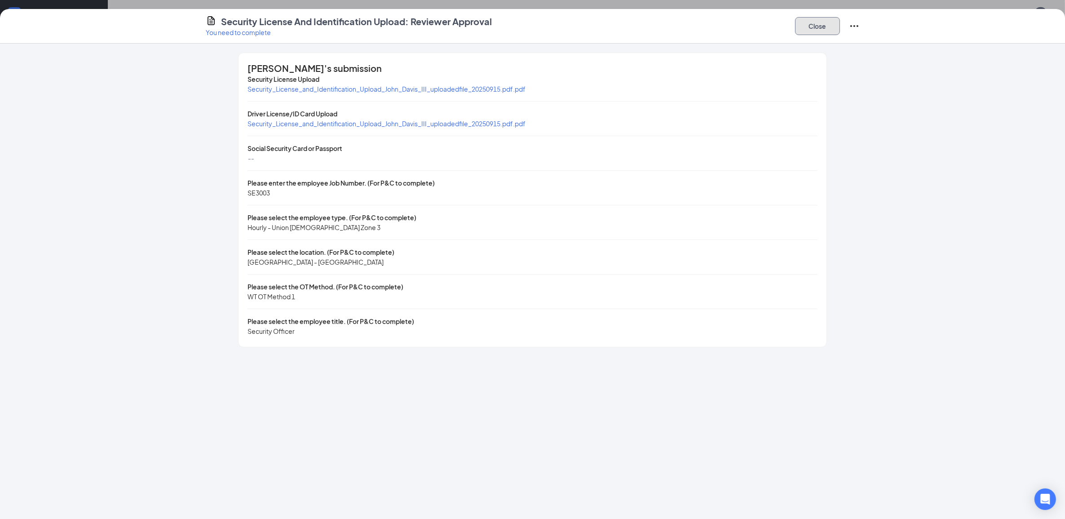
click at [811, 26] on button "Close" at bounding box center [817, 26] width 45 height 18
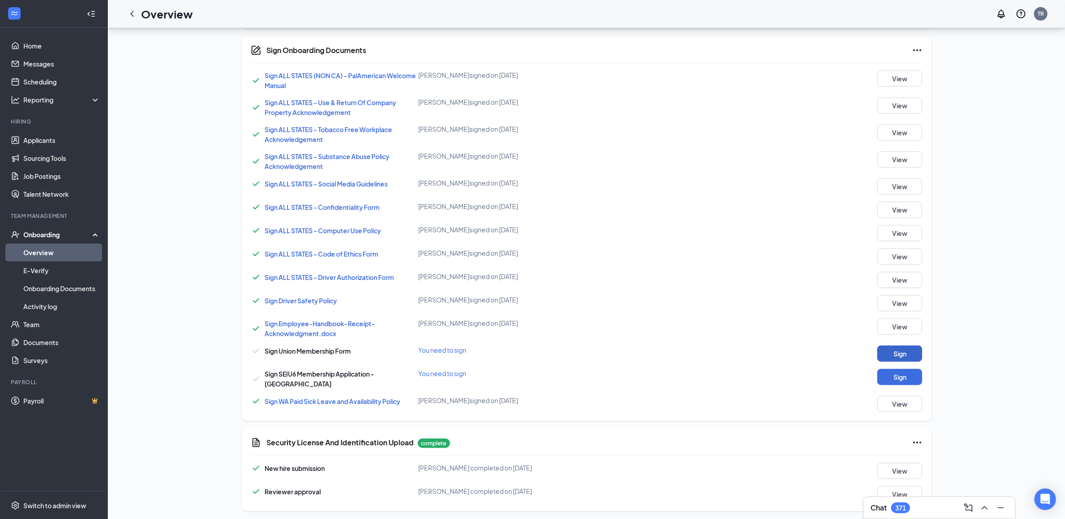
click at [889, 355] on button "Sign" at bounding box center [899, 353] width 45 height 16
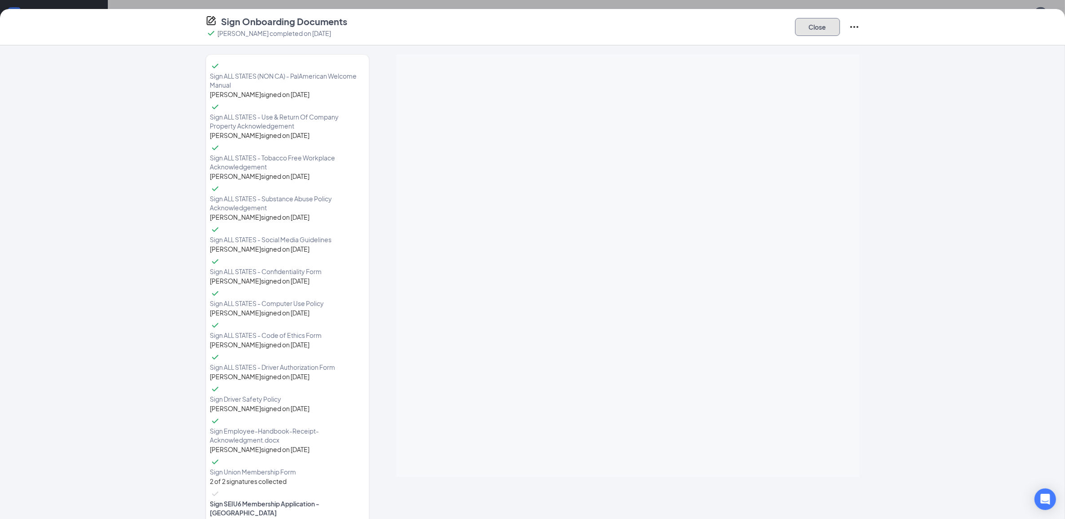
click at [813, 28] on button "Close" at bounding box center [817, 27] width 45 height 18
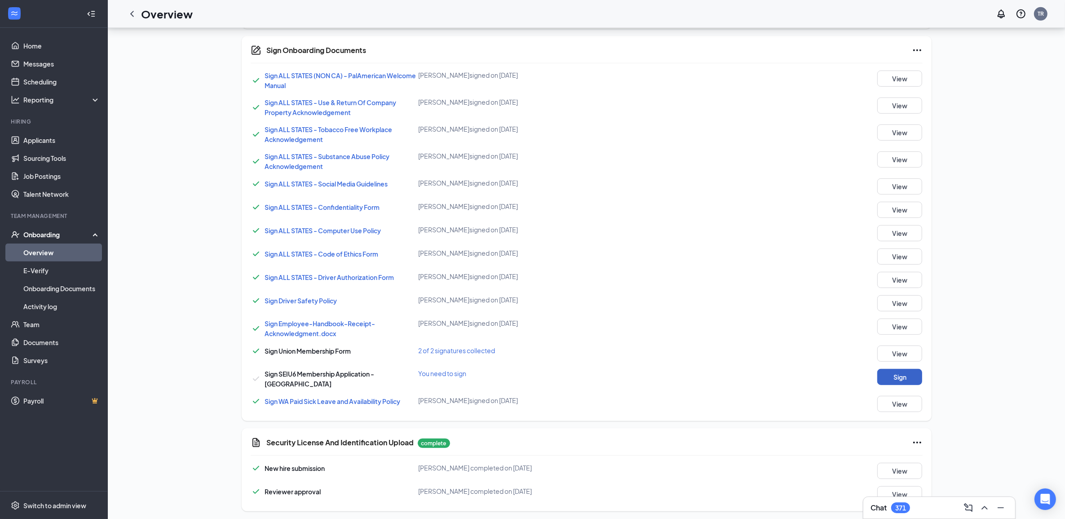
click at [902, 376] on button "Sign" at bounding box center [899, 377] width 45 height 16
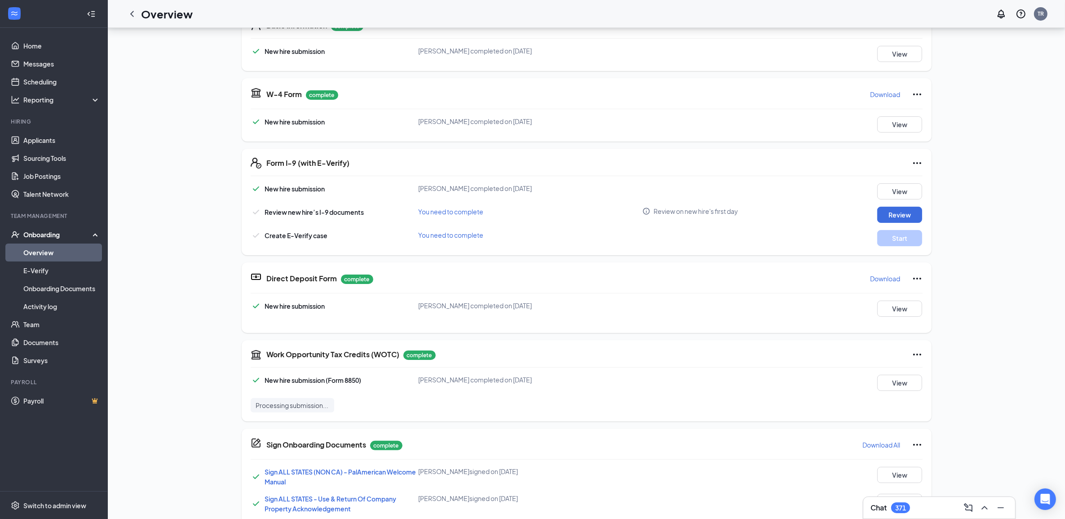
scroll to position [156, 0]
click at [901, 223] on div "Needs to be submitted before viewing." at bounding box center [880, 219] width 106 height 15
click at [906, 211] on button "Review" at bounding box center [899, 215] width 45 height 16
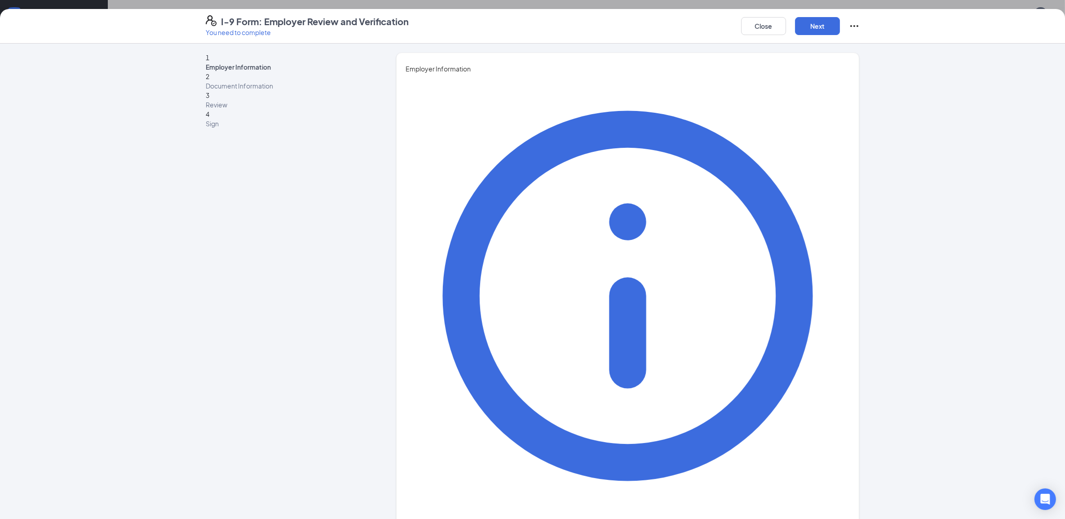
drag, startPoint x: 504, startPoint y: 141, endPoint x: 502, endPoint y: 145, distance: 4.7
type input "[PERSON_NAME]"
type input "Rico"
type input "[EMAIL_ADDRESS][DOMAIN_NAME]"
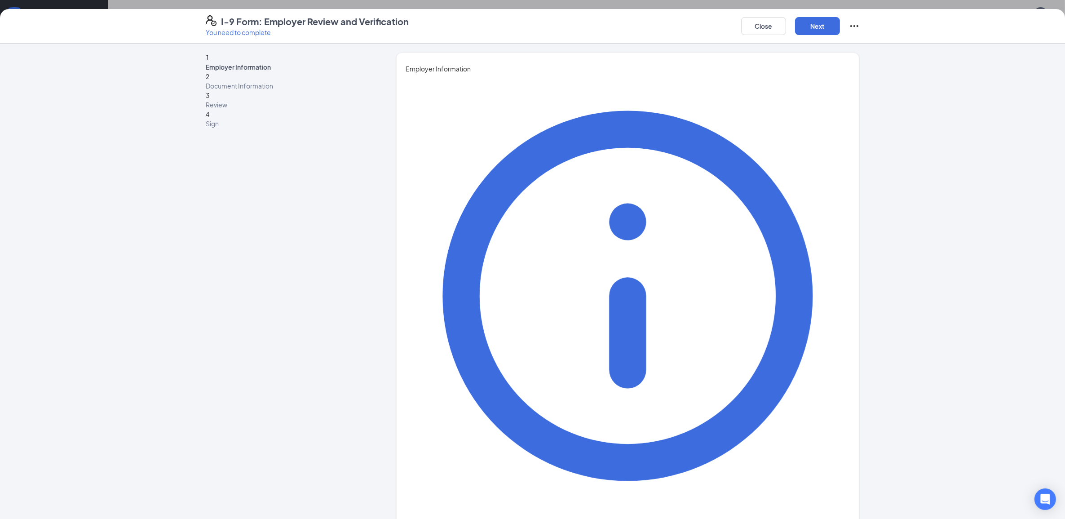
type input "4253621267"
type input "P & C Generalist"
type input "[DATE]"
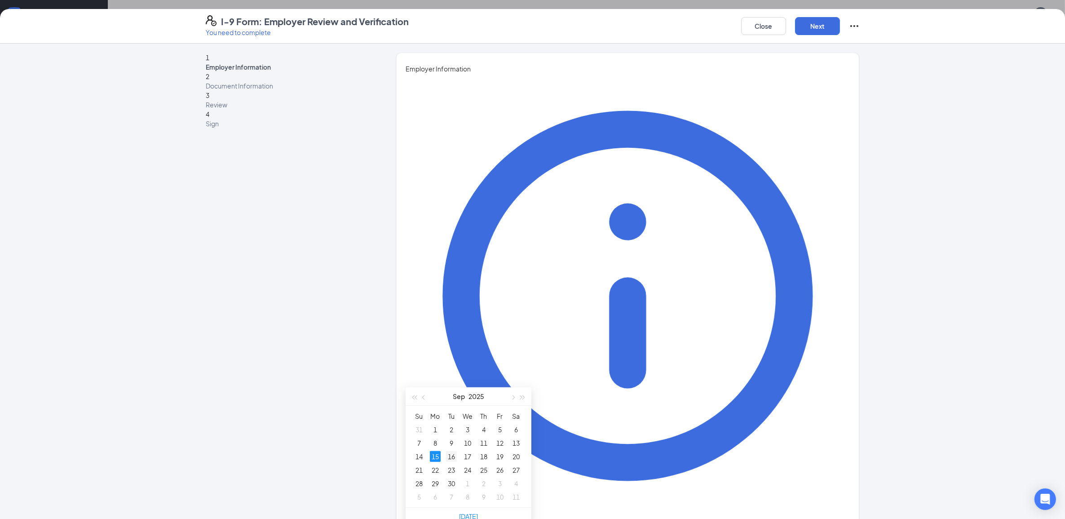
click at [454, 452] on div "16" at bounding box center [451, 456] width 11 height 11
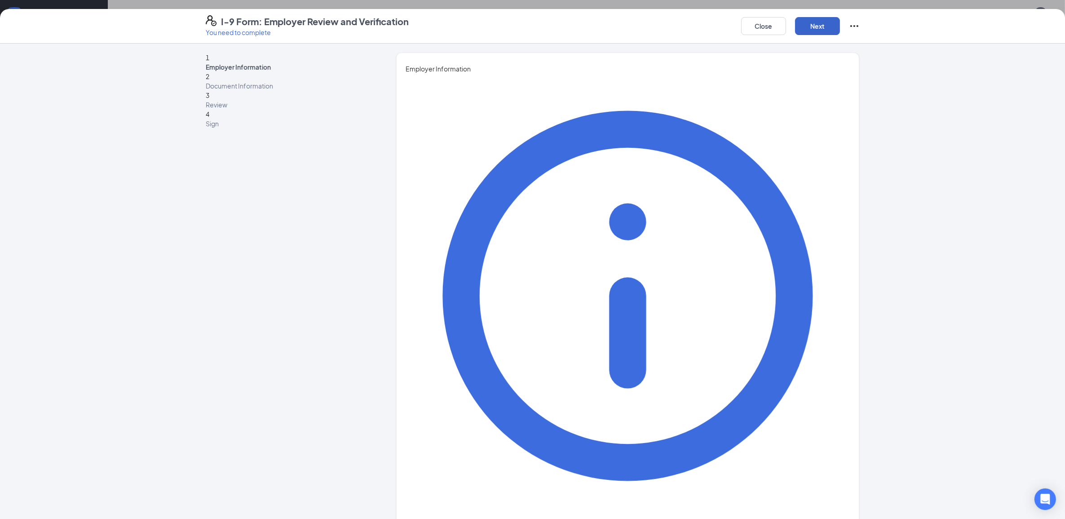
drag, startPoint x: 819, startPoint y: 25, endPoint x: 816, endPoint y: 29, distance: 4.6
click at [816, 25] on button "Next" at bounding box center [817, 26] width 45 height 18
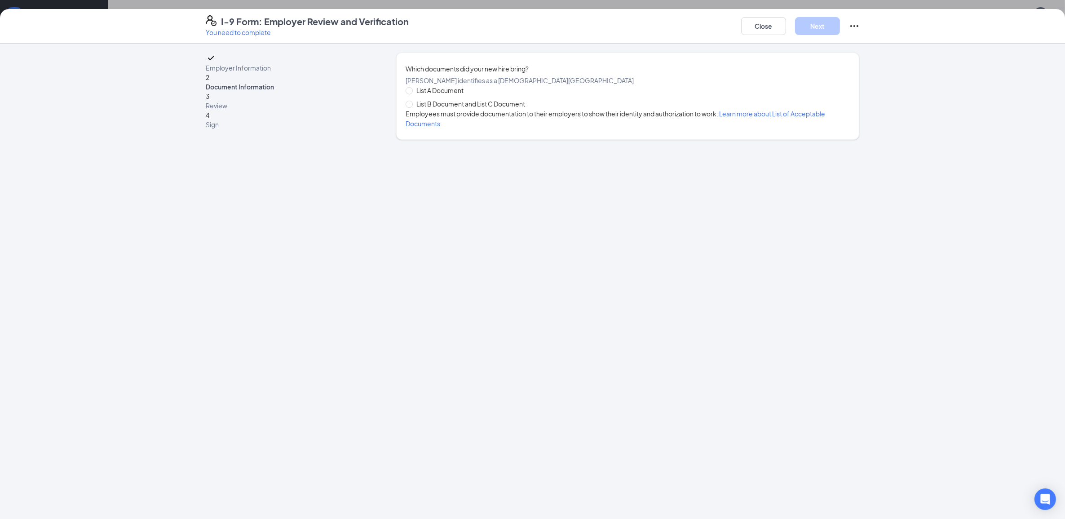
click at [448, 109] on span "List B Document and List C Document" at bounding box center [471, 104] width 116 height 10
click at [412, 107] on input "List B Document and List C Document" at bounding box center [409, 104] width 6 height 6
radio input "true"
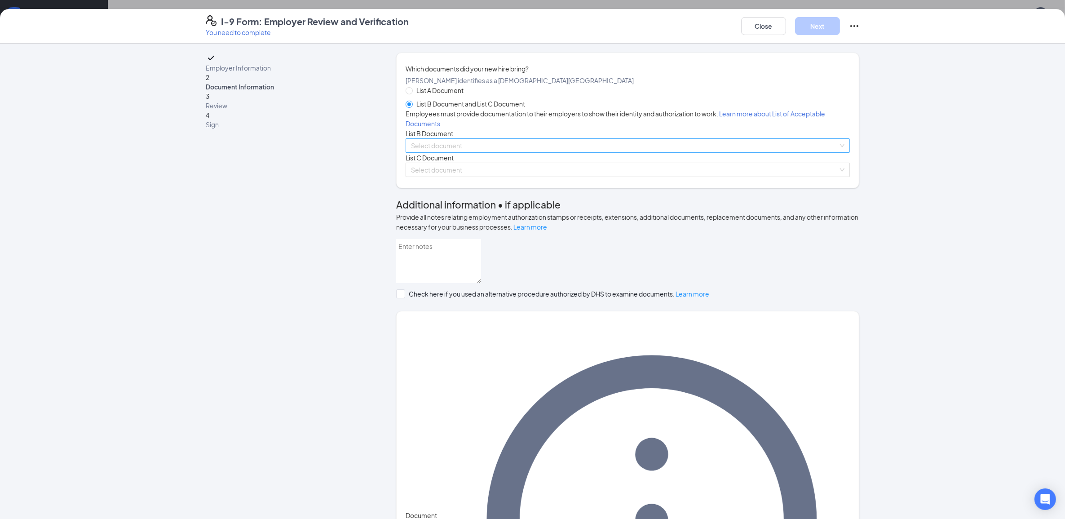
click at [496, 152] on input "search" at bounding box center [624, 145] width 427 height 13
click at [751, 33] on button "Close" at bounding box center [763, 26] width 45 height 18
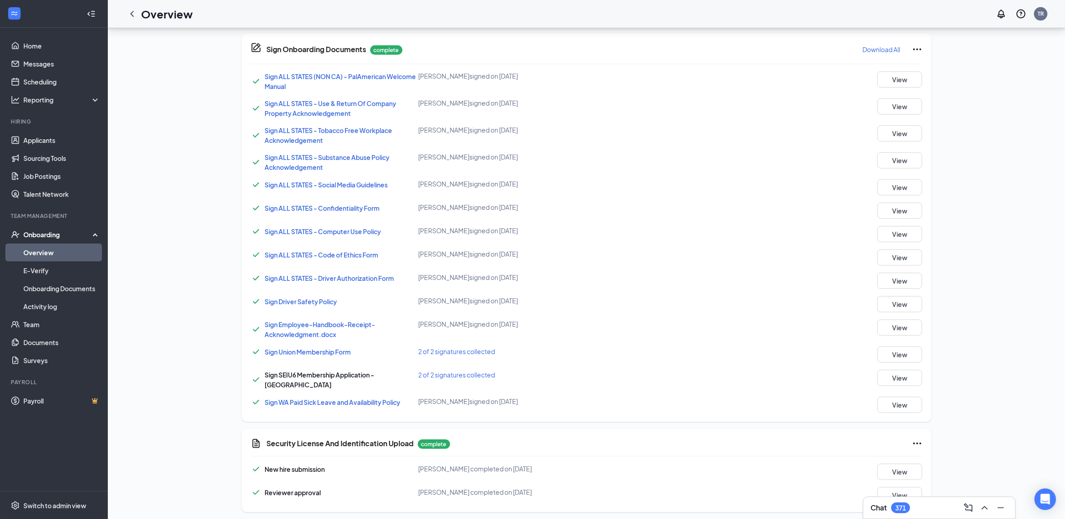
scroll to position [553, 0]
click at [898, 463] on button "View" at bounding box center [899, 471] width 45 height 16
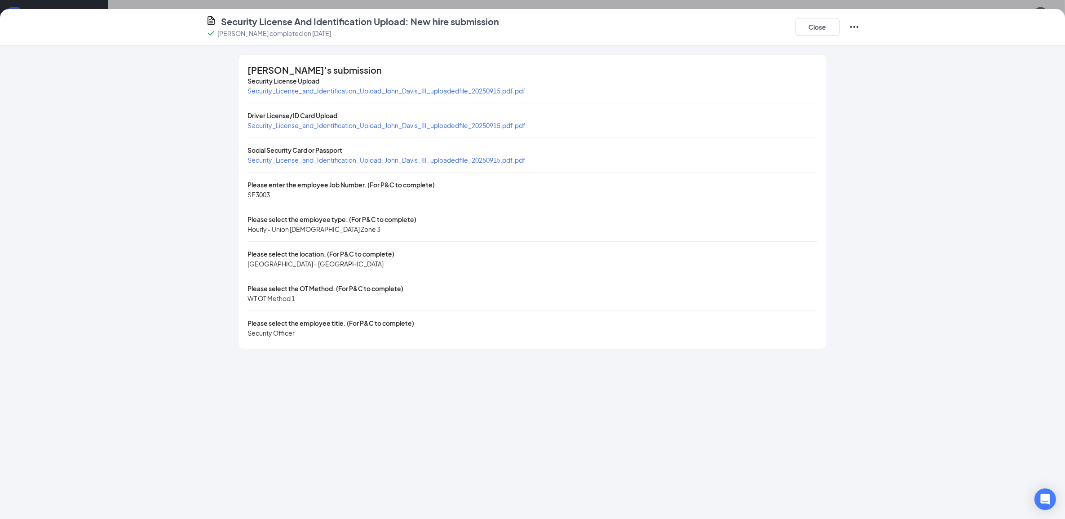
click at [315, 93] on div "Security_License_and_Identification_Upload_John_Davis_III_uploadedfile_20250915…" at bounding box center [387, 91] width 278 height 10
click at [318, 95] on span "Security_License_and_Identification_Upload_John_Davis_III_uploadedfile_20250915…" at bounding box center [387, 91] width 278 height 8
click at [483, 164] on span "Security_License_and_Identification_Upload_John_Davis_III_uploadedfile_20250915…" at bounding box center [387, 160] width 278 height 8
click at [814, 27] on button "Close" at bounding box center [817, 27] width 45 height 18
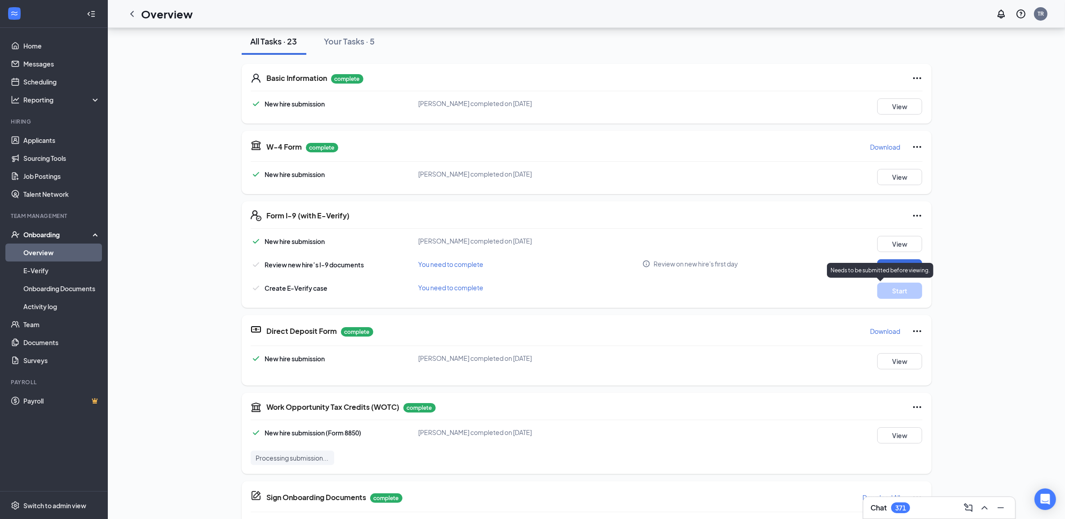
scroll to position [103, 0]
click at [907, 267] on button "Review" at bounding box center [899, 268] width 45 height 16
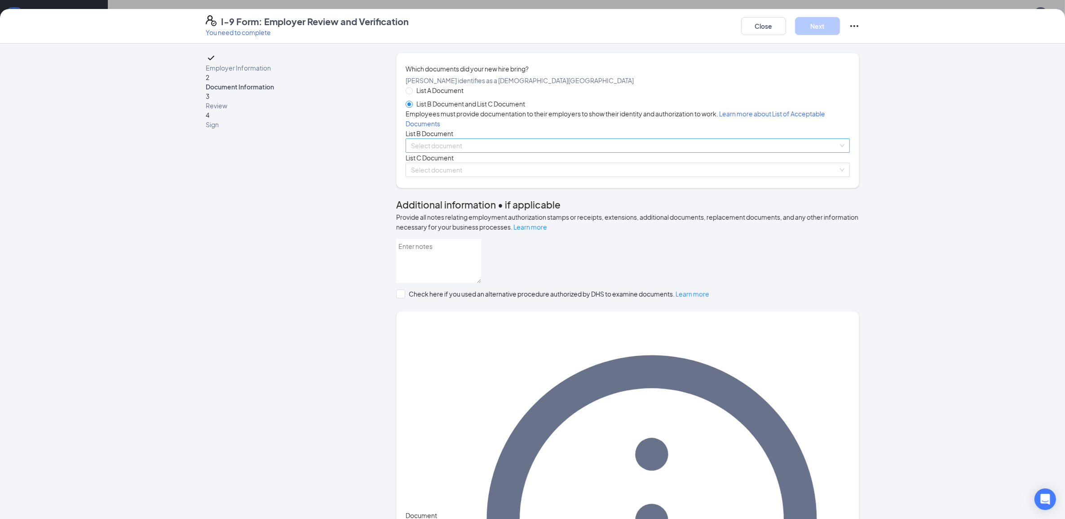
click at [453, 152] on span at bounding box center [624, 145] width 427 height 13
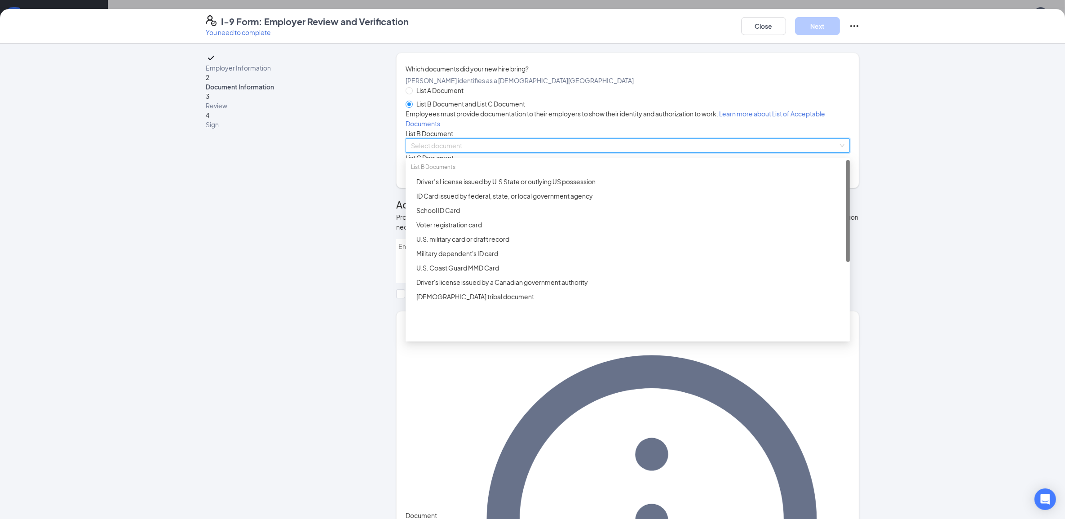
click at [441, 95] on span "List A Document" at bounding box center [440, 90] width 54 height 10
click at [412, 93] on input "List A Document" at bounding box center [409, 90] width 6 height 6
radio input "true"
radio input "false"
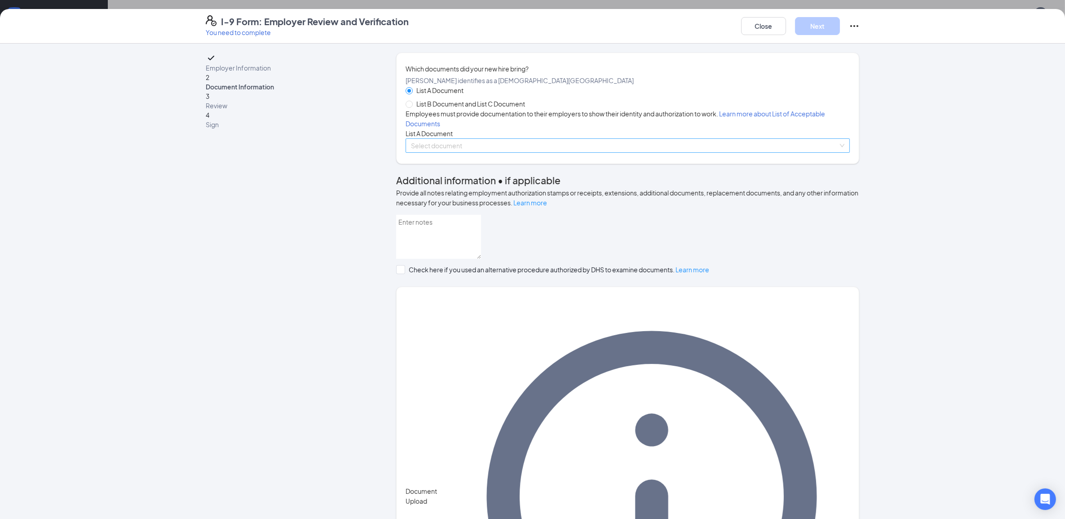
click at [443, 152] on input "search" at bounding box center [624, 145] width 427 height 13
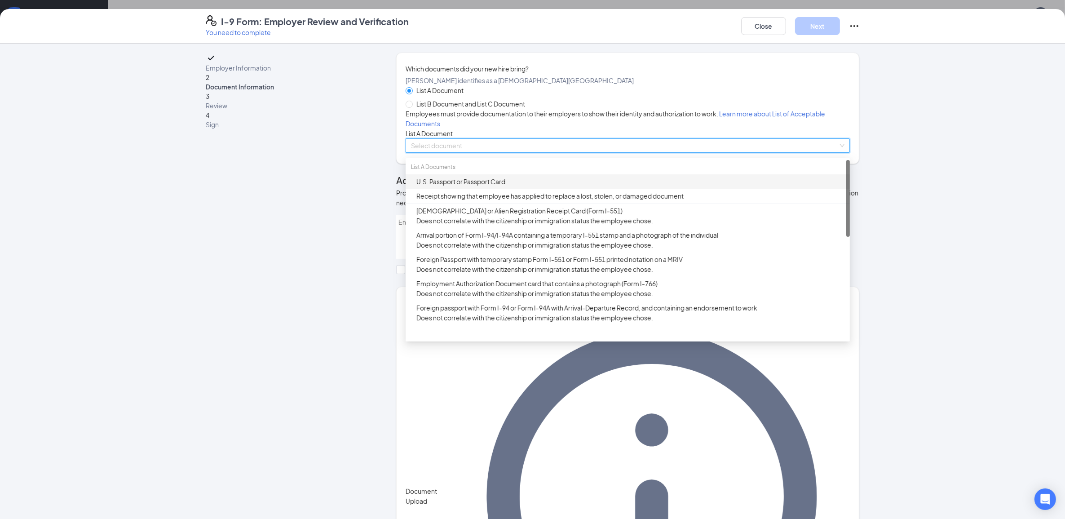
click at [454, 186] on div "U.S. Passport or Passport Card" at bounding box center [630, 182] width 428 height 10
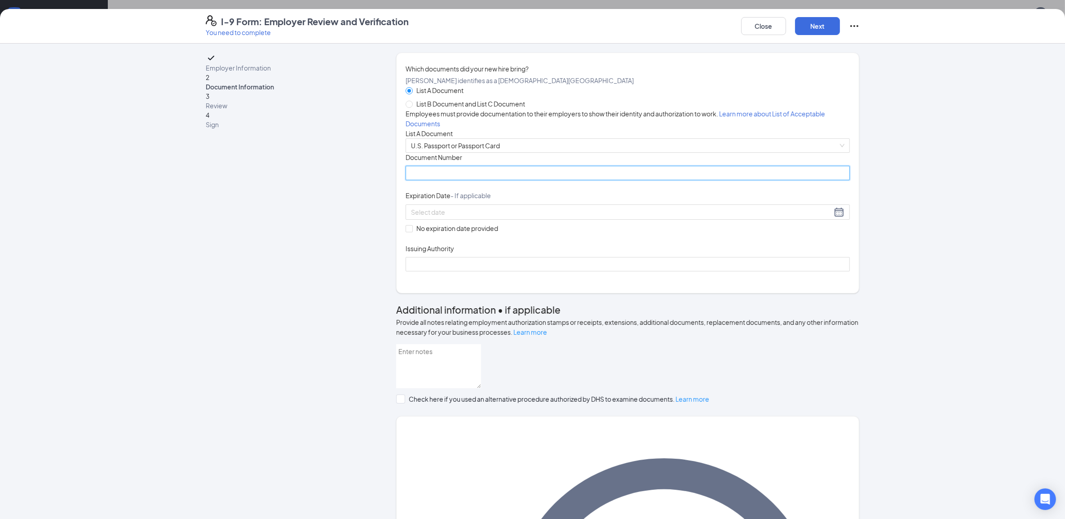
click at [445, 180] on input "Document Number" at bounding box center [628, 173] width 444 height 14
type input "a04550542"
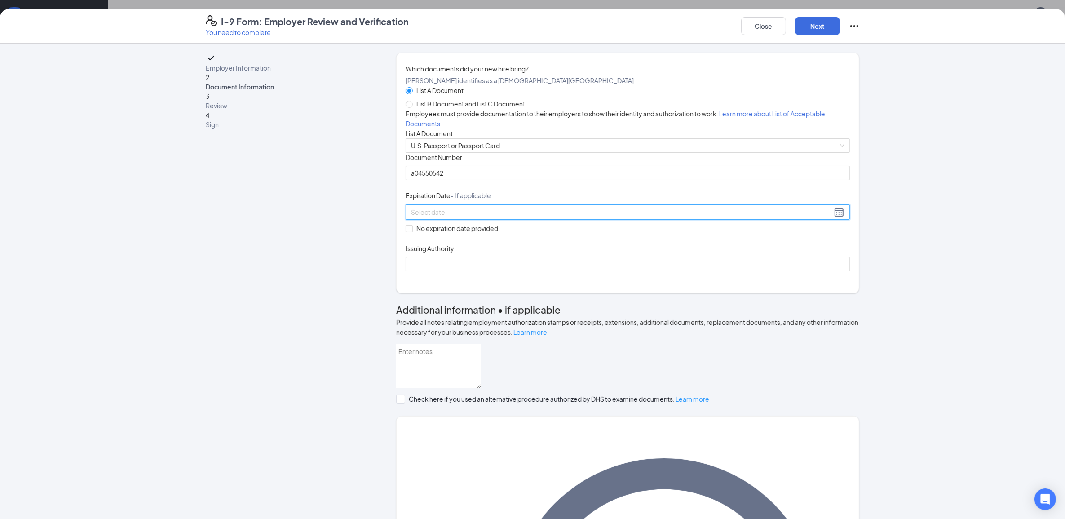
click at [452, 217] on input at bounding box center [621, 212] width 421 height 10
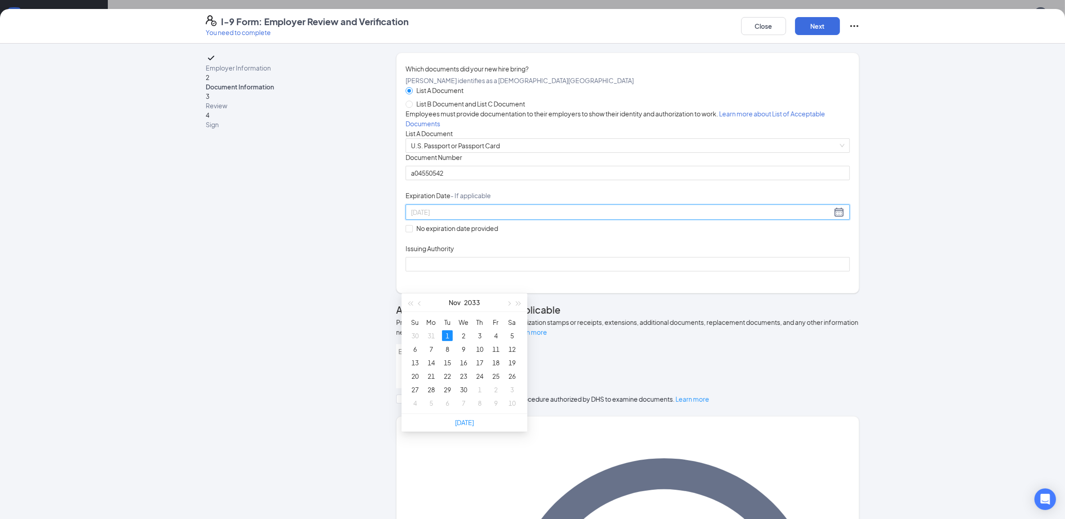
click at [445, 337] on div "1" at bounding box center [447, 335] width 11 height 11
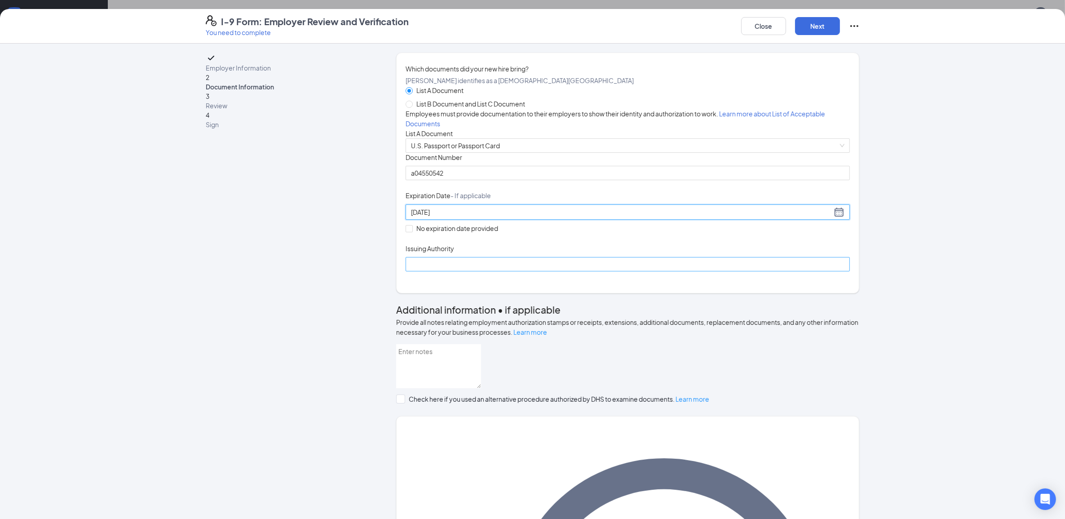
type input "[DATE]"
click at [484, 271] on input "Issuing Authority" at bounding box center [628, 264] width 444 height 14
type input "United States Department of State"
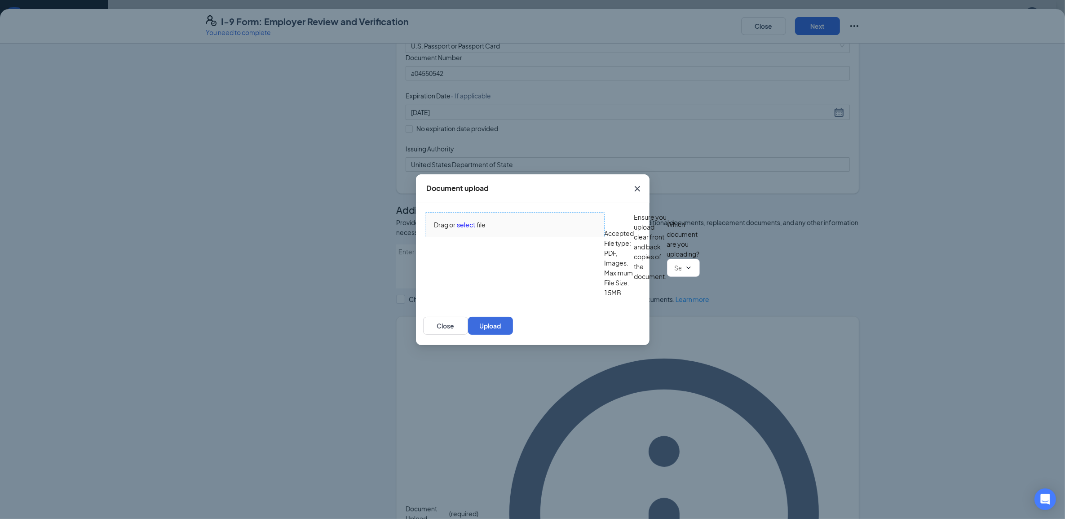
click at [526, 220] on div "Drag or select file" at bounding box center [514, 225] width 179 height 10
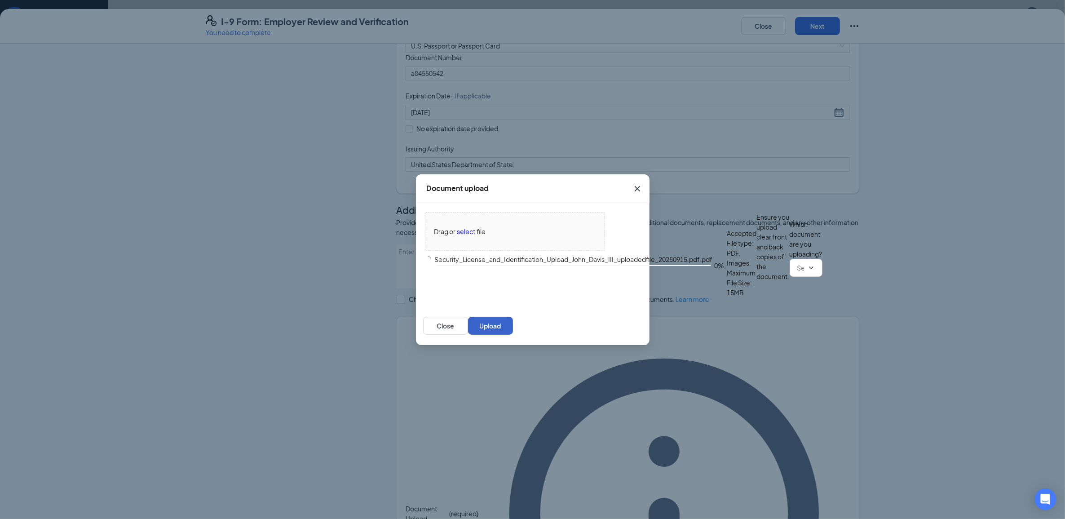
click at [513, 335] on button "Upload" at bounding box center [490, 326] width 45 height 18
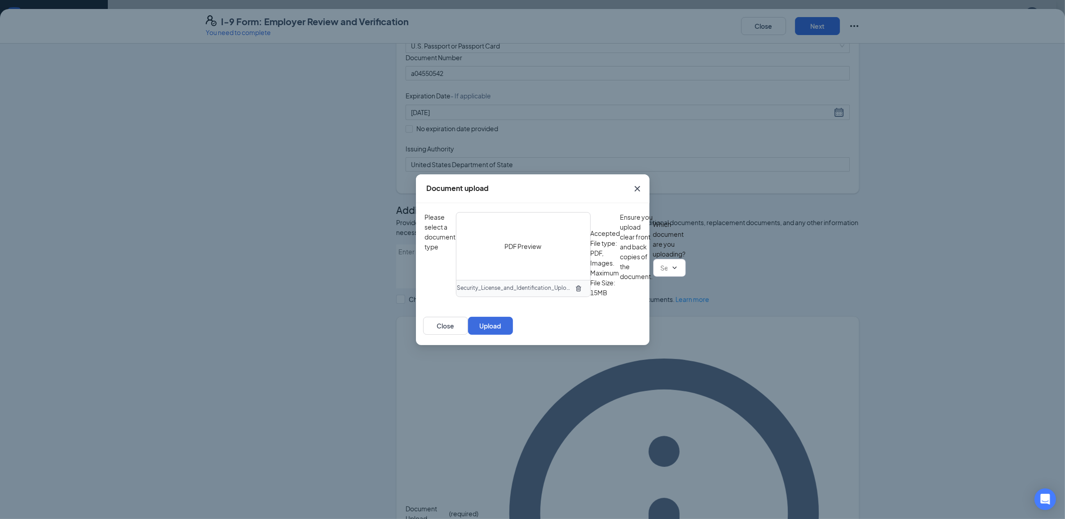
click at [661, 273] on input "text" at bounding box center [664, 268] width 7 height 10
click at [574, 383] on div "U.S. Passport or Passport Card" at bounding box center [510, 393] width 154 height 21
type input "U.S. Passport or Passport Card"
click at [635, 345] on div "Close Upload" at bounding box center [533, 325] width 234 height 39
click at [513, 335] on button "Upload" at bounding box center [490, 326] width 45 height 18
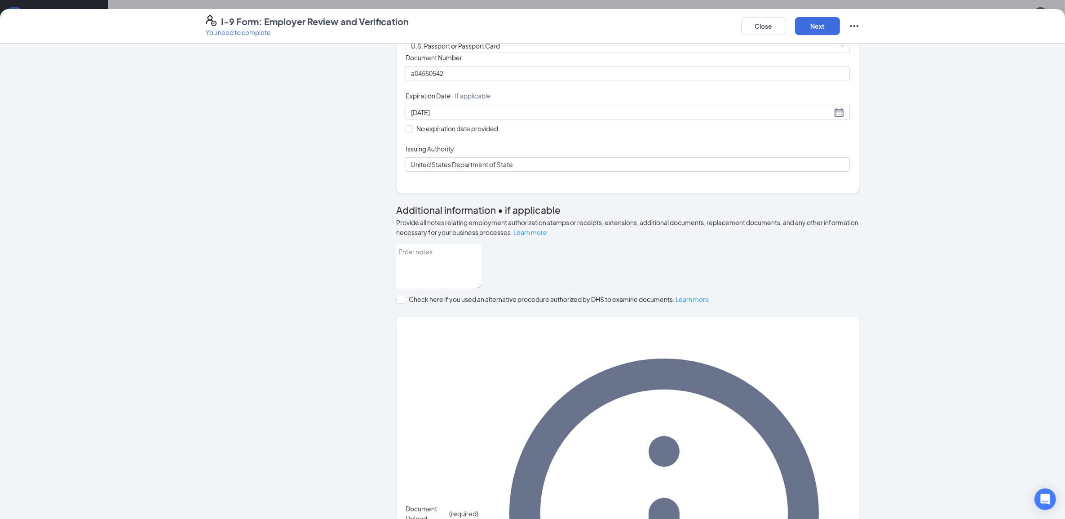
scroll to position [185, 0]
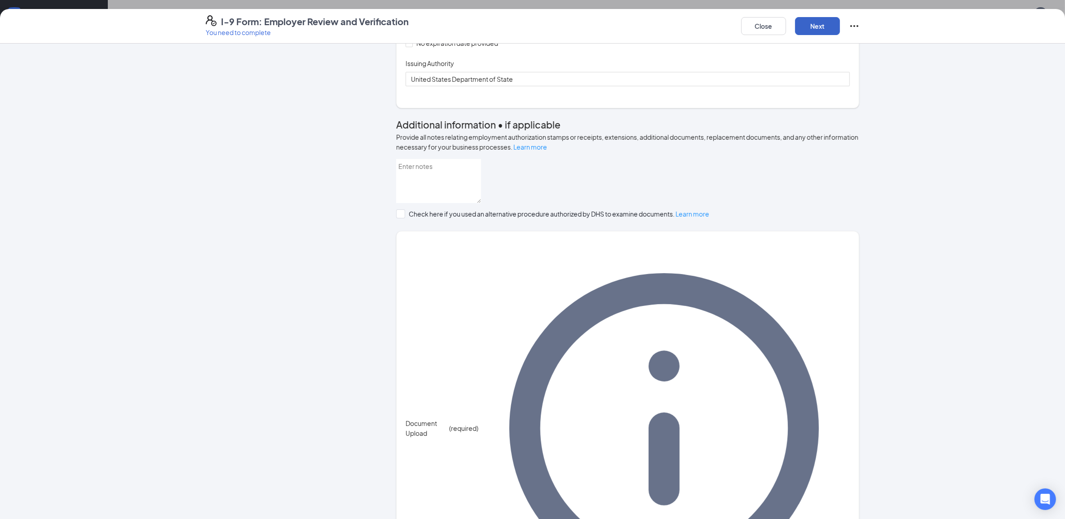
click at [824, 27] on button "Next" at bounding box center [817, 26] width 45 height 18
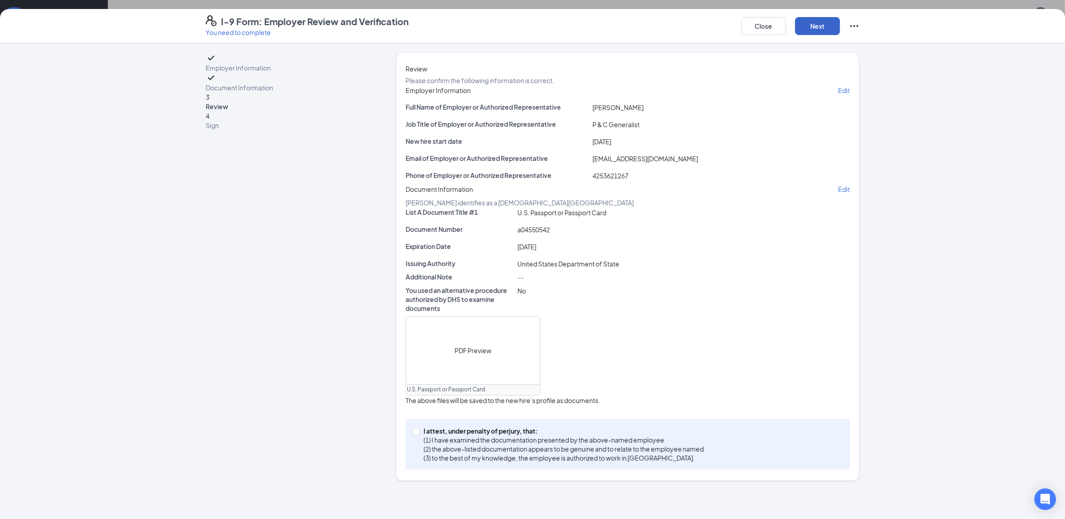
scroll to position [75, 0]
click at [542, 435] on p "I attest, under penalty of perjury, that:" at bounding box center [564, 430] width 280 height 9
click at [419, 434] on input "I attest, under penalty of [PERSON_NAME], that: (1) I have examined the documen…" at bounding box center [416, 431] width 6 height 6
checkbox input "true"
click at [831, 22] on button "Next" at bounding box center [817, 26] width 45 height 18
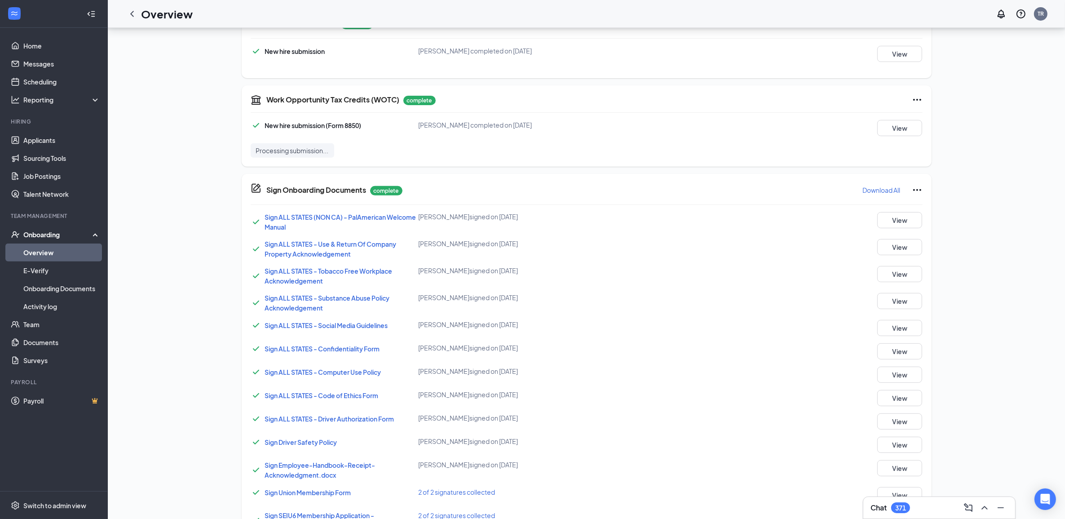
scroll to position [103, 0]
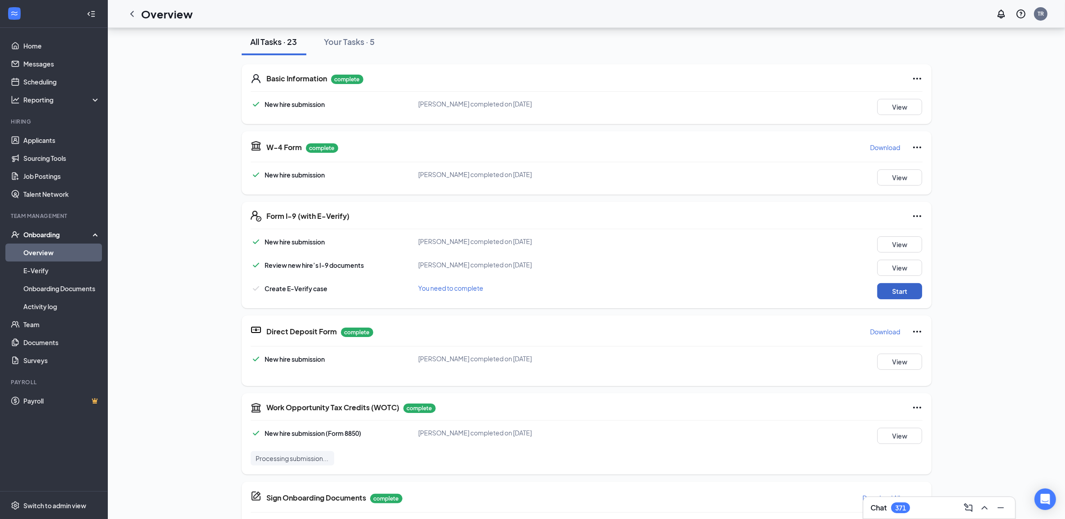
click at [917, 290] on button "Start" at bounding box center [899, 291] width 45 height 16
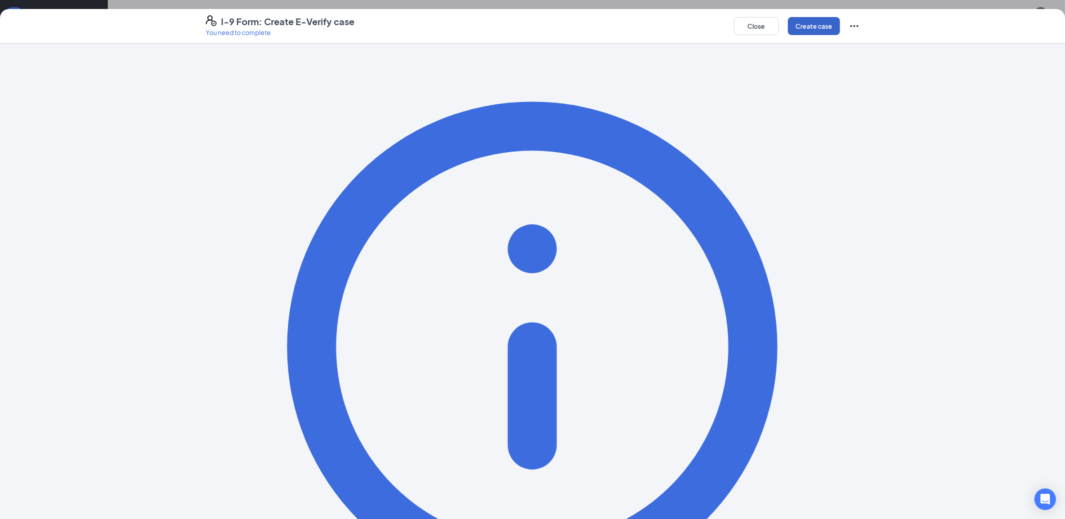
click at [804, 30] on button "Create case" at bounding box center [814, 26] width 52 height 18
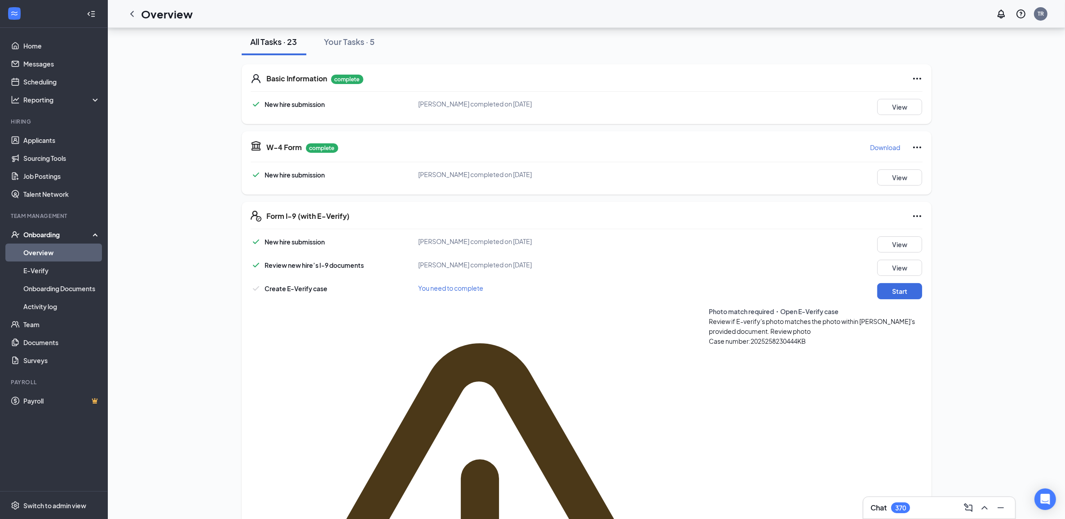
click at [771, 328] on span "Review photo" at bounding box center [791, 331] width 40 height 8
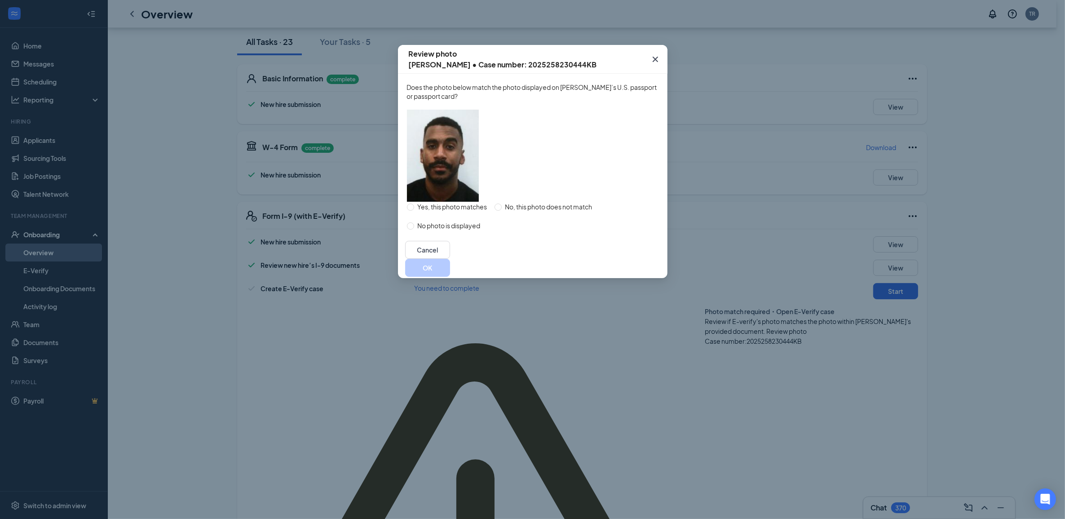
click at [467, 212] on span "Yes, this photo matches" at bounding box center [452, 207] width 77 height 10
click at [414, 211] on input "Yes, this photo matches" at bounding box center [410, 207] width 7 height 7
radio input "true"
click at [450, 277] on button "OK" at bounding box center [427, 268] width 45 height 18
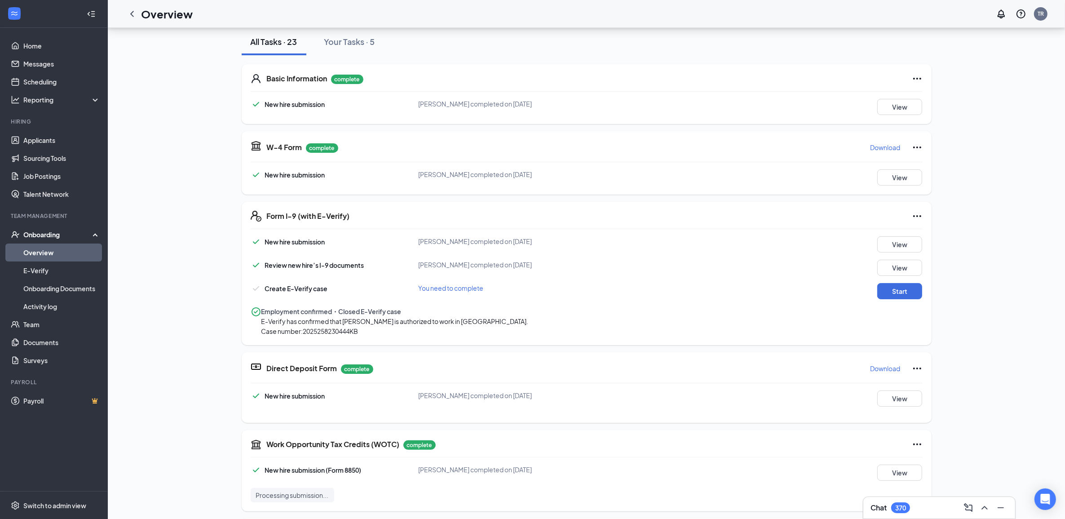
click at [134, 13] on icon "ChevronLeft" at bounding box center [132, 14] width 11 height 11
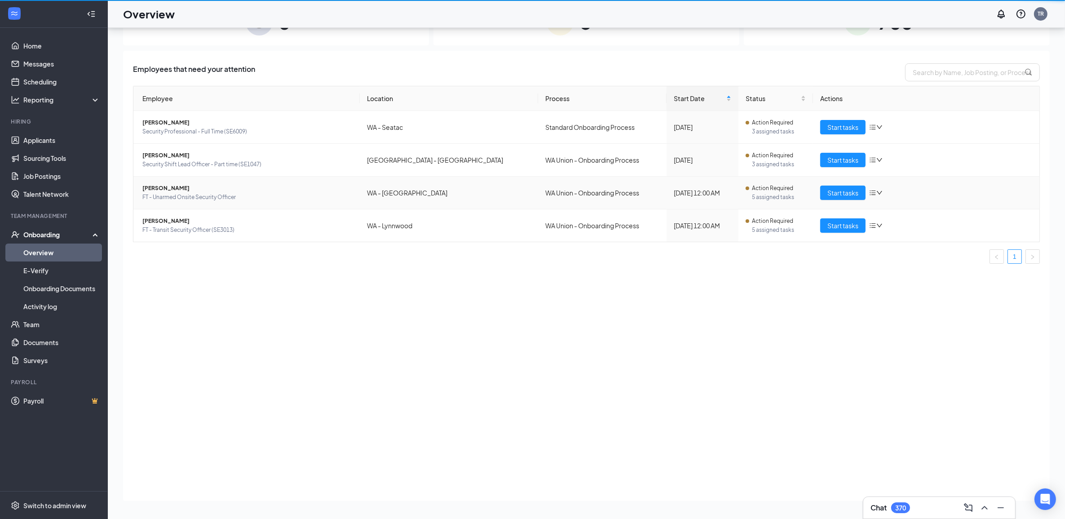
scroll to position [40, 0]
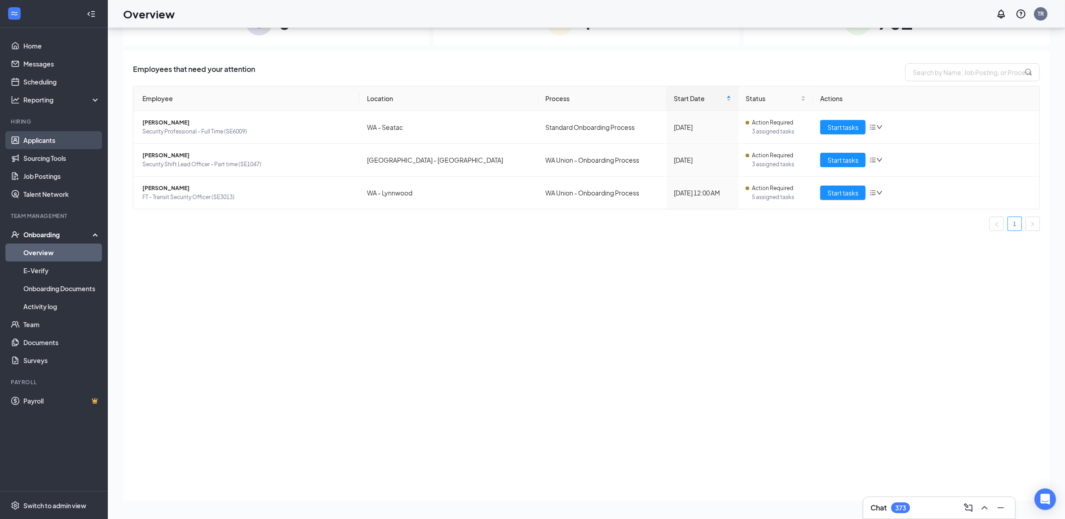
click at [55, 144] on link "Applicants" at bounding box center [61, 140] width 77 height 18
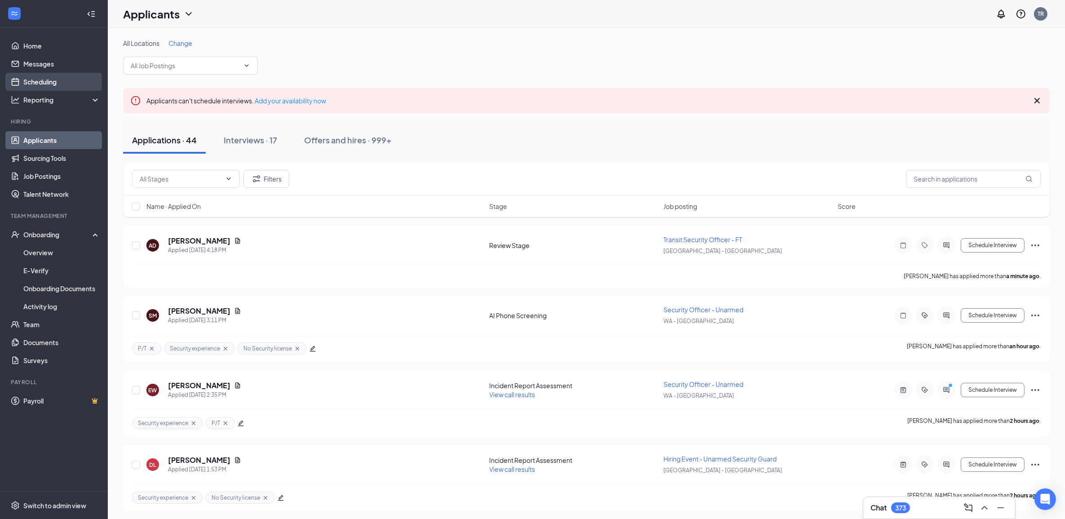
click at [39, 85] on link "Scheduling" at bounding box center [61, 82] width 77 height 18
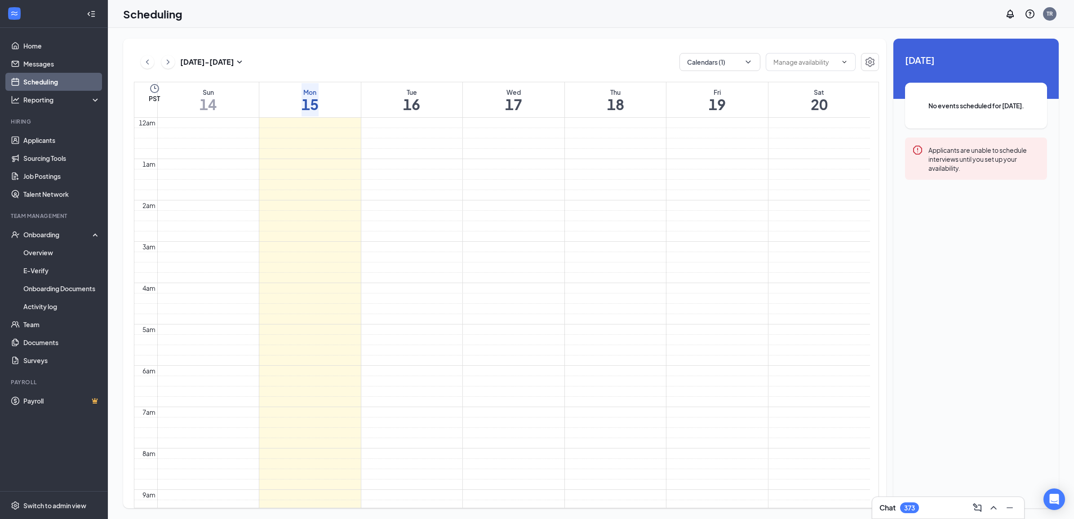
scroll to position [441, 0]
click at [789, 58] on input "text" at bounding box center [805, 62] width 64 height 10
click at [715, 70] on button "Calendars (1)" at bounding box center [719, 62] width 81 height 18
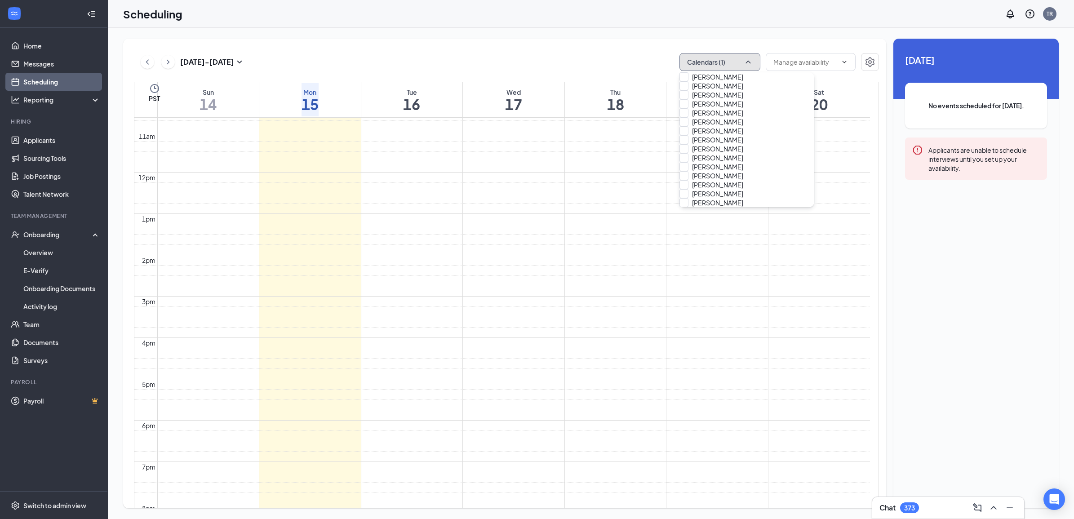
scroll to position [2730, 0]
click at [739, 180] on input "[PERSON_NAME]" at bounding box center [711, 184] width 64 height 9
checkbox input "true"
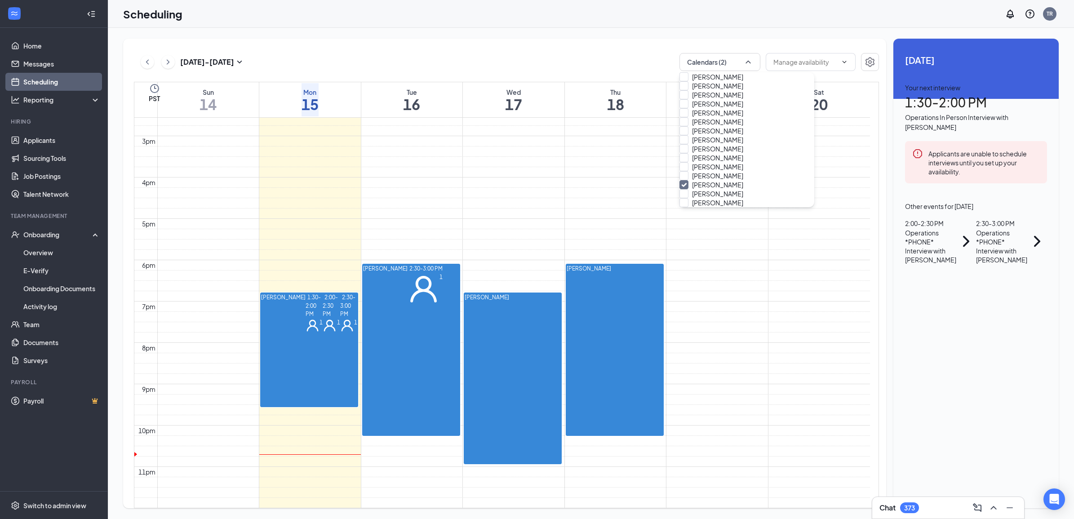
scroll to position [666, 0]
click at [305, 292] on span "1:30-2:00 PM" at bounding box center [312, 305] width 15 height 26
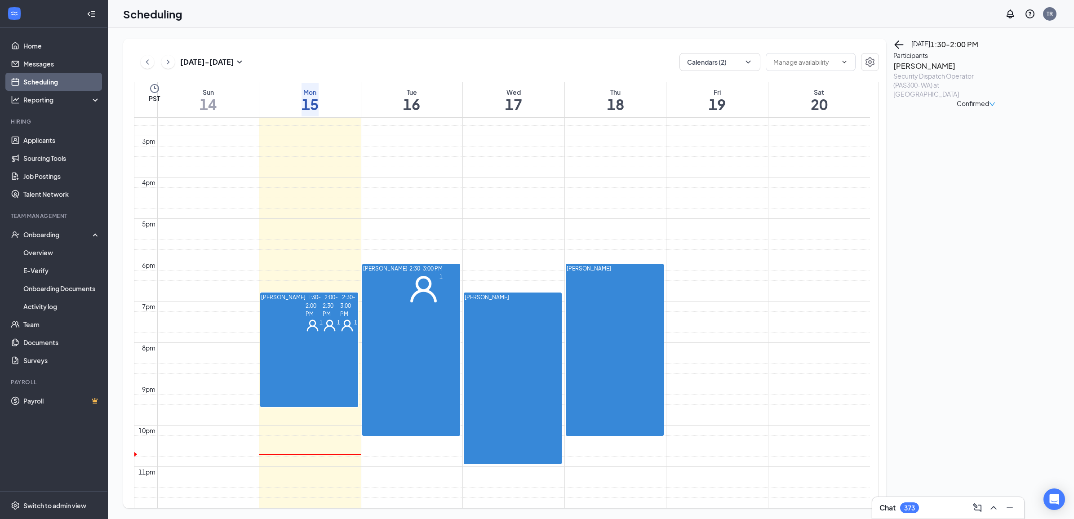
click at [305, 292] on span "1:30-2:00 PM" at bounding box center [312, 305] width 15 height 26
click at [323, 292] on span "2:00-2:30 PM" at bounding box center [330, 305] width 15 height 26
click at [340, 319] on div "1" at bounding box center [348, 326] width 17 height 14
click at [305, 293] on div at bounding box center [305, 312] width 0 height 39
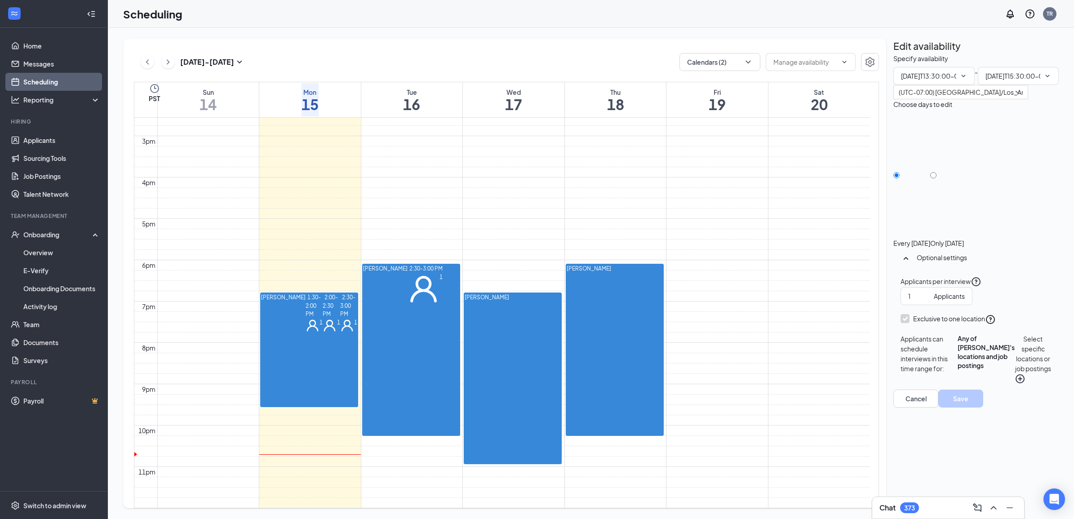
click at [319, 319] on span "1" at bounding box center [320, 326] width 3 height 14
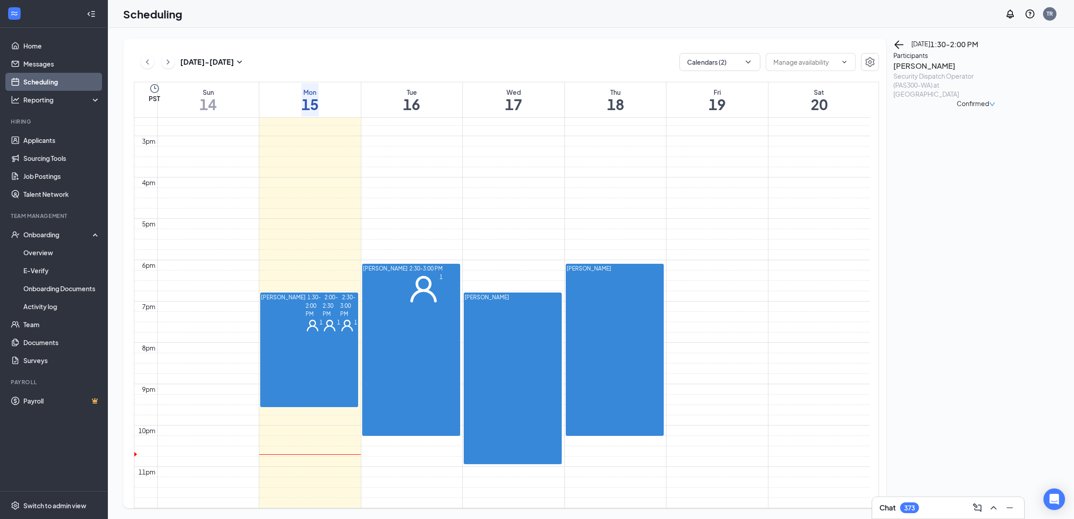
click at [989, 103] on span "Confirmed" at bounding box center [972, 103] width 32 height 10
click at [1020, 135] on span "Request Reschedule" at bounding box center [989, 140] width 62 height 10
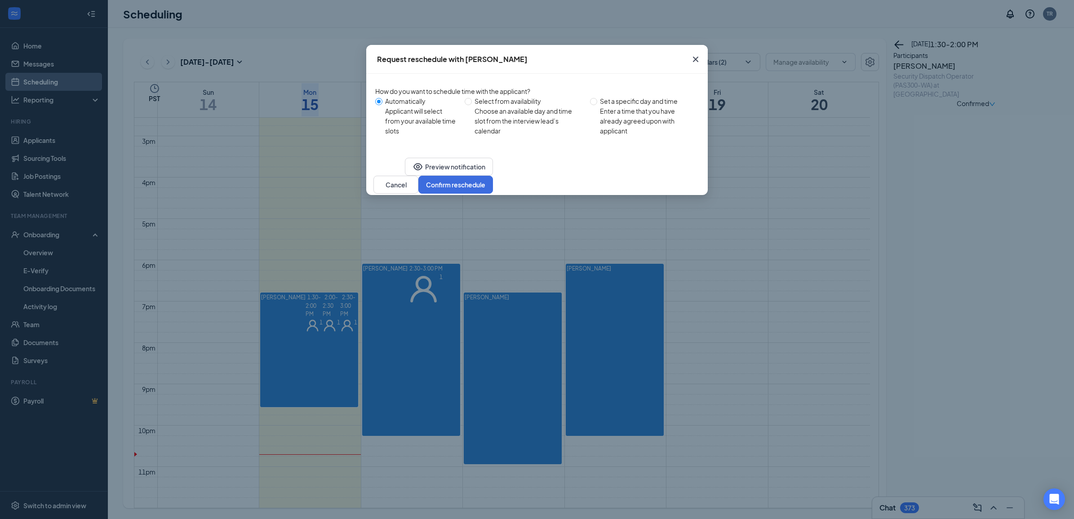
click at [606, 114] on div "Enter a time that you have already agreed upon with applicant" at bounding box center [646, 121] width 92 height 30
click at [597, 105] on input "Set a specific day and time Enter a time that you have already agreed upon with…" at bounding box center [593, 101] width 7 height 7
radio input "true"
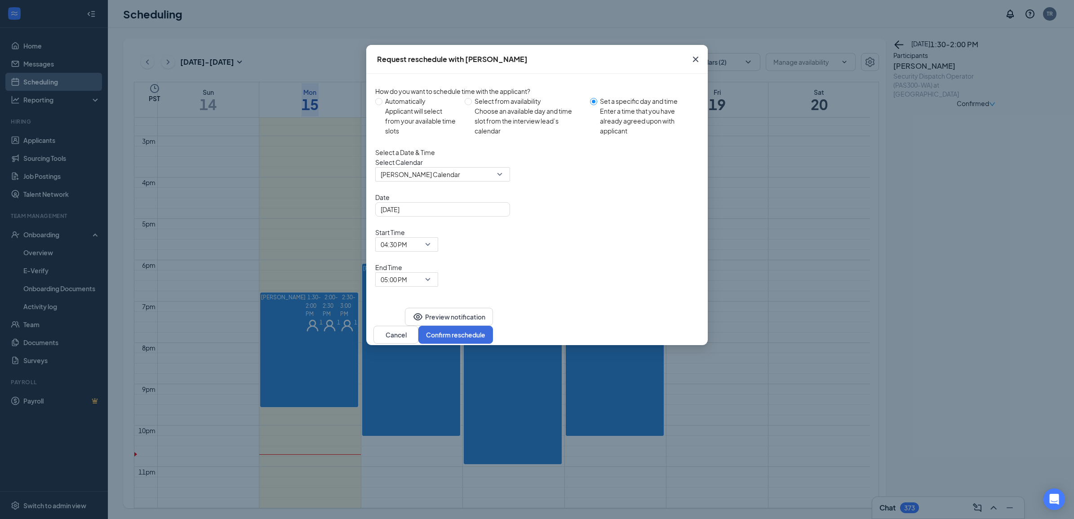
click at [402, 115] on div "Applicant will select from your available time slots" at bounding box center [421, 121] width 72 height 30
click at [382, 105] on input "Automatically Applicant will select from your available time slots" at bounding box center [378, 101] width 7 height 7
radio input "true"
radio input "false"
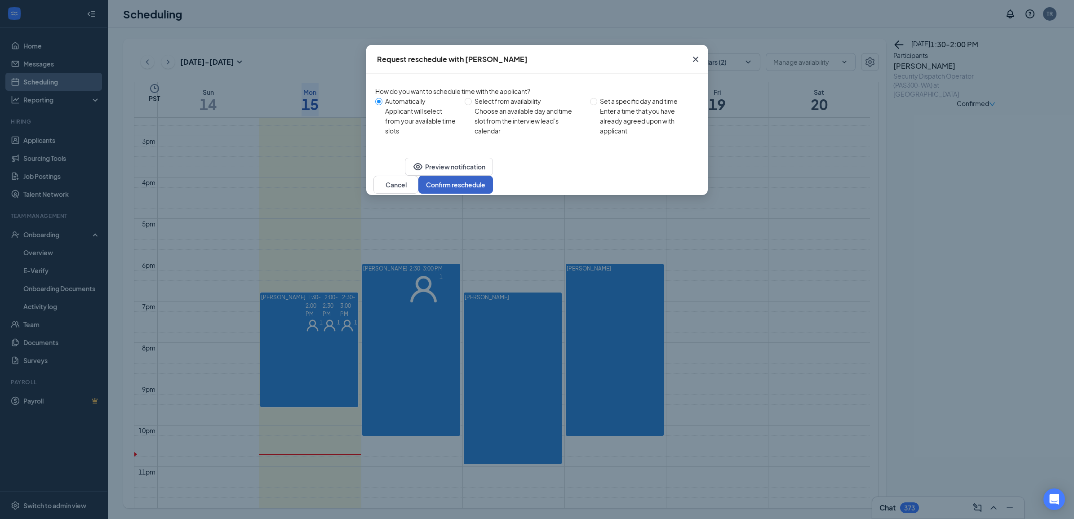
click at [493, 194] on button "Confirm reschedule" at bounding box center [455, 185] width 75 height 18
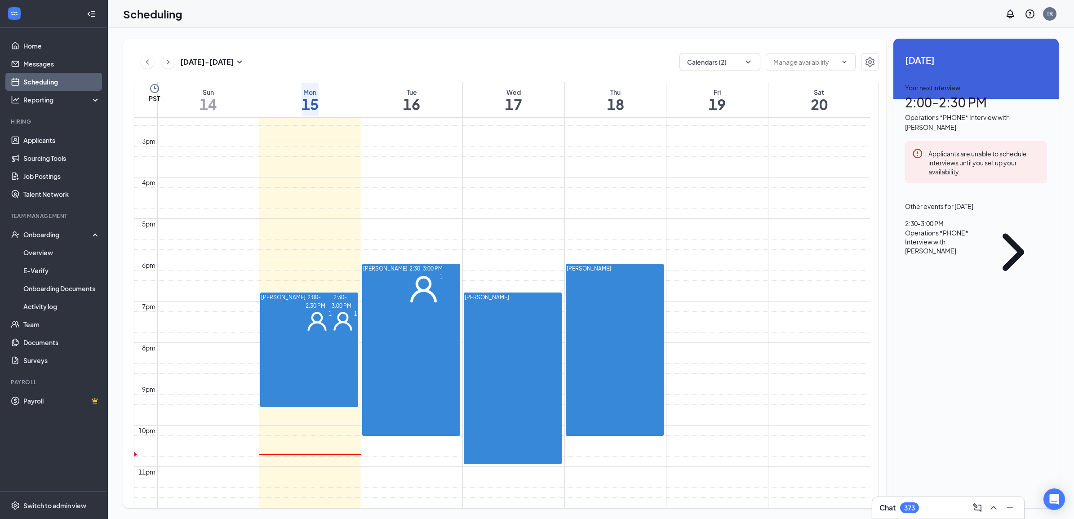
click at [305, 310] on div "1" at bounding box center [318, 321] width 26 height 22
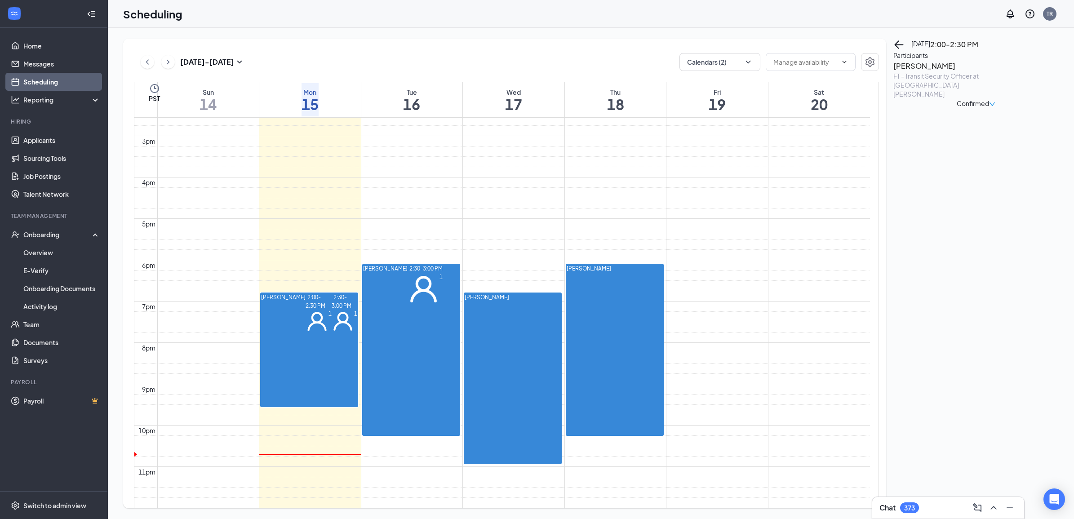
click at [924, 72] on h3 "[PERSON_NAME]" at bounding box center [940, 66] width 94 height 12
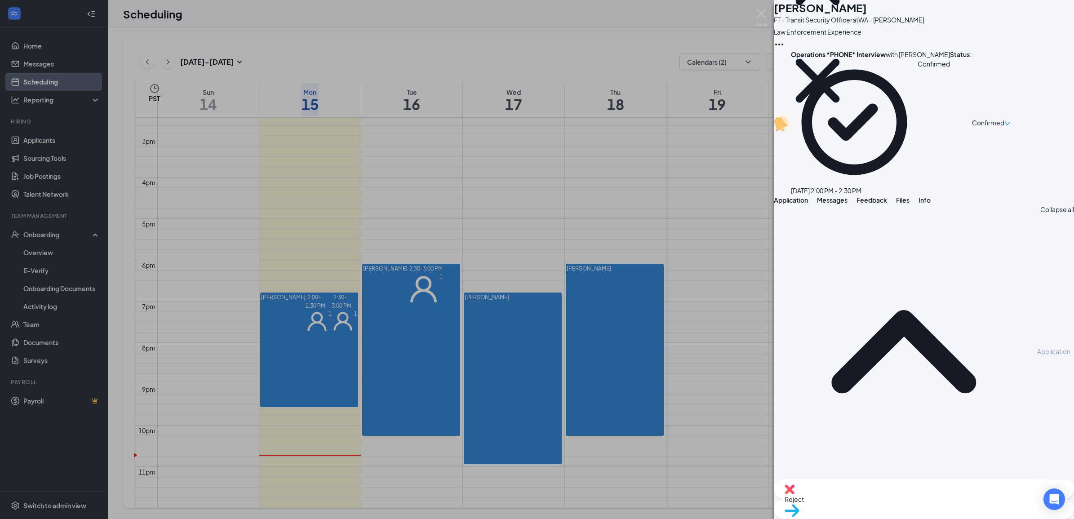
click at [847, 195] on div "Messages" at bounding box center [832, 199] width 31 height 9
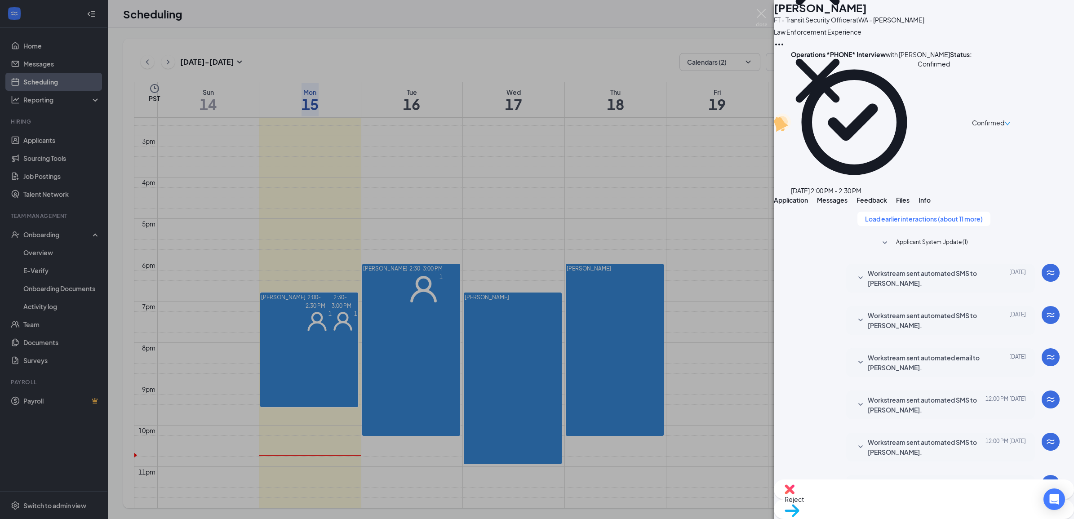
drag, startPoint x: 905, startPoint y: 446, endPoint x: 797, endPoint y: 423, distance: 111.0
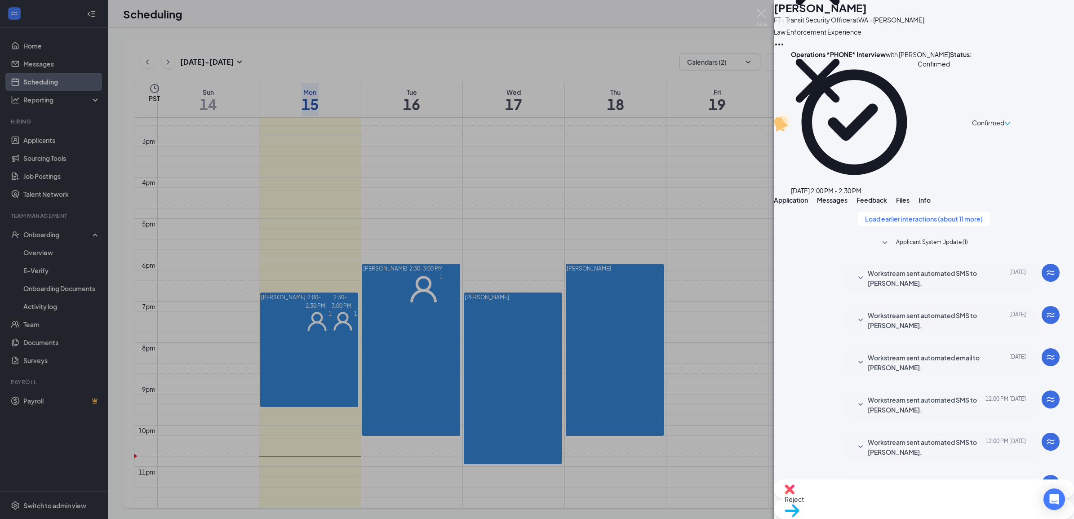
type textarea "Hello [PERSON_NAME], I am sorry for the delay in sending this message as I had …"
click at [1004, 118] on span "Confirmed" at bounding box center [988, 123] width 32 height 10
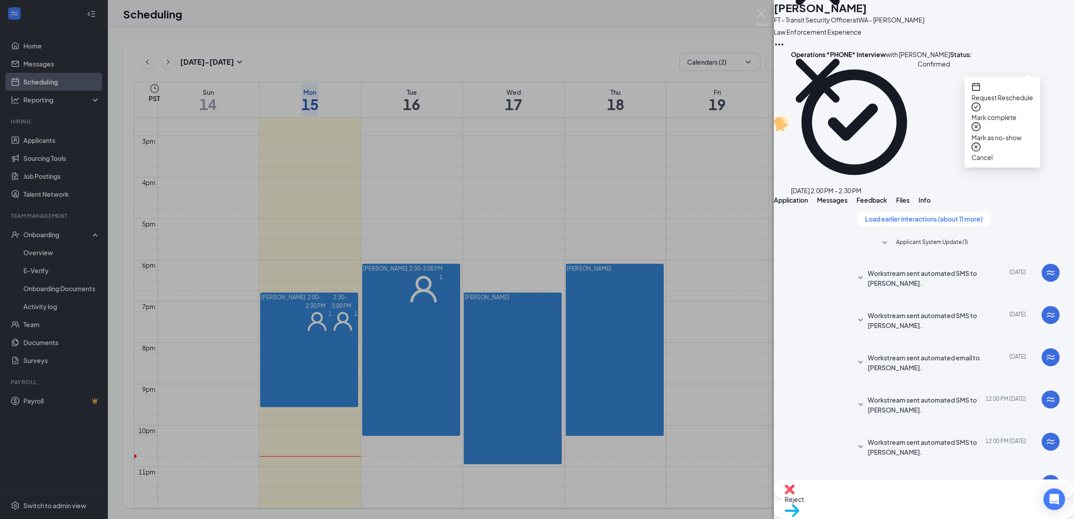
click at [1031, 93] on span "Request Reschedule" at bounding box center [1002, 98] width 62 height 10
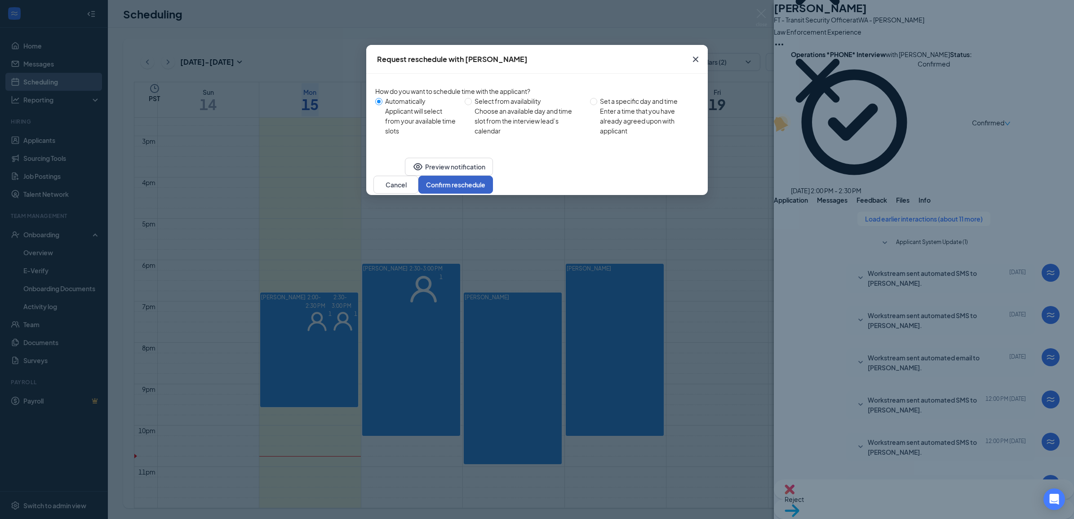
click at [493, 194] on button "Confirm reschedule" at bounding box center [455, 185] width 75 height 18
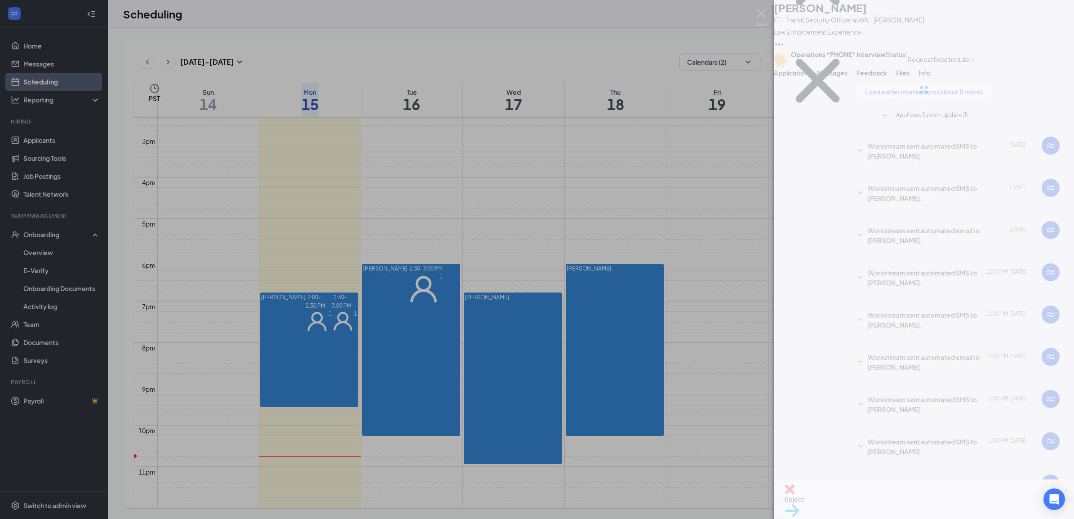
scroll to position [297, 0]
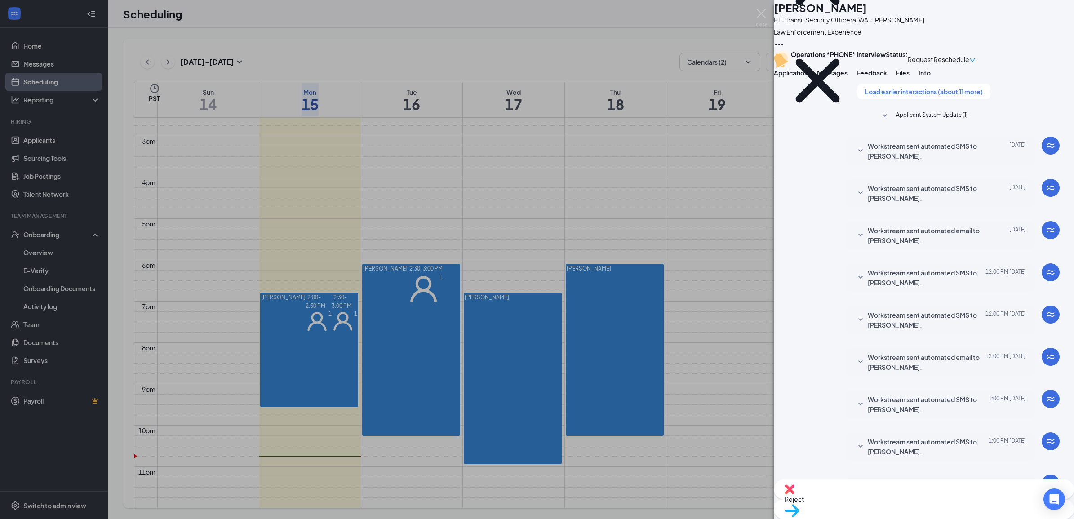
click at [291, 286] on div "TR [PERSON_NAME] FT - Transit Security Officer at [GEOGRAPHIC_DATA] - [PERSON_N…" at bounding box center [537, 259] width 1074 height 519
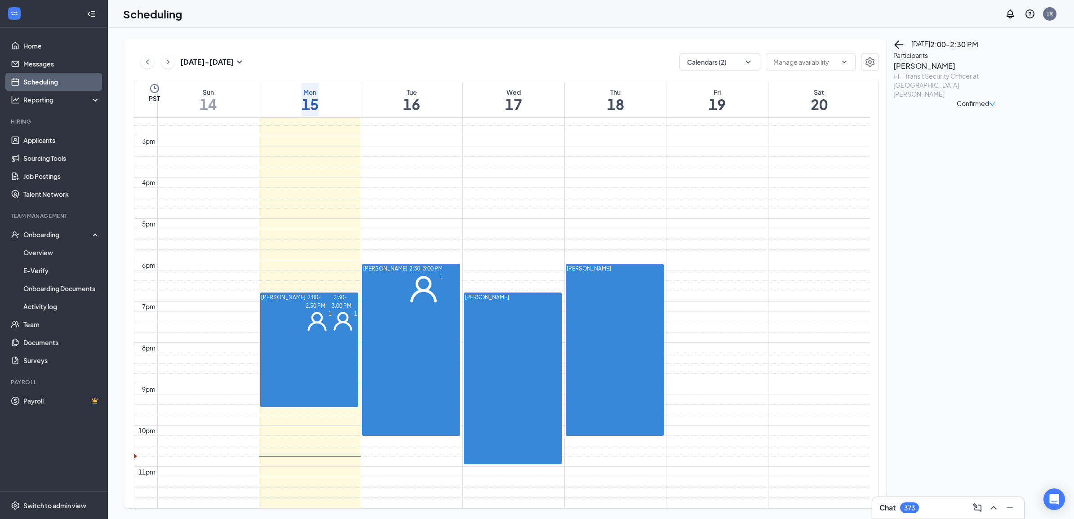
click at [332, 293] on span "2:30-3:00 PM" at bounding box center [342, 301] width 20 height 18
click at [332, 310] on div "1" at bounding box center [345, 321] width 26 height 22
click at [305, 293] on div "2:00-2:30 PM 1" at bounding box center [318, 313] width 26 height 40
click at [305, 293] on div at bounding box center [305, 313] width 0 height 40
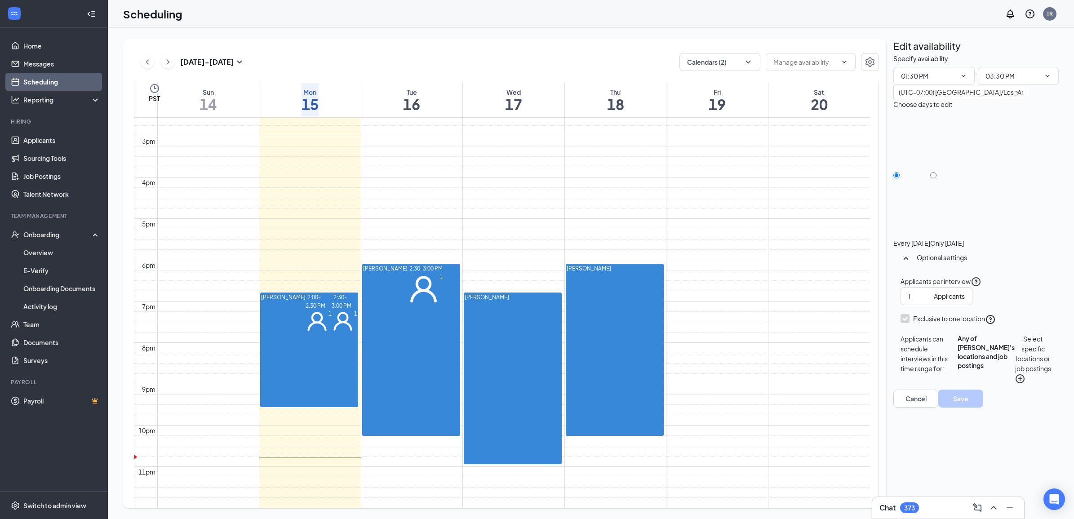
click at [332, 293] on span "2:30-3:00 PM" at bounding box center [342, 301] width 20 height 18
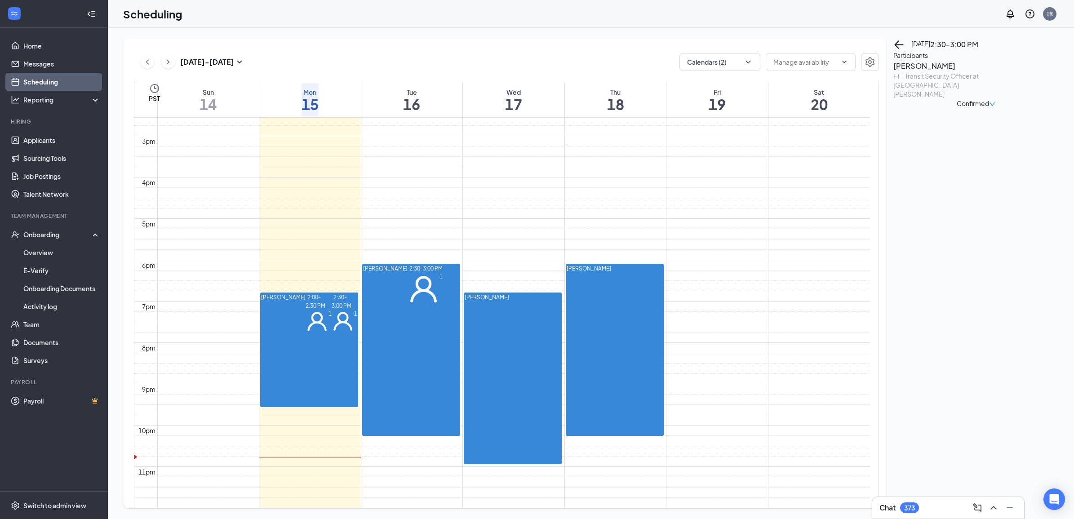
click at [934, 72] on h3 "[PERSON_NAME]" at bounding box center [940, 66] width 94 height 12
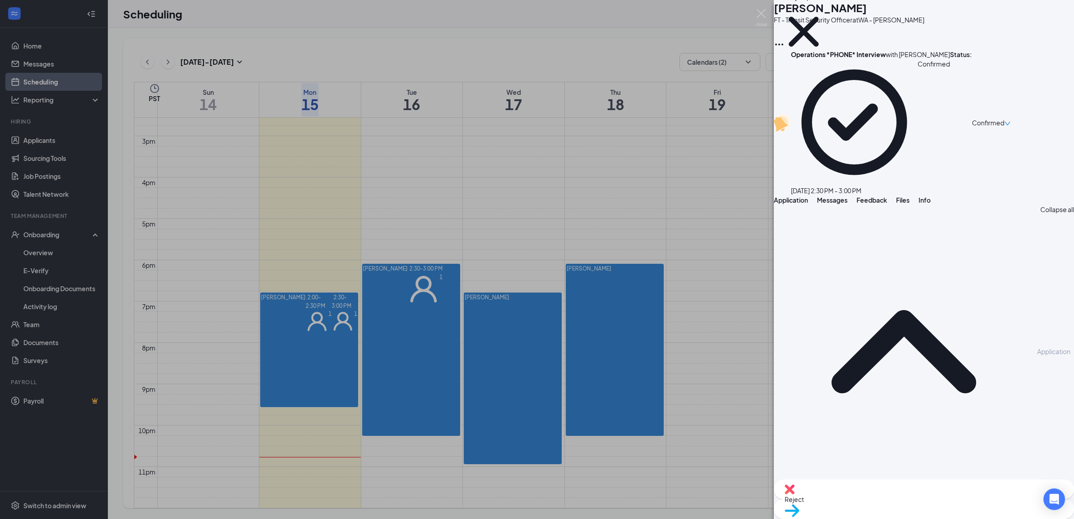
click at [847, 196] on span "Messages" at bounding box center [832, 200] width 31 height 8
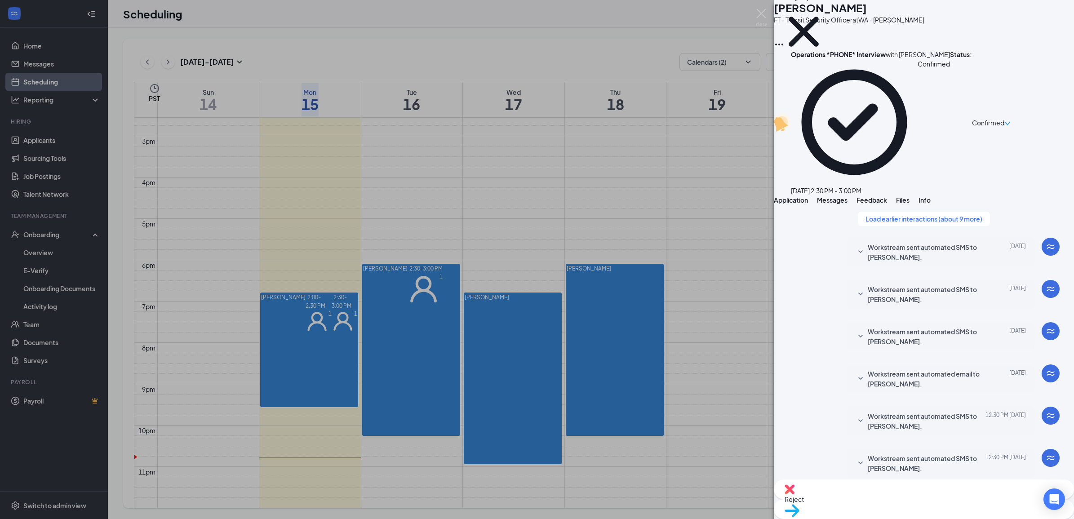
scroll to position [194, 0]
paste textarea "I am sorry for the delay in sending this message as I had just found out the hi…"
type textarea "Hello [PERSON_NAME], I am sorry for the delay in sending this message as I had …"
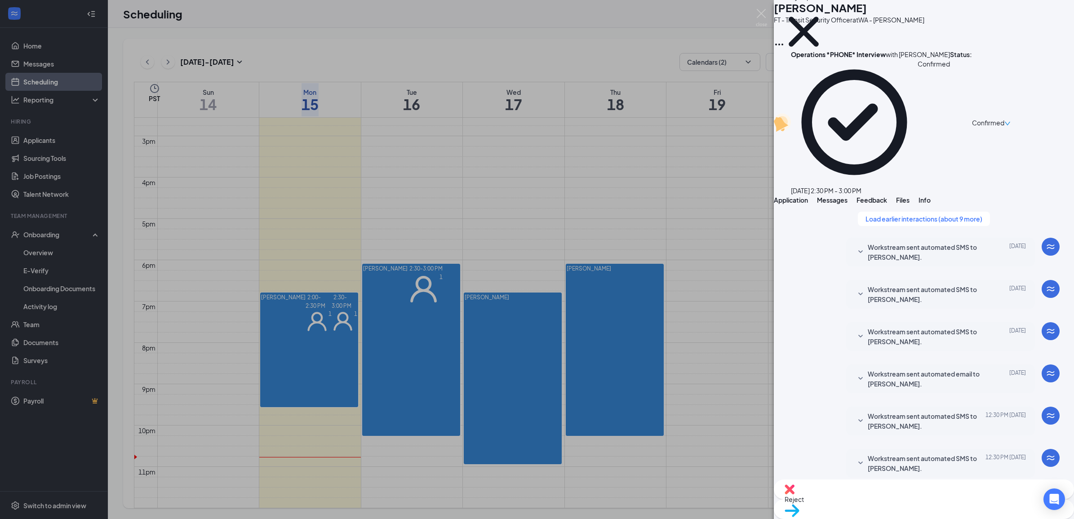
click at [1004, 118] on span "Confirmed" at bounding box center [988, 123] width 32 height 10
click at [1032, 93] on span "Request Reschedule" at bounding box center [1002, 98] width 62 height 10
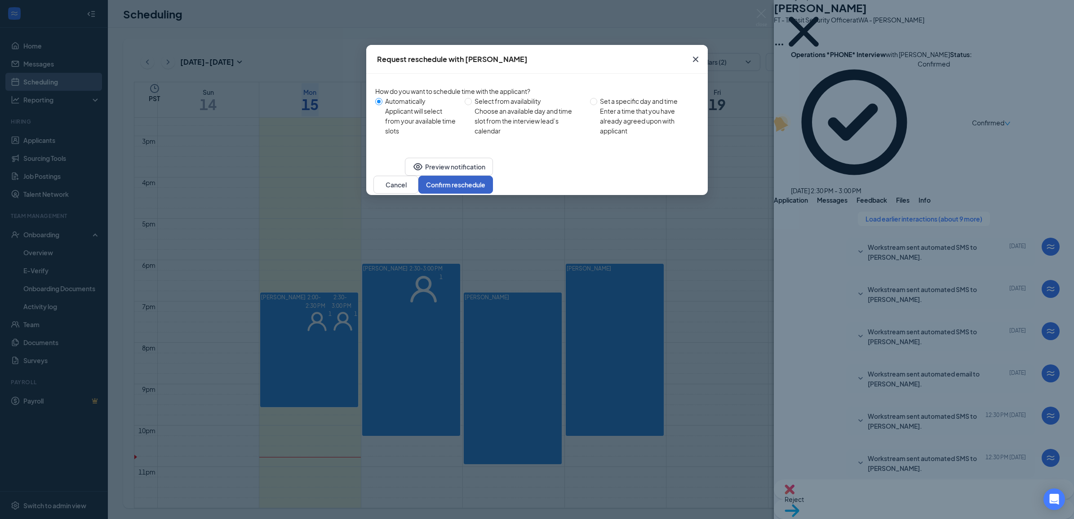
click at [493, 194] on button "Confirm reschedule" at bounding box center [455, 185] width 75 height 18
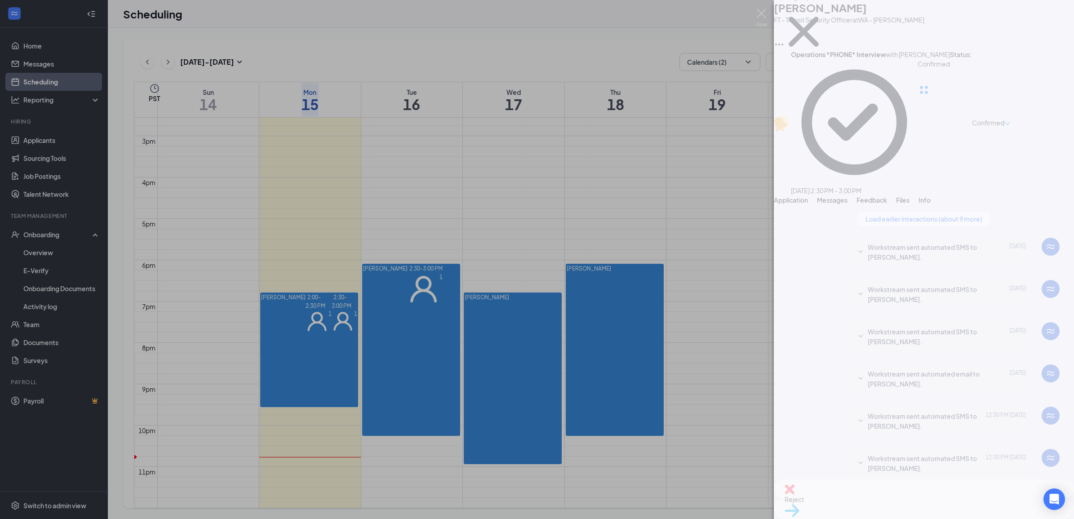
scroll to position [314, 0]
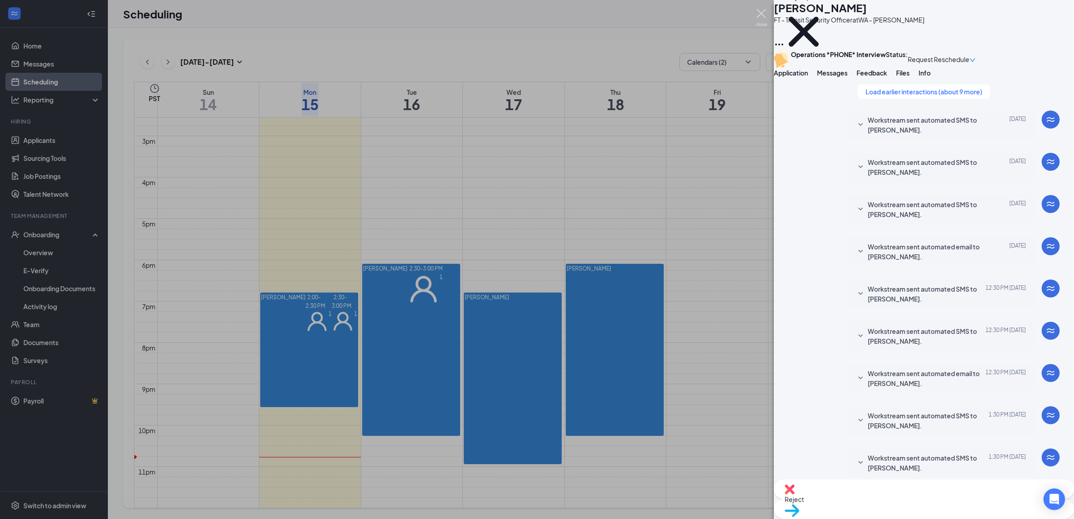
click at [763, 11] on img at bounding box center [761, 18] width 11 height 18
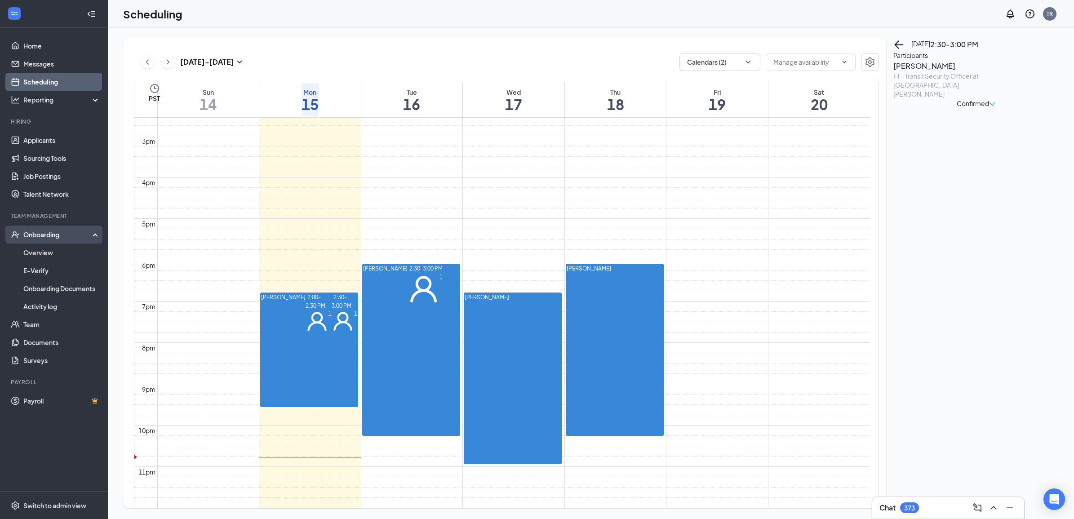
scroll to position [553, 0]
